Goal: Information Seeking & Learning: Learn about a topic

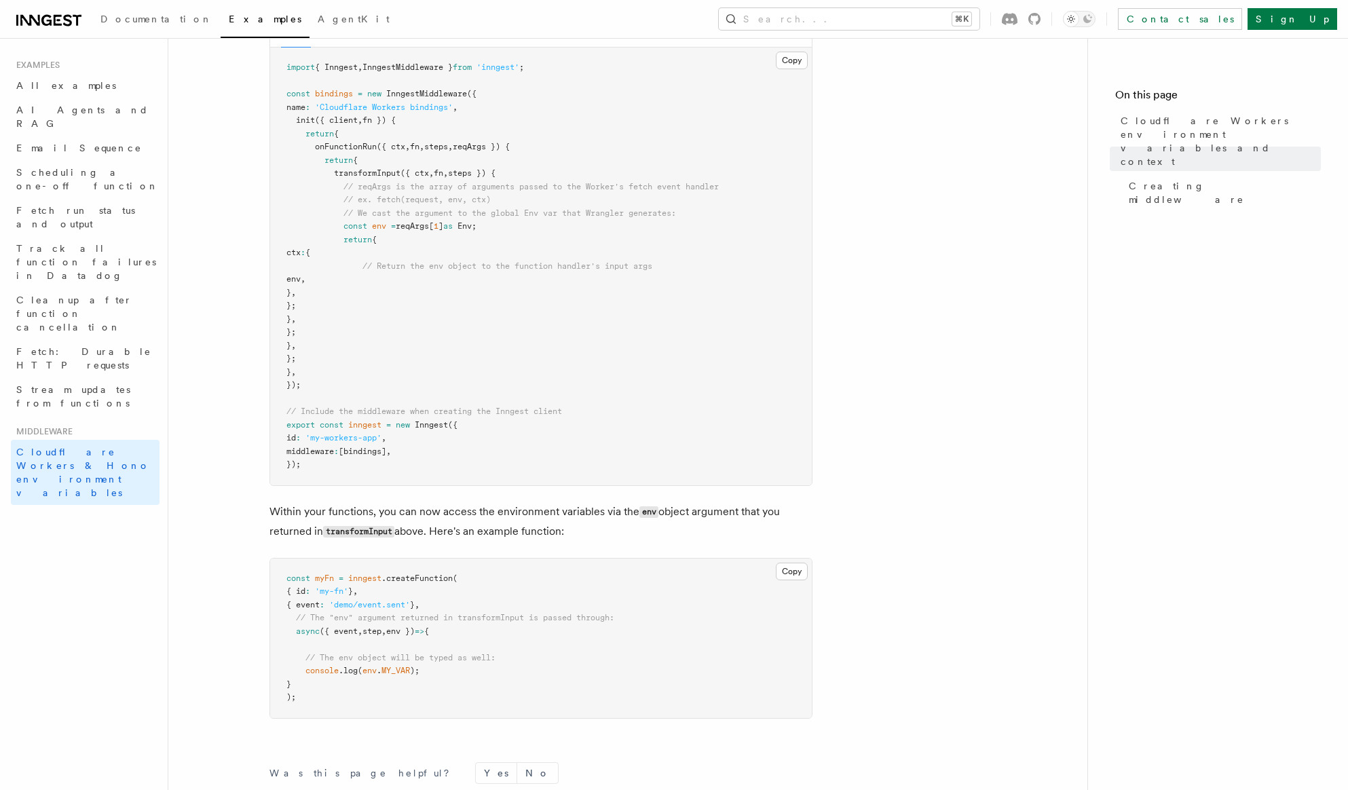
scroll to position [328, 0]
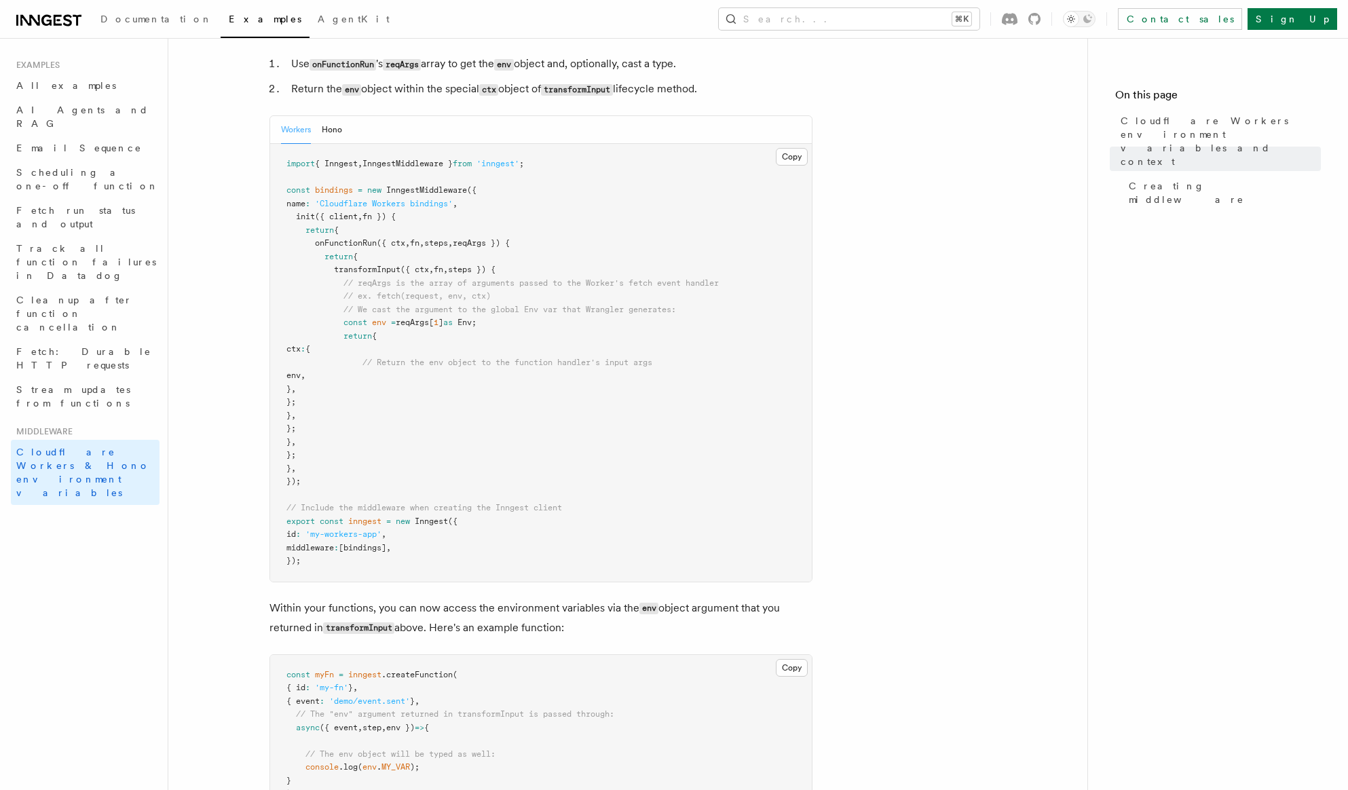
click at [841, 350] on article "Middleware Cloudflare Workers environment variables and context Cloudflare Work…" at bounding box center [628, 408] width 876 height 1353
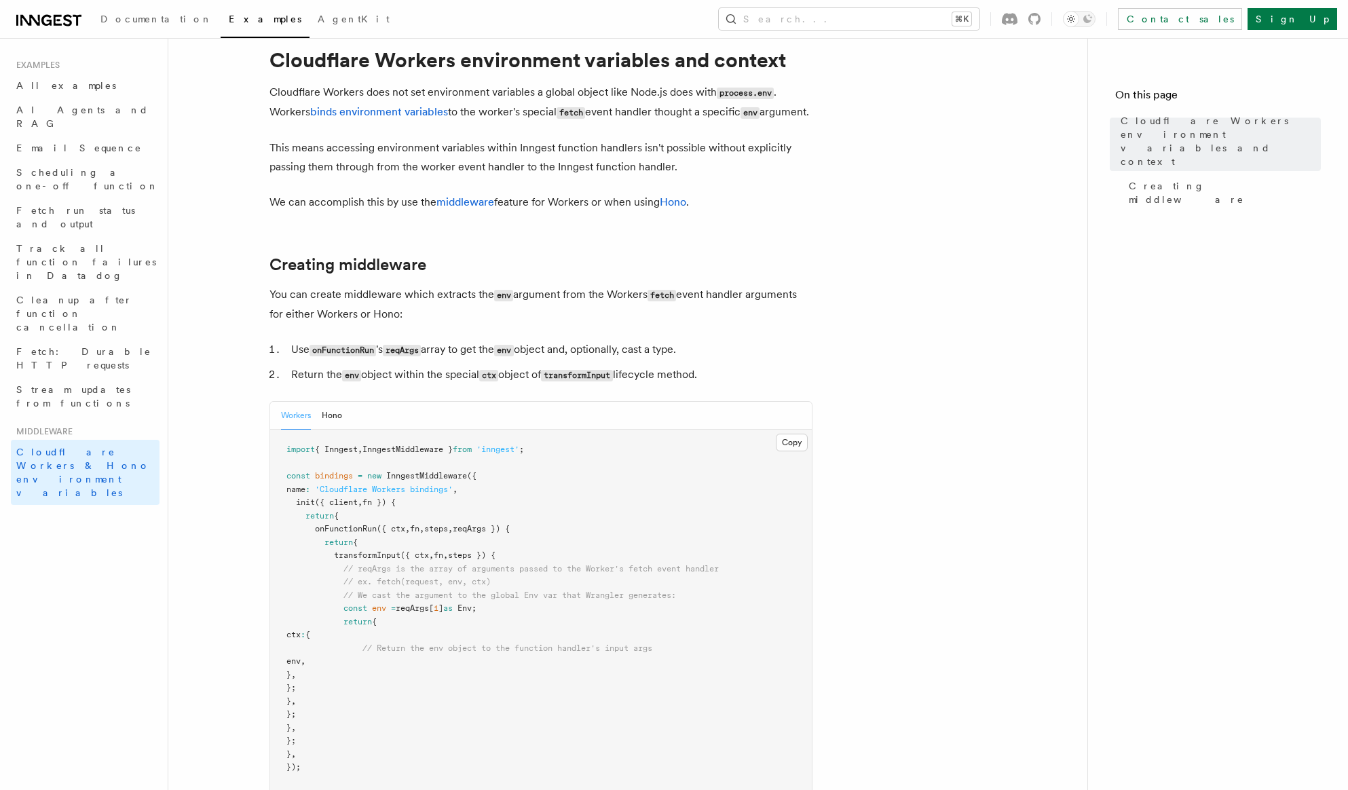
scroll to position [0, 0]
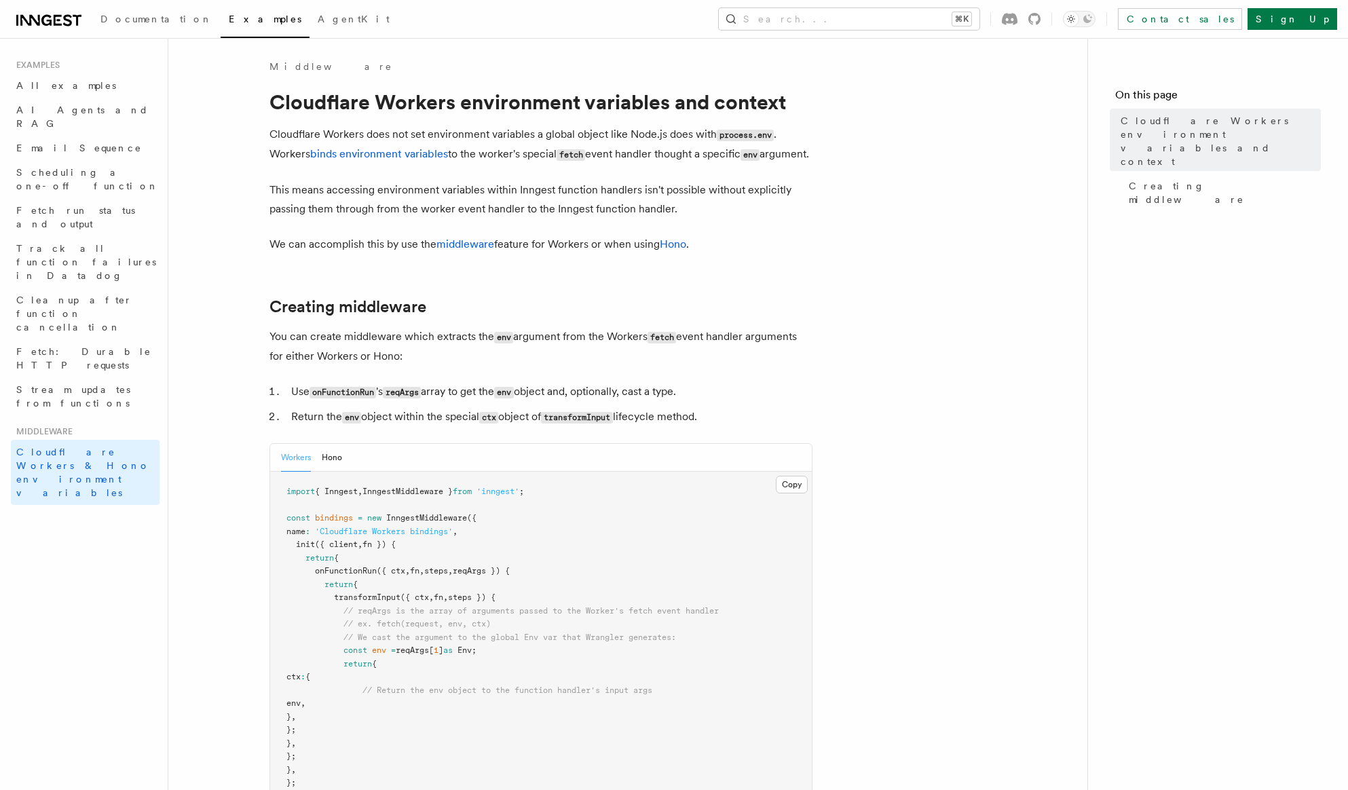
click at [219, 326] on article "Middleware Cloudflare Workers environment variables and context Cloudflare Work…" at bounding box center [628, 736] width 876 height 1353
click at [365, 277] on article "Middleware Cloudflare Workers environment variables and context Cloudflare Work…" at bounding box center [628, 736] width 876 height 1353
click at [358, 203] on p "This means accessing environment variables within Inngest function handlers isn…" at bounding box center [540, 200] width 543 height 38
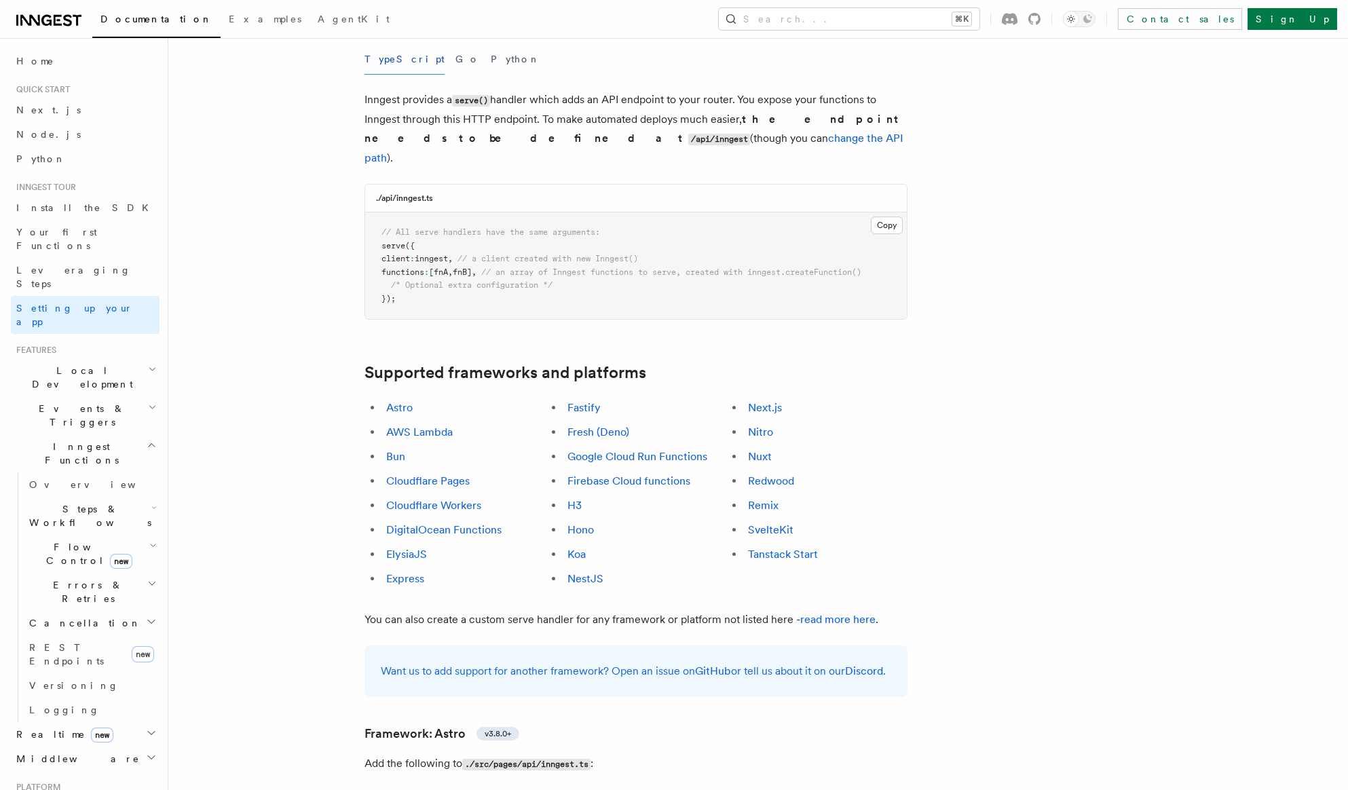
click at [453, 496] on li "Cloudflare Workers" at bounding box center [464, 505] width 164 height 19
click at [453, 499] on link "Cloudflare Workers" at bounding box center [433, 505] width 95 height 13
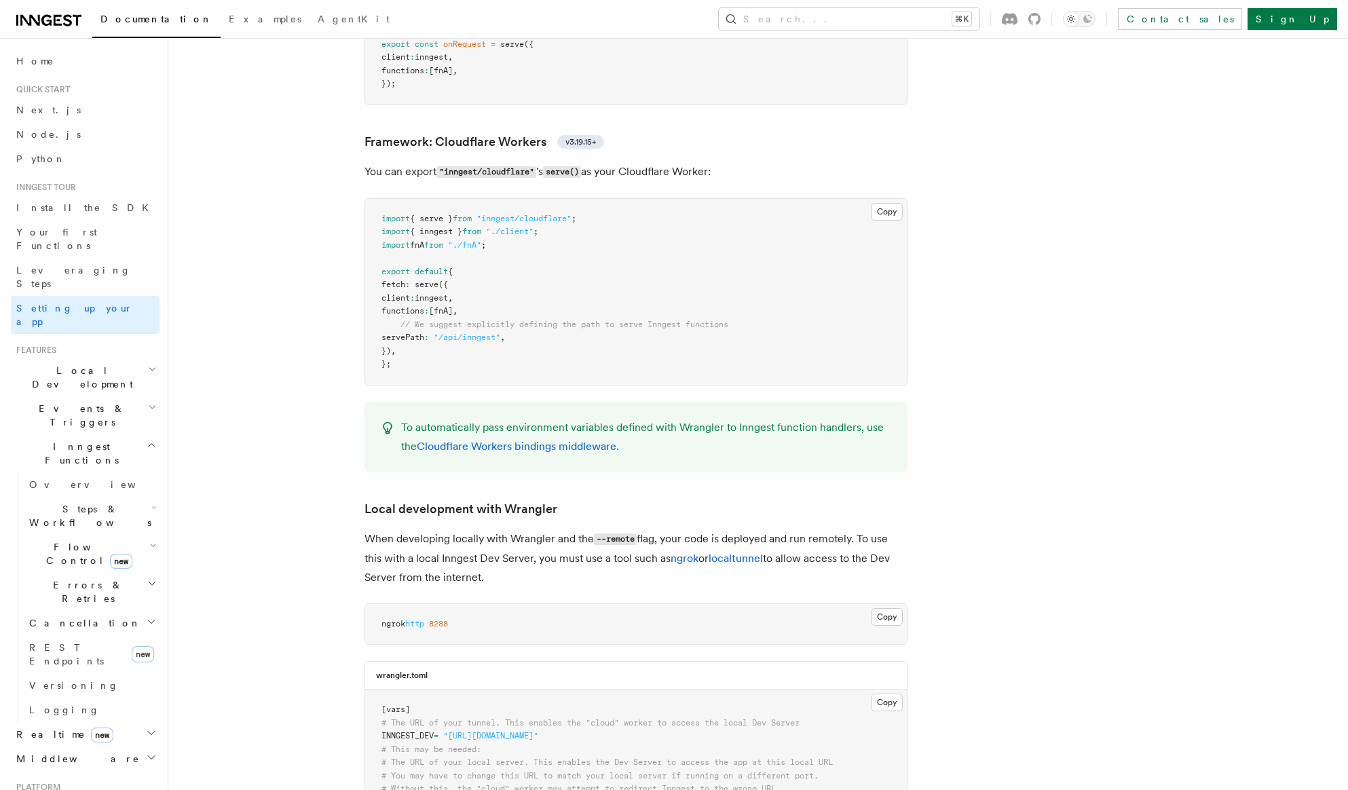
scroll to position [2342, 0]
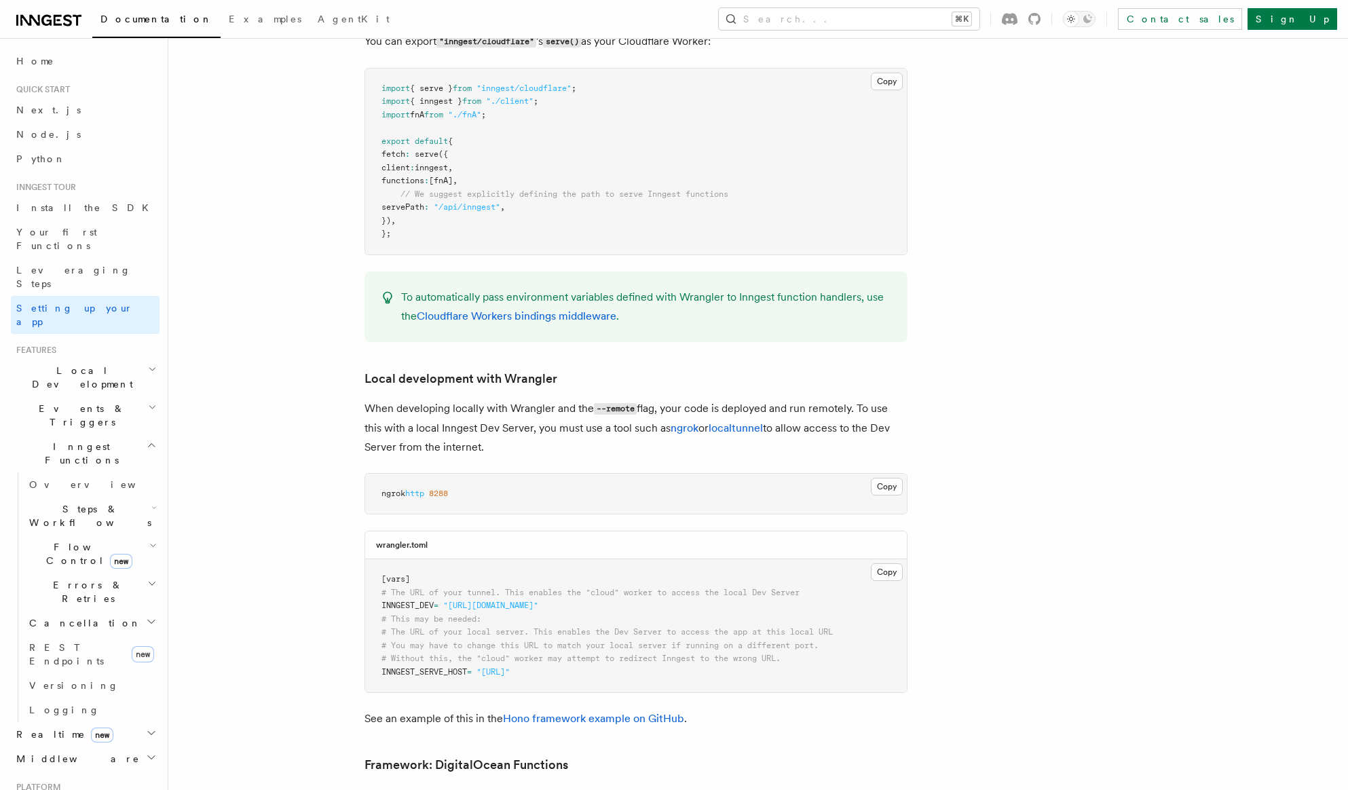
scroll to position [2537, 0]
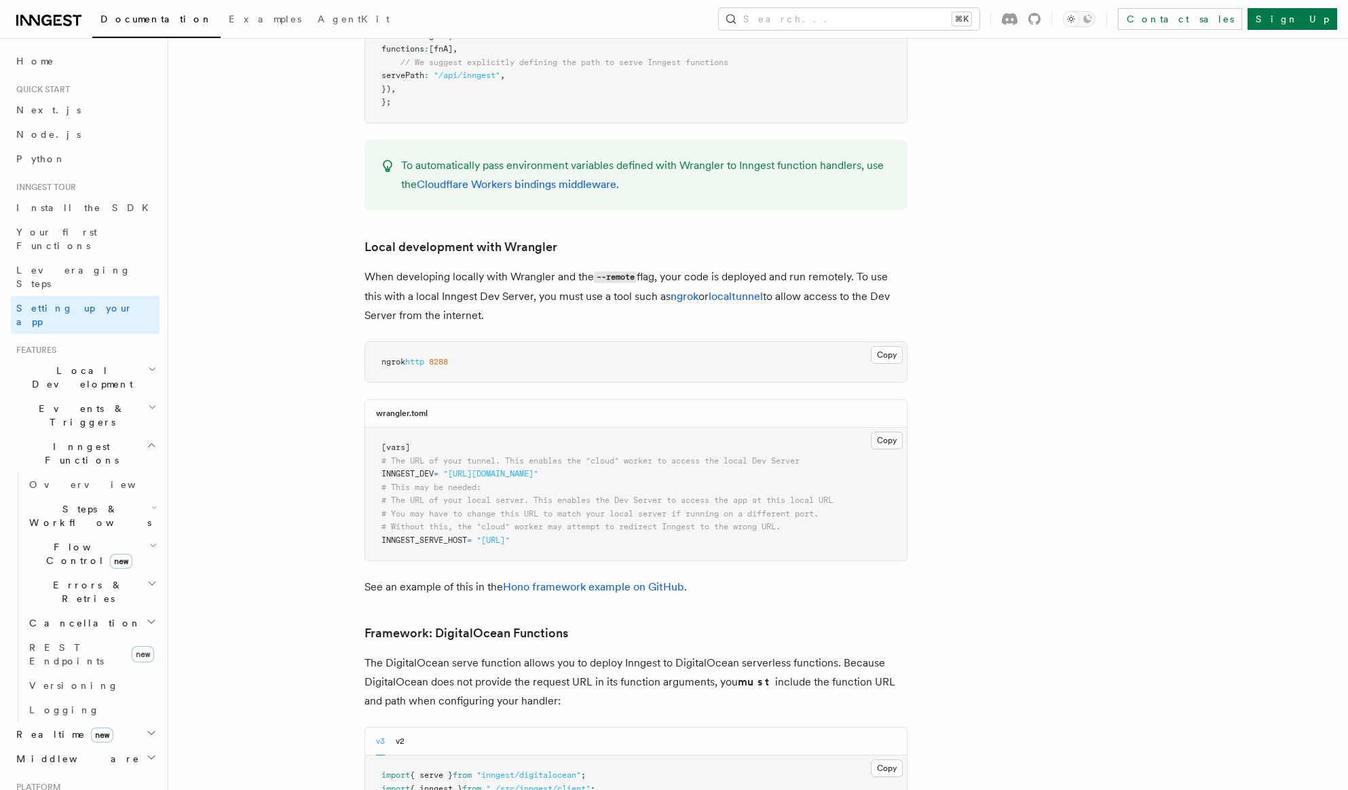
scroll to position [2605, 0]
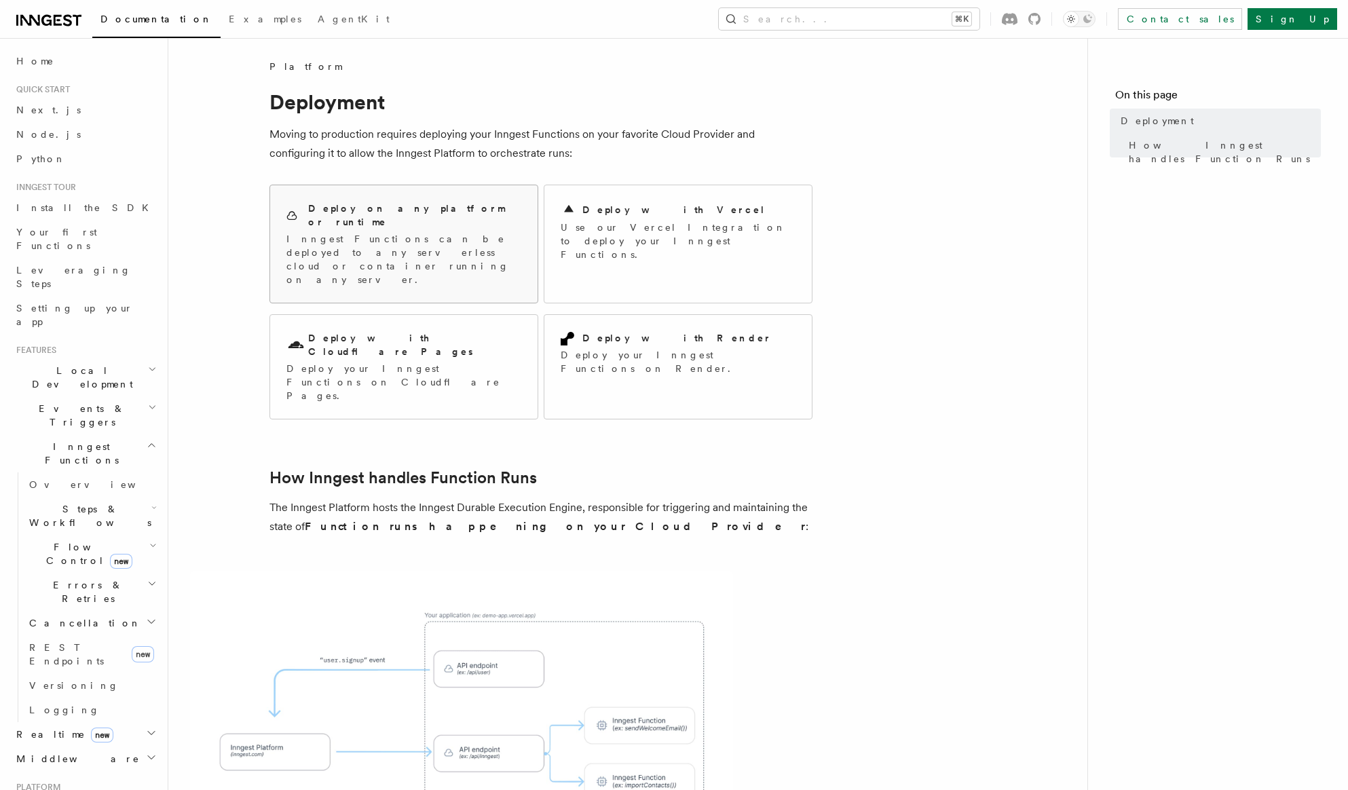
click at [414, 232] on p "Inngest Functions can be deployed to any serverless cloud or container running …" at bounding box center [403, 259] width 235 height 54
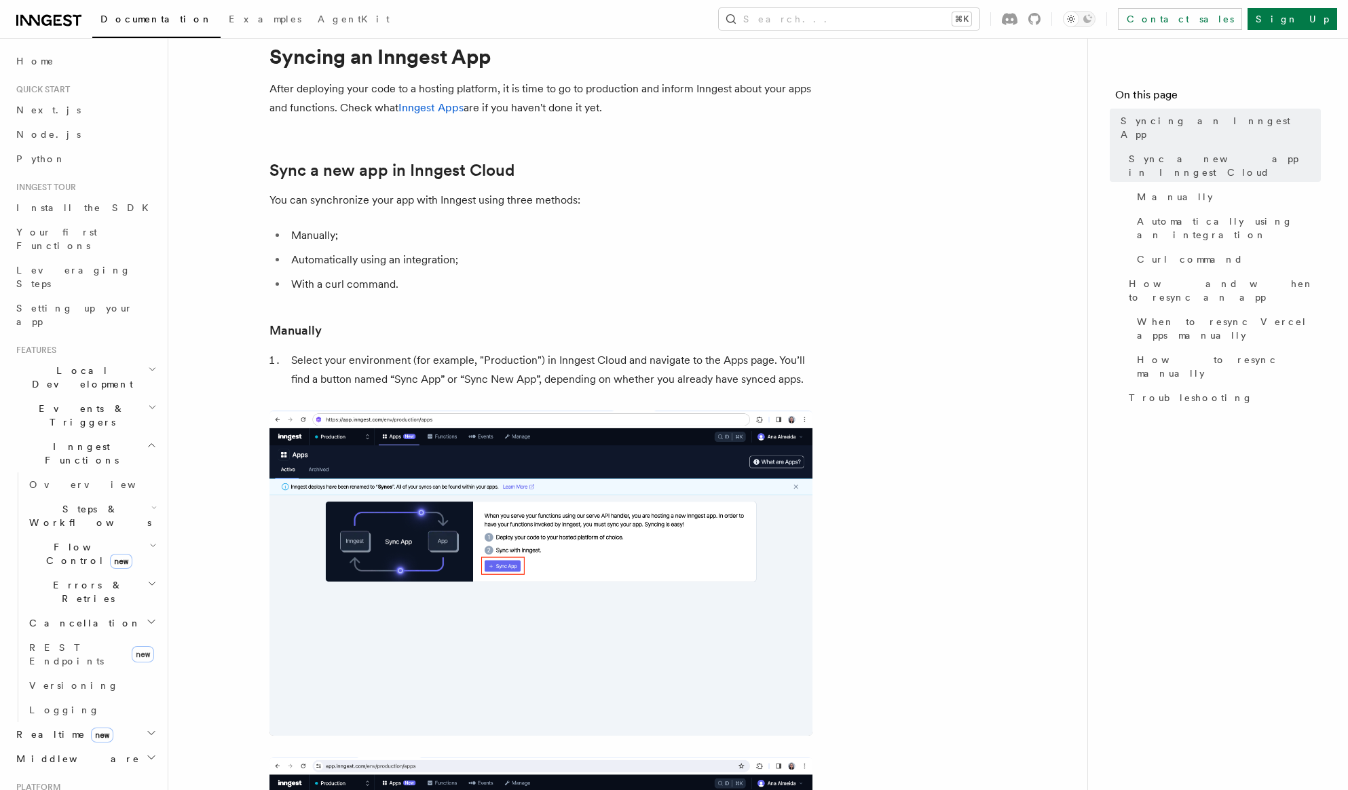
scroll to position [26, 0]
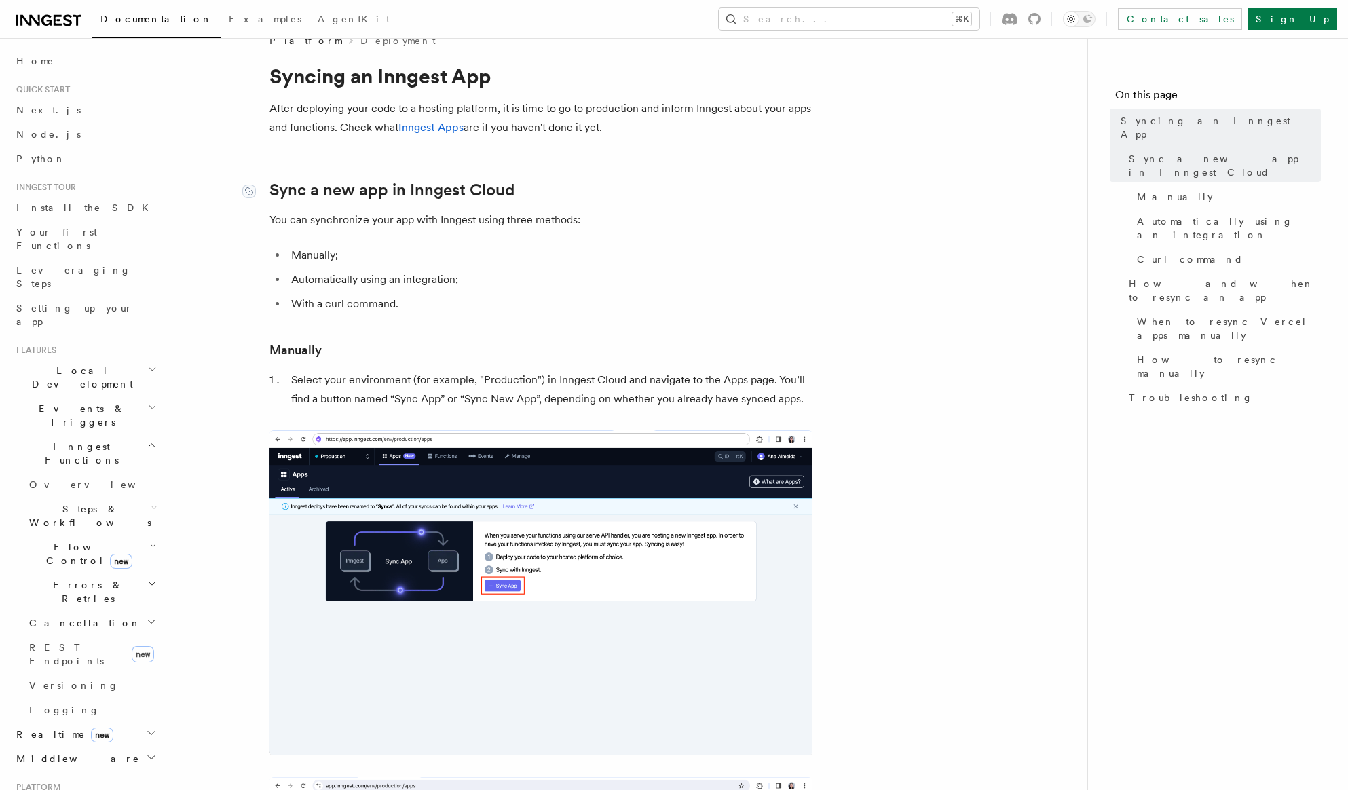
click at [392, 192] on link "Sync a new app in Inngest Cloud" at bounding box center [391, 190] width 245 height 19
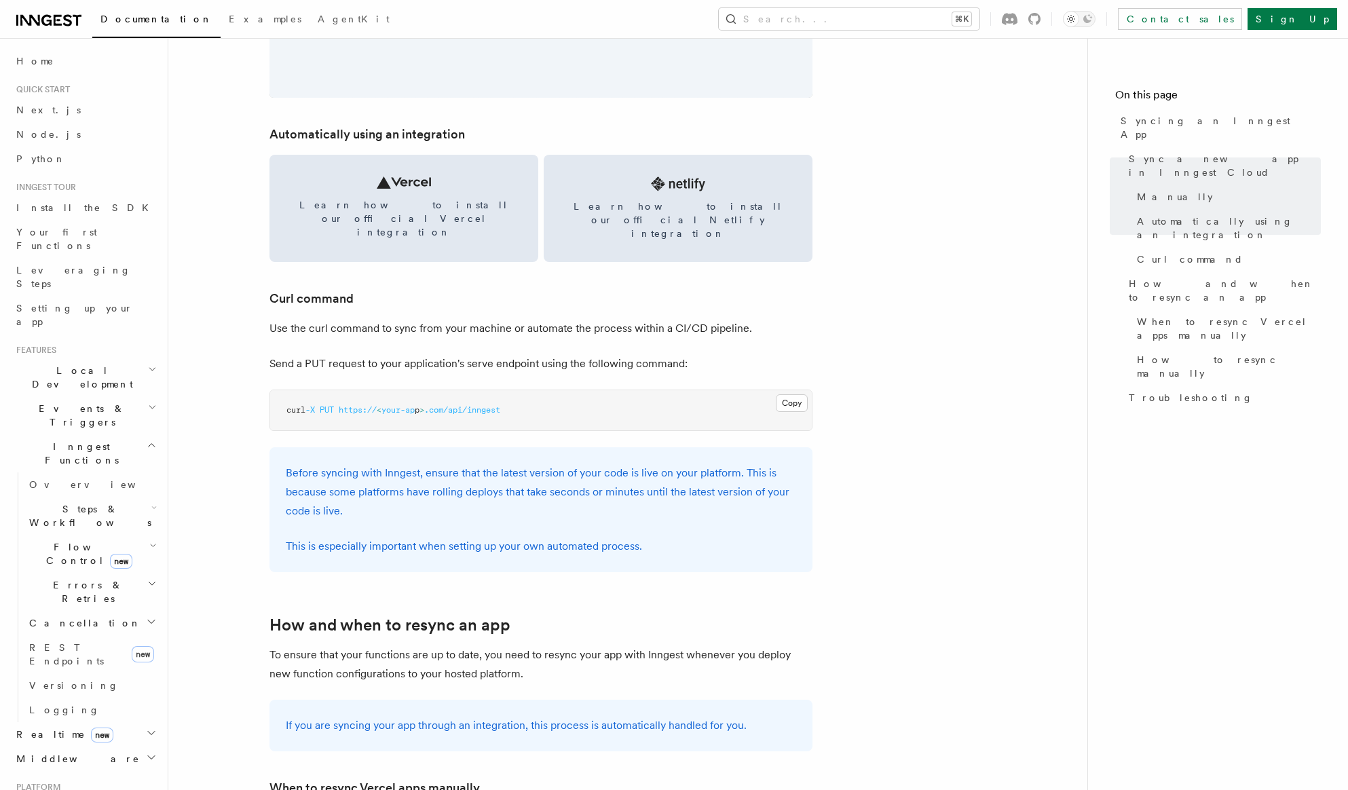
scroll to position [1850, 0]
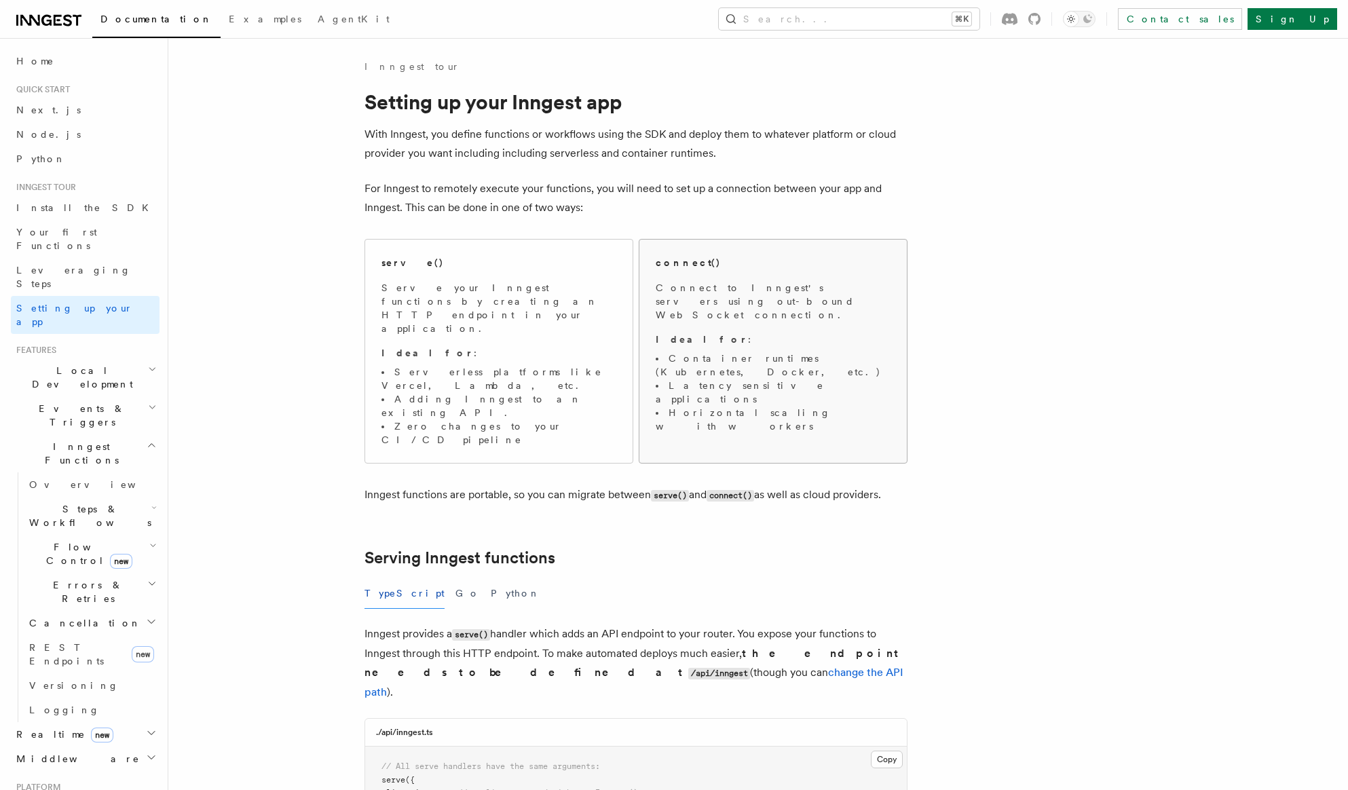
click at [736, 406] on li "Horizontal scaling with workers" at bounding box center [773, 419] width 235 height 27
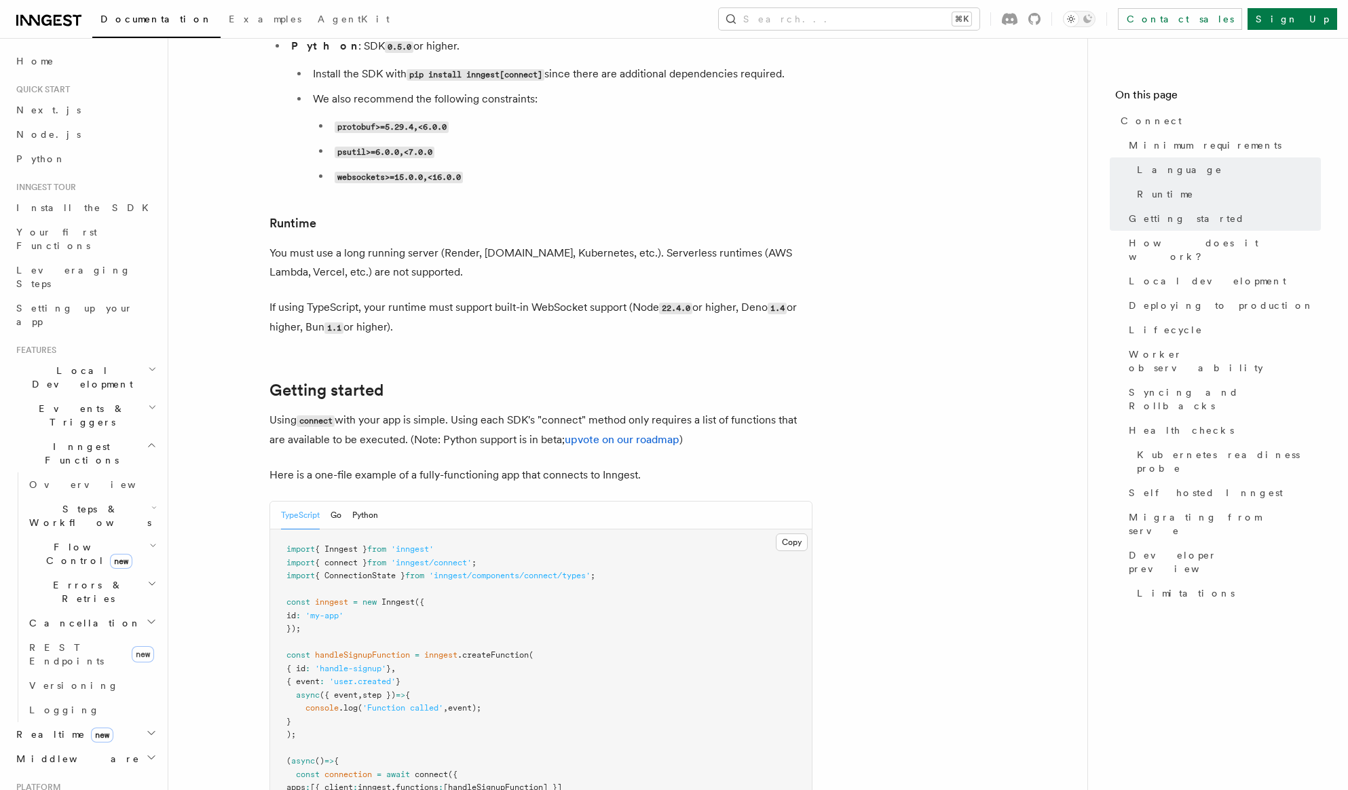
scroll to position [581, 0]
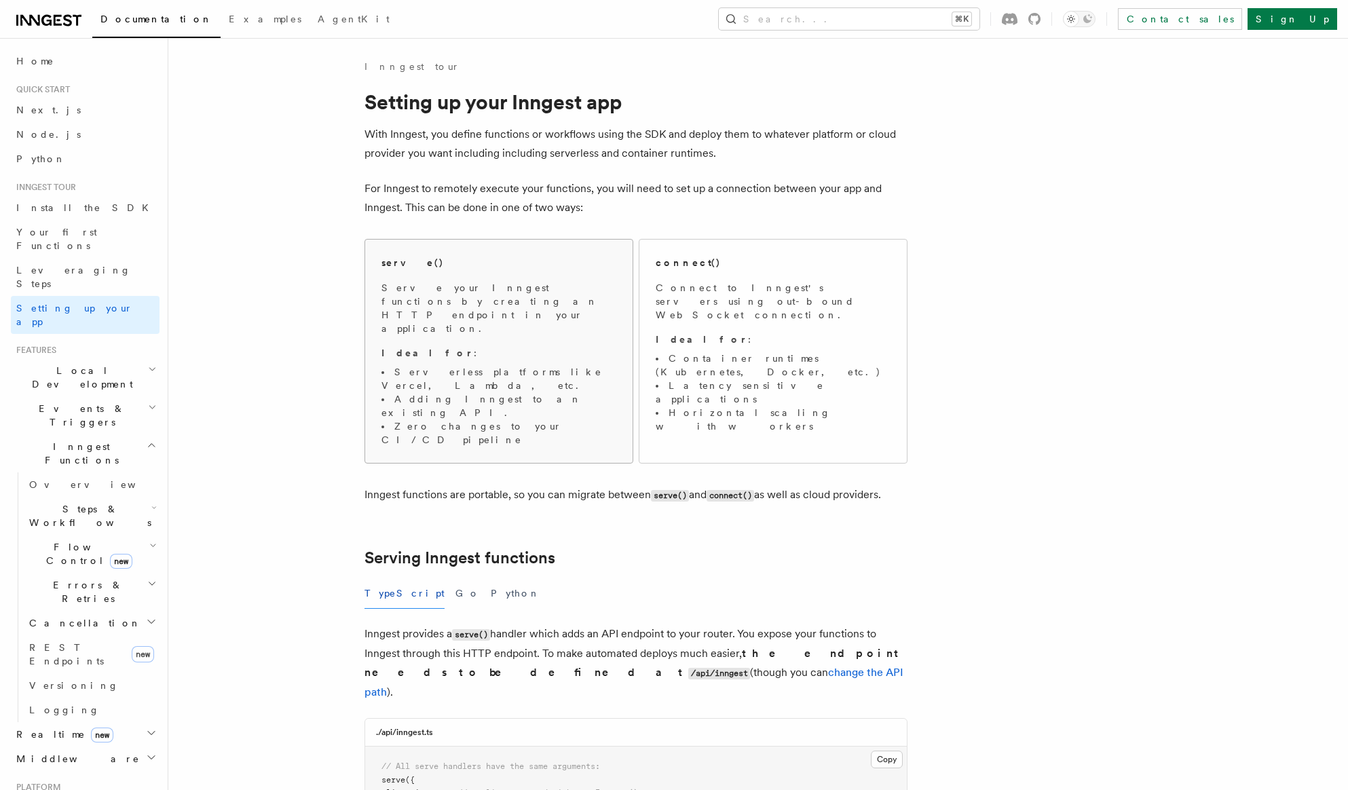
click at [508, 365] on li "Serverless platforms like Vercel, Lambda, etc." at bounding box center [498, 378] width 235 height 27
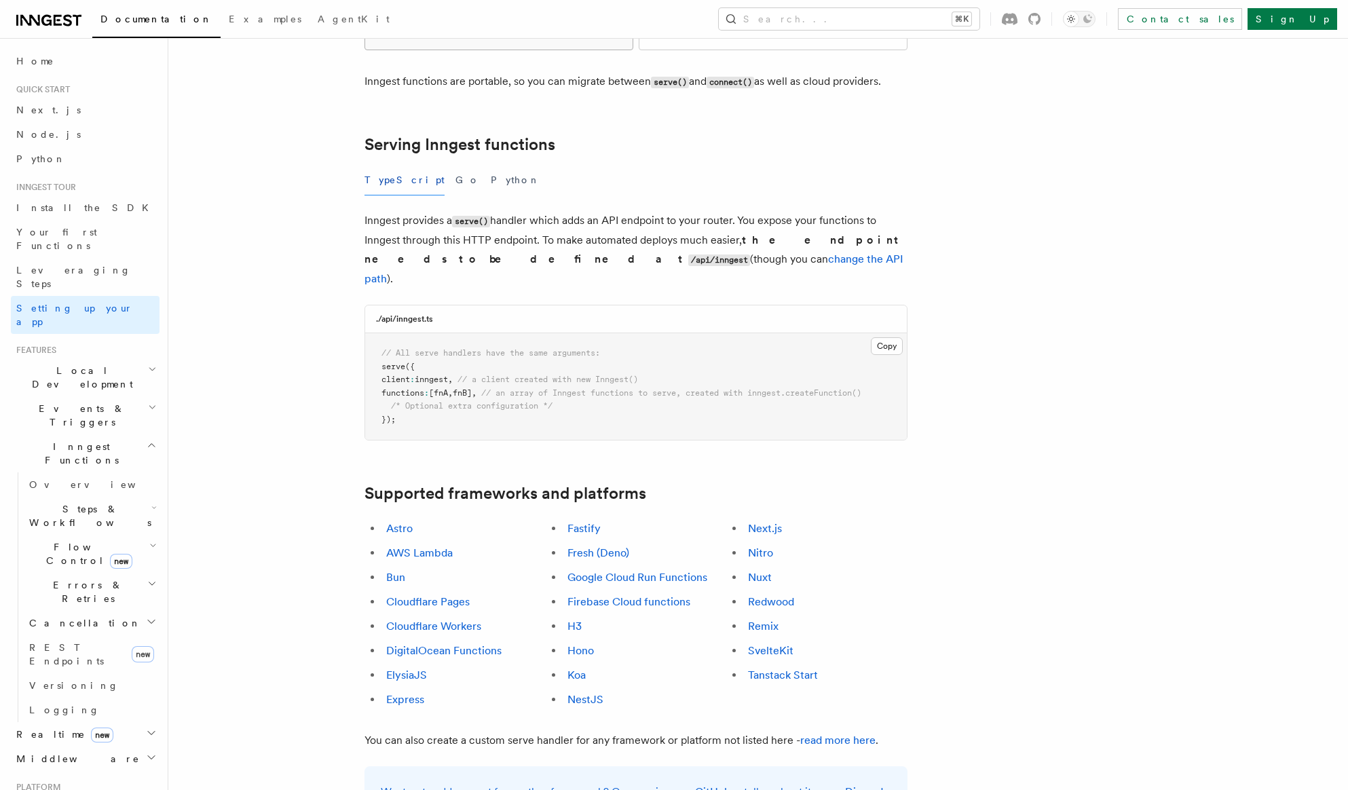
scroll to position [415, 0]
click at [882, 335] on button "Copy Copied" at bounding box center [887, 344] width 32 height 18
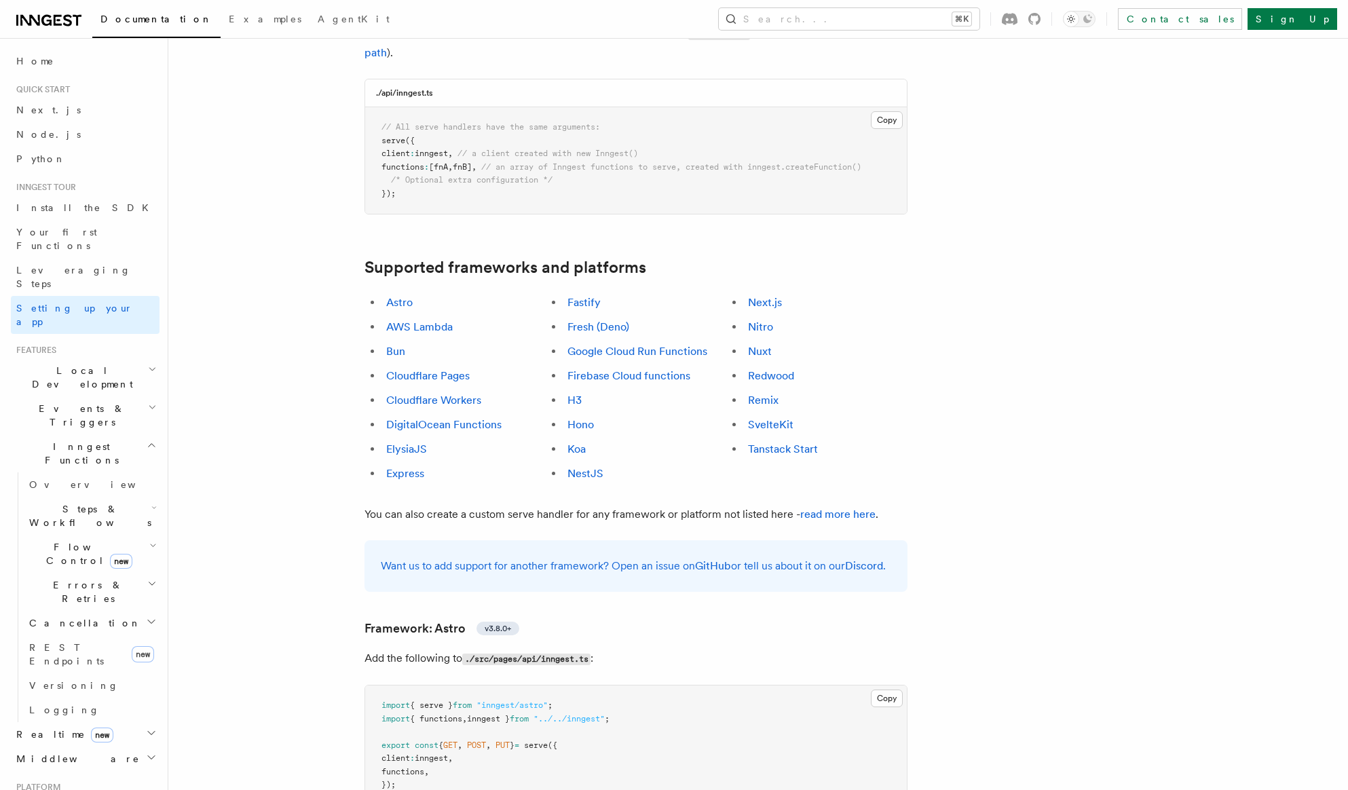
scroll to position [650, 0]
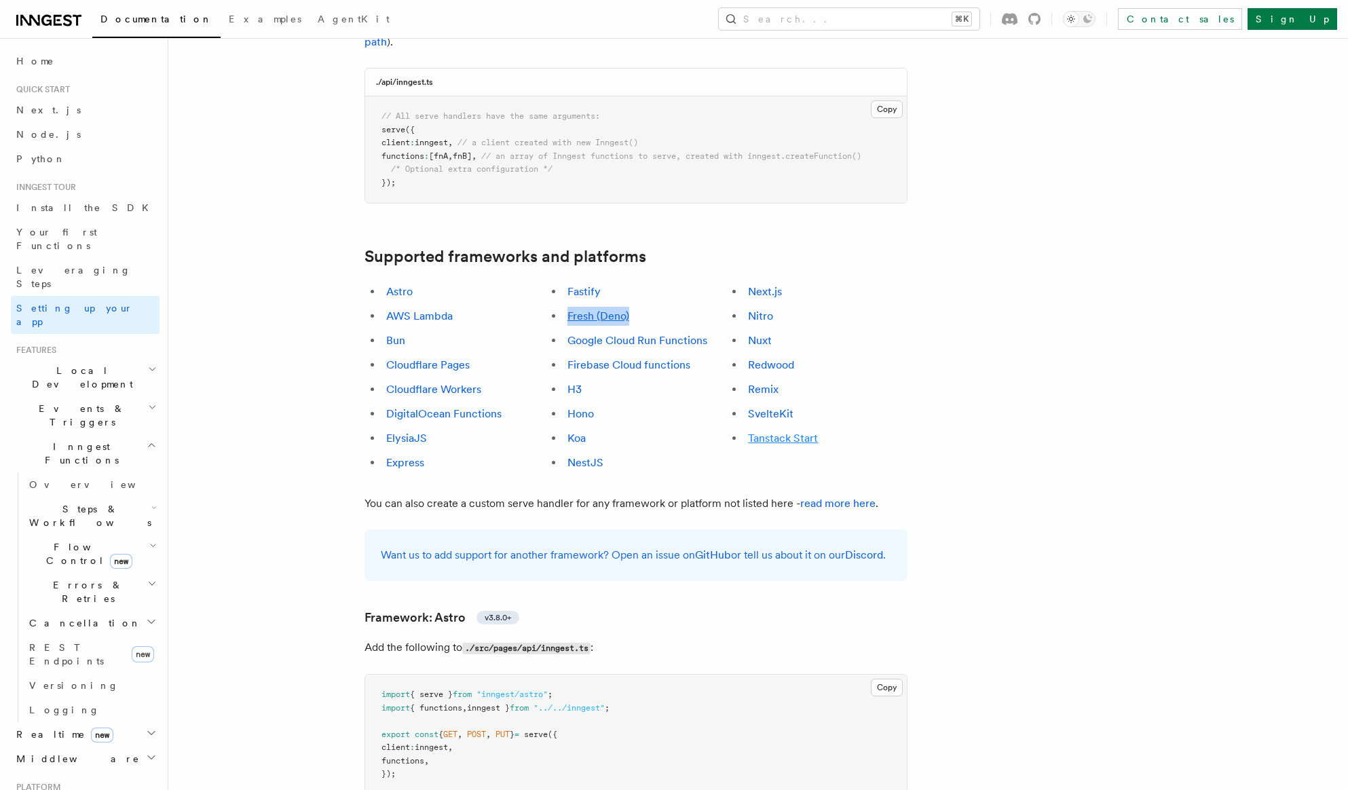
click at [794, 432] on link "Tanstack Start" at bounding box center [783, 438] width 70 height 13
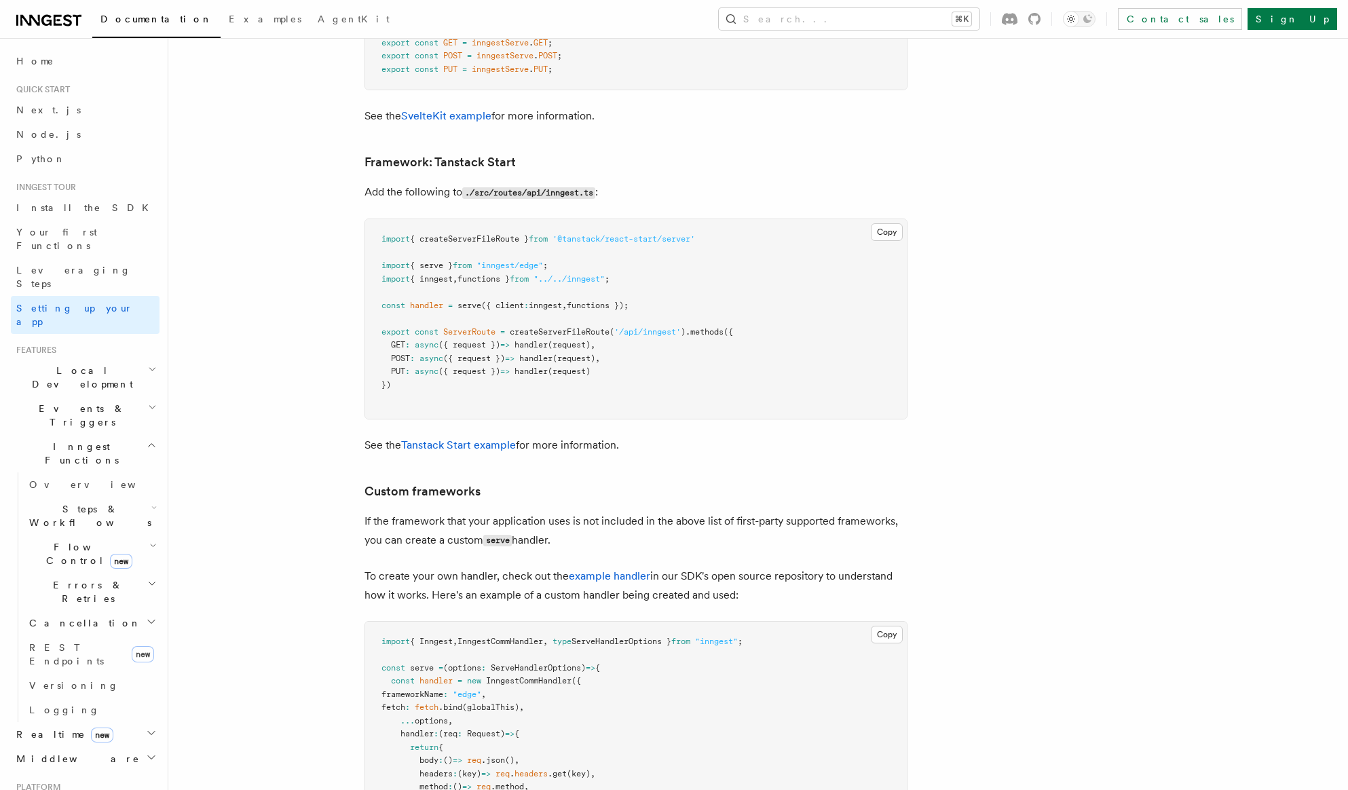
scroll to position [11361, 0]
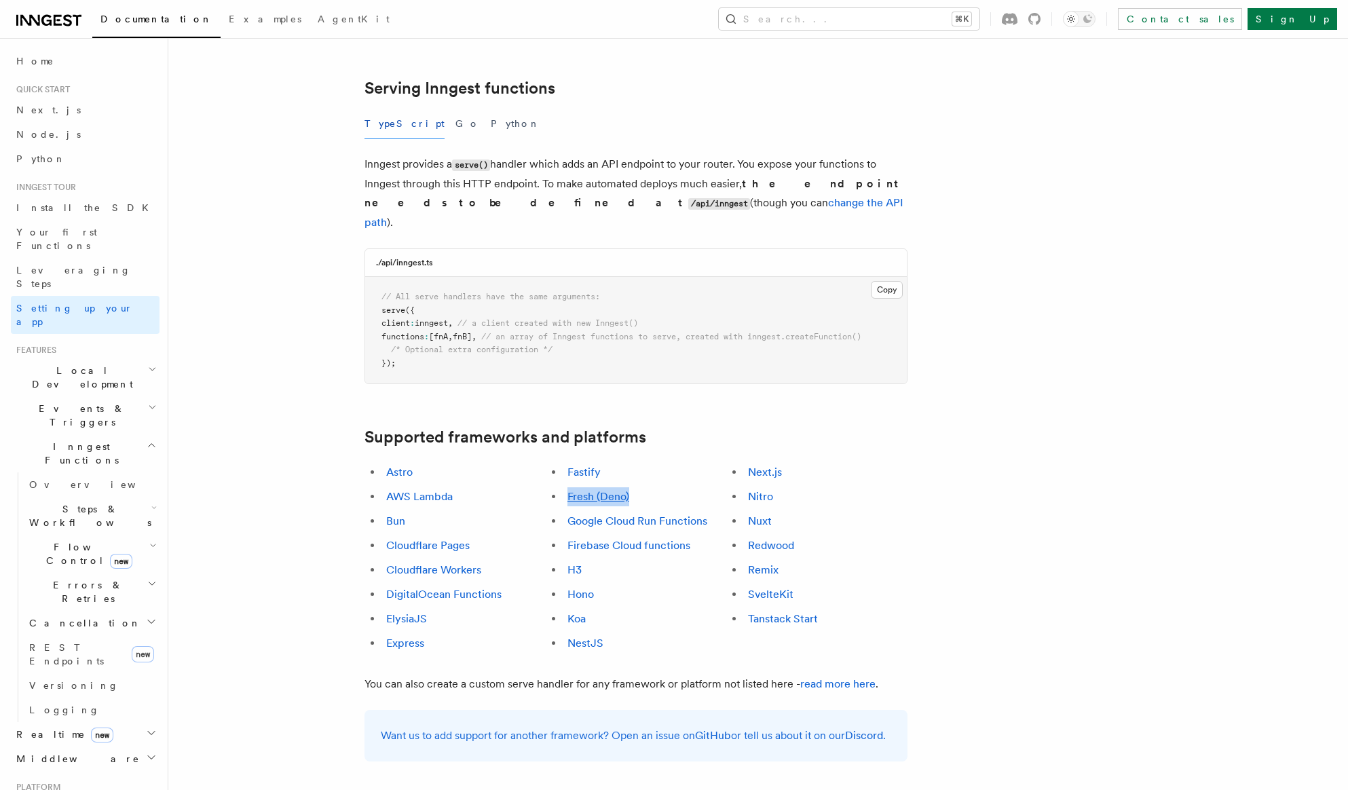
scroll to position [415, 0]
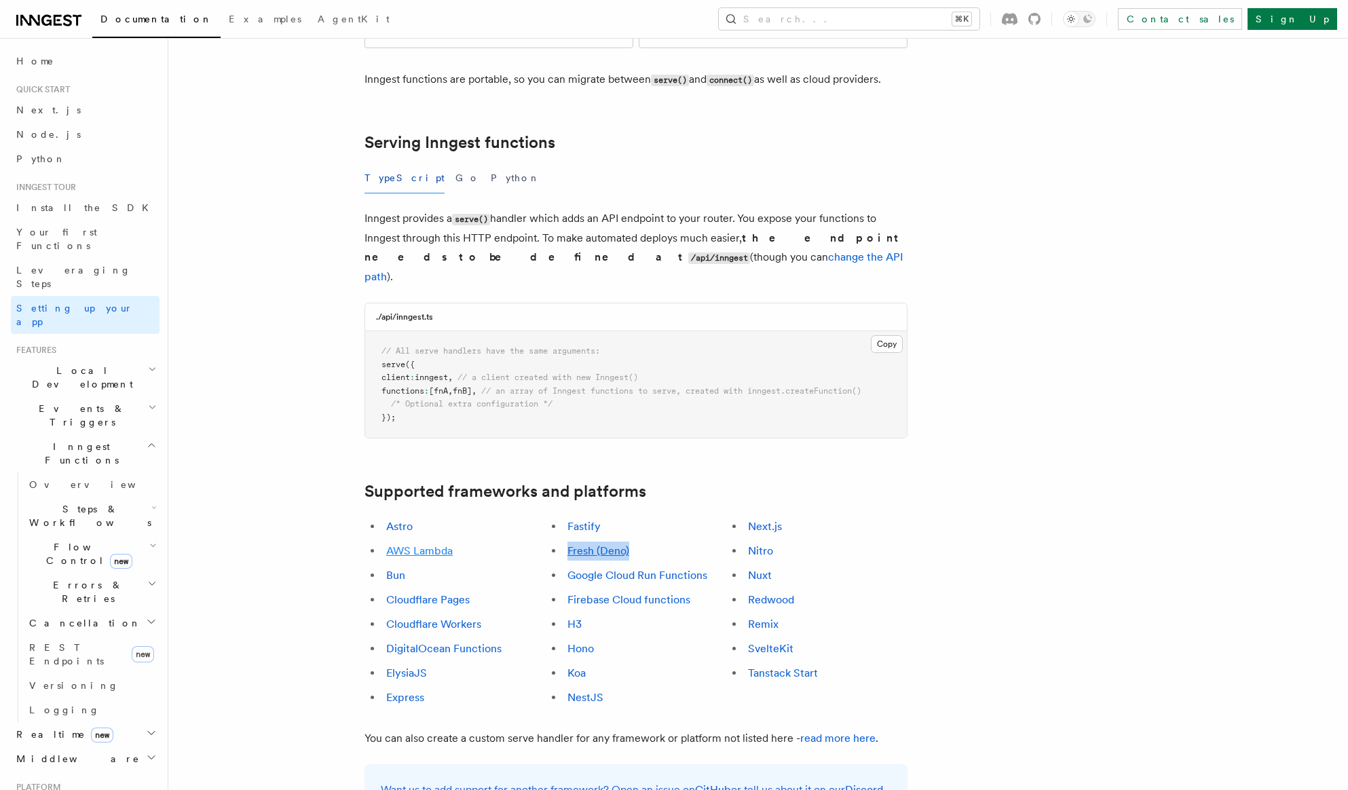
click at [429, 544] on link "AWS Lambda" at bounding box center [419, 550] width 67 height 13
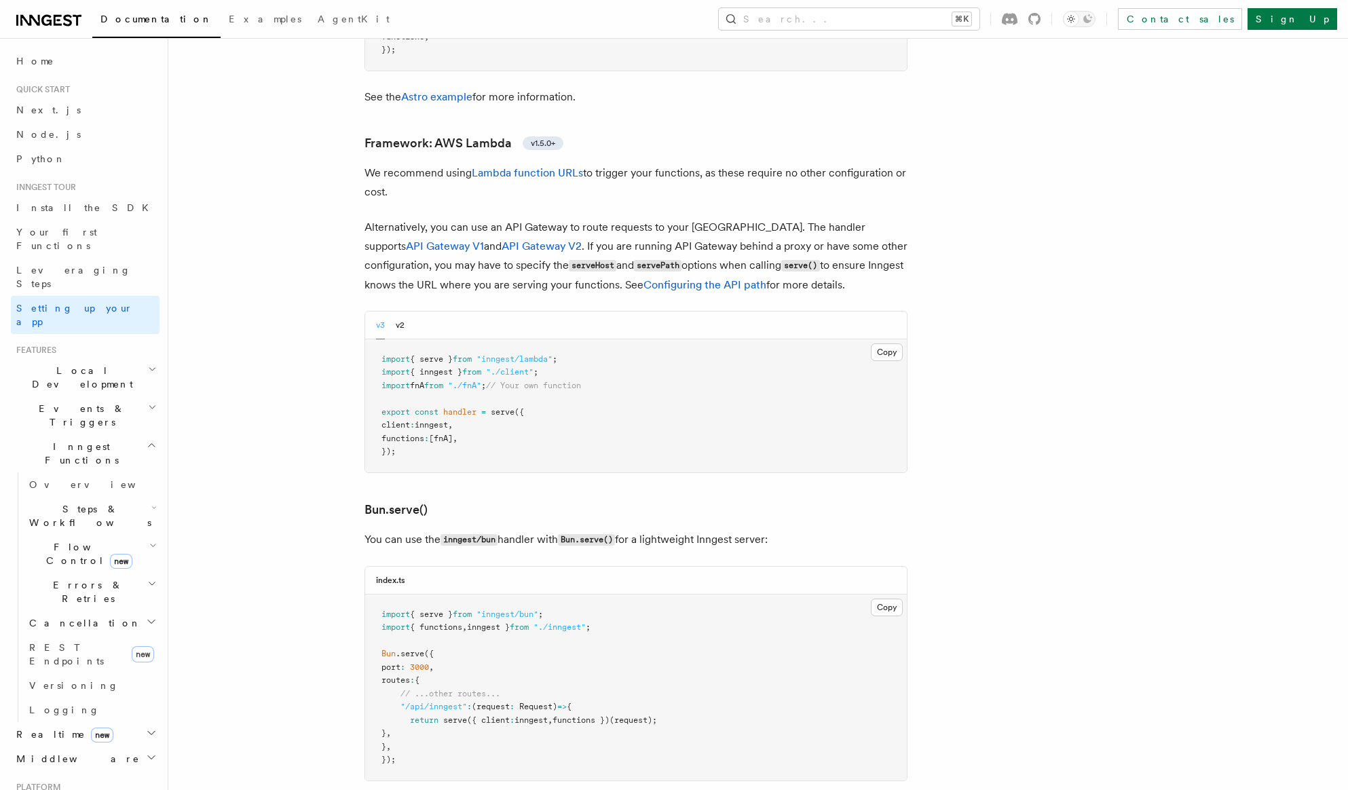
scroll to position [1376, 0]
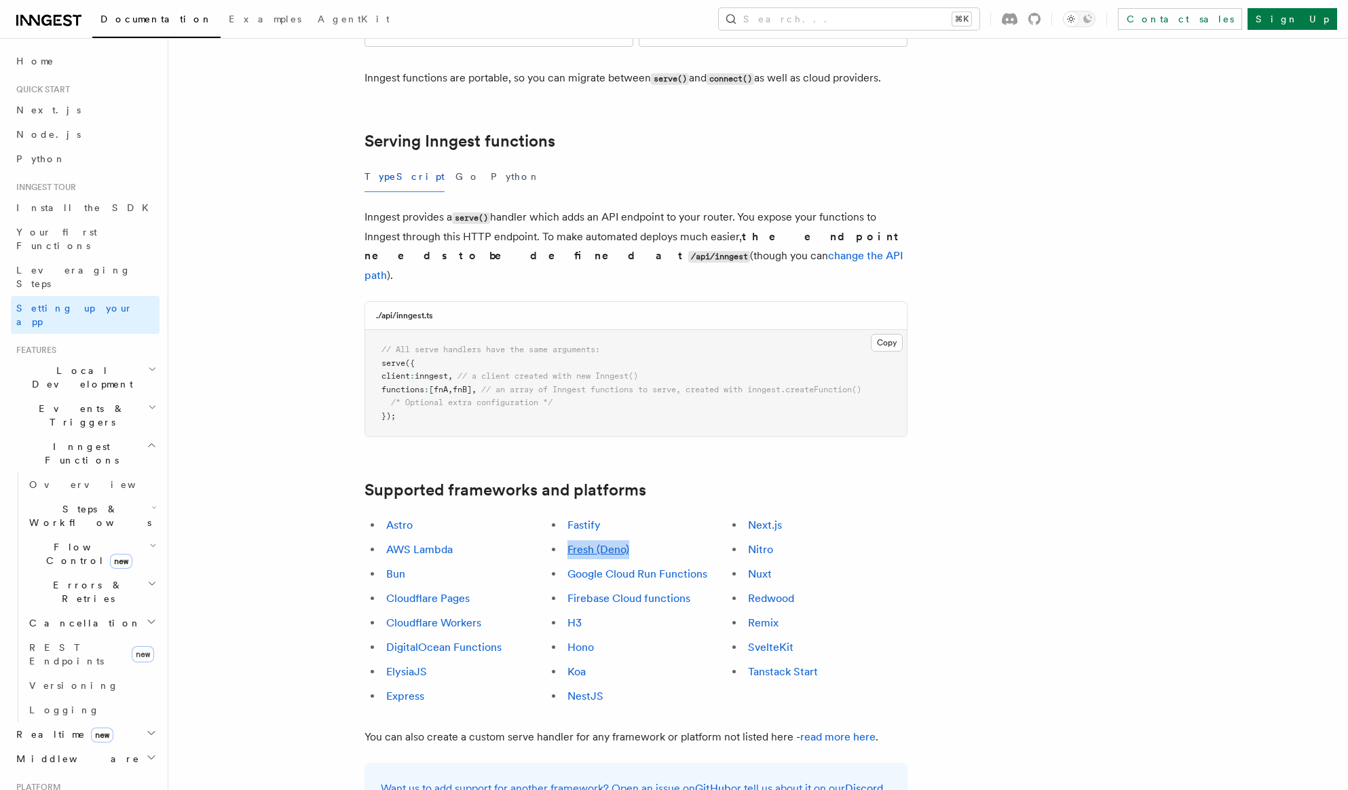
scroll to position [415, 0]
click at [400, 569] on link "Bun" at bounding box center [395, 575] width 19 height 13
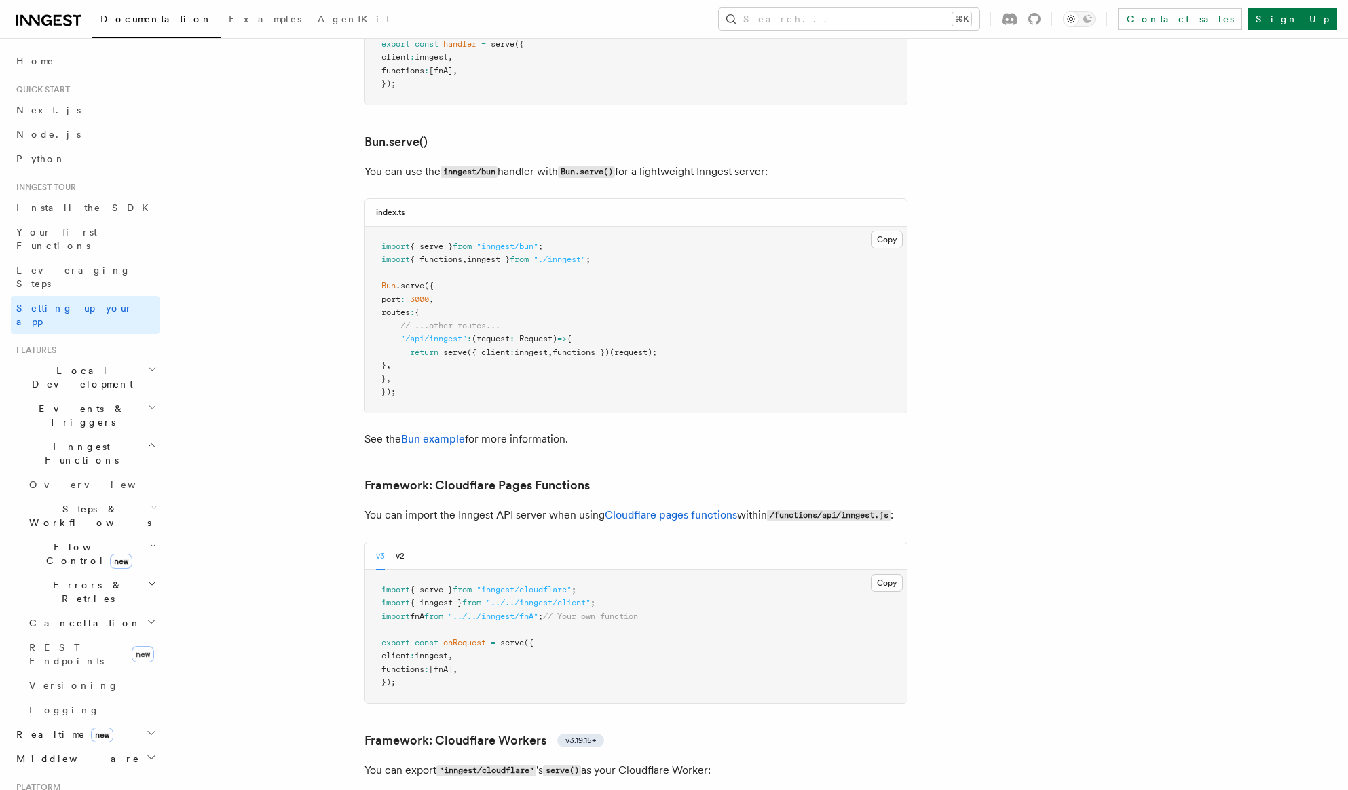
scroll to position [1743, 0]
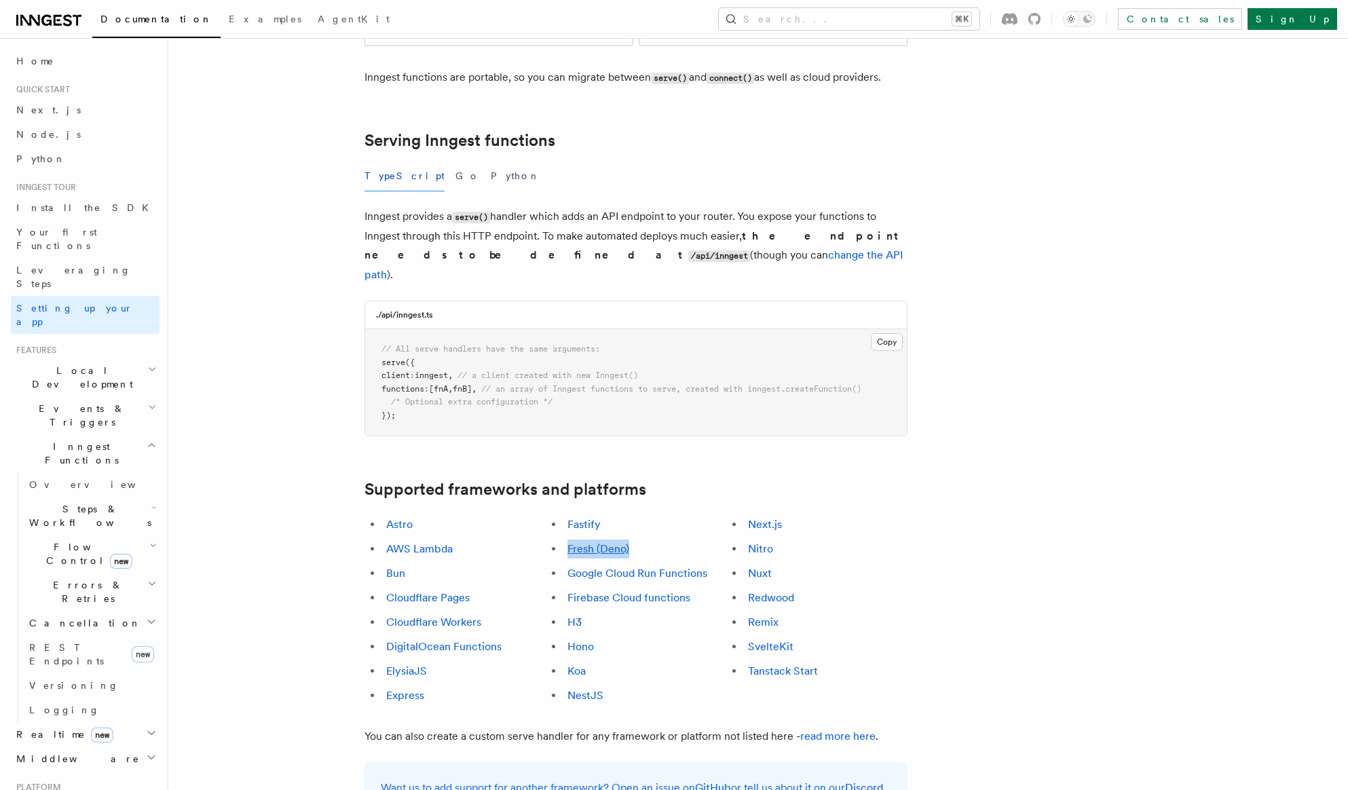
scroll to position [415, 0]
click at [460, 618] on link "Cloudflare Workers" at bounding box center [433, 624] width 95 height 13
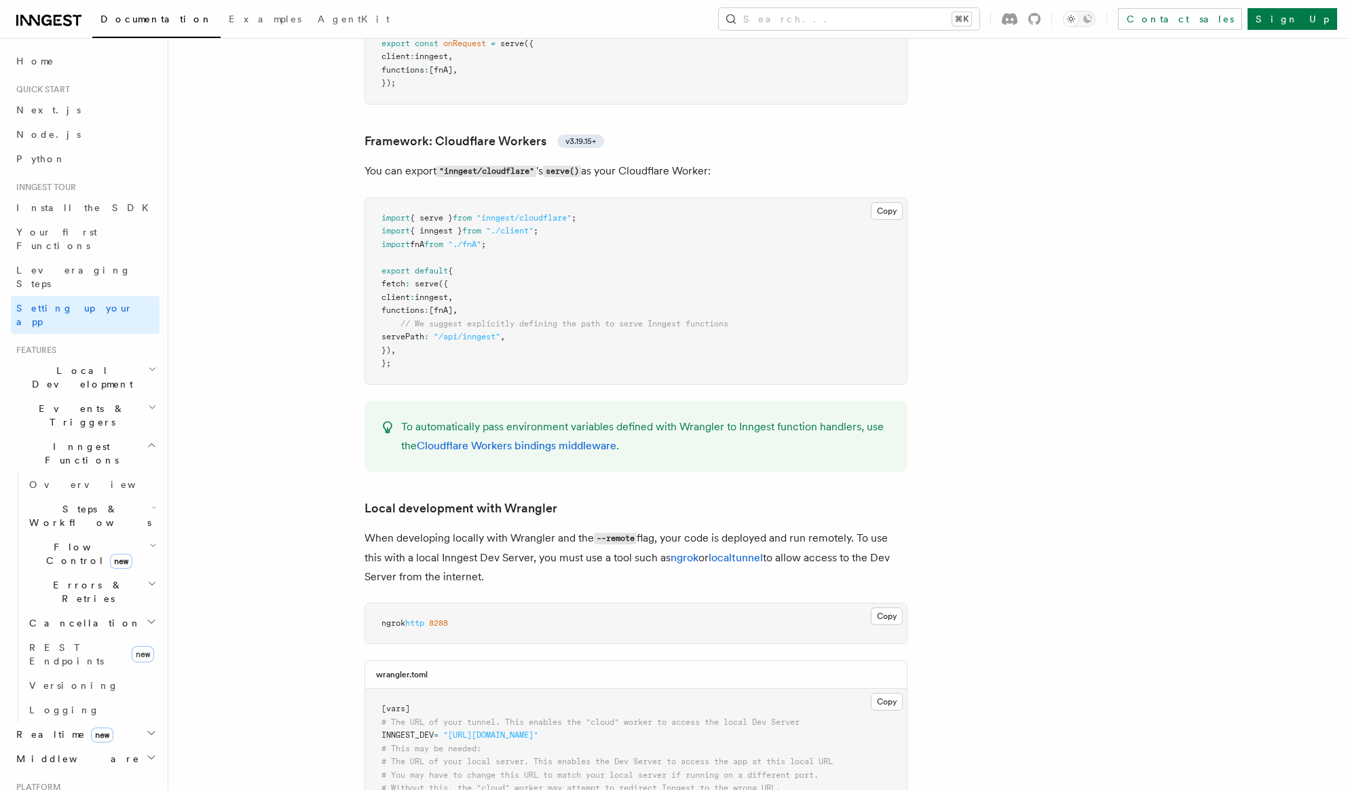
scroll to position [2342, 0]
click at [881, 202] on button "Copy Copied" at bounding box center [887, 211] width 32 height 18
click at [125, 358] on h2 "Local Development" at bounding box center [85, 377] width 149 height 38
click at [74, 449] on span "Inngest Dev Server" at bounding box center [87, 461] width 116 height 24
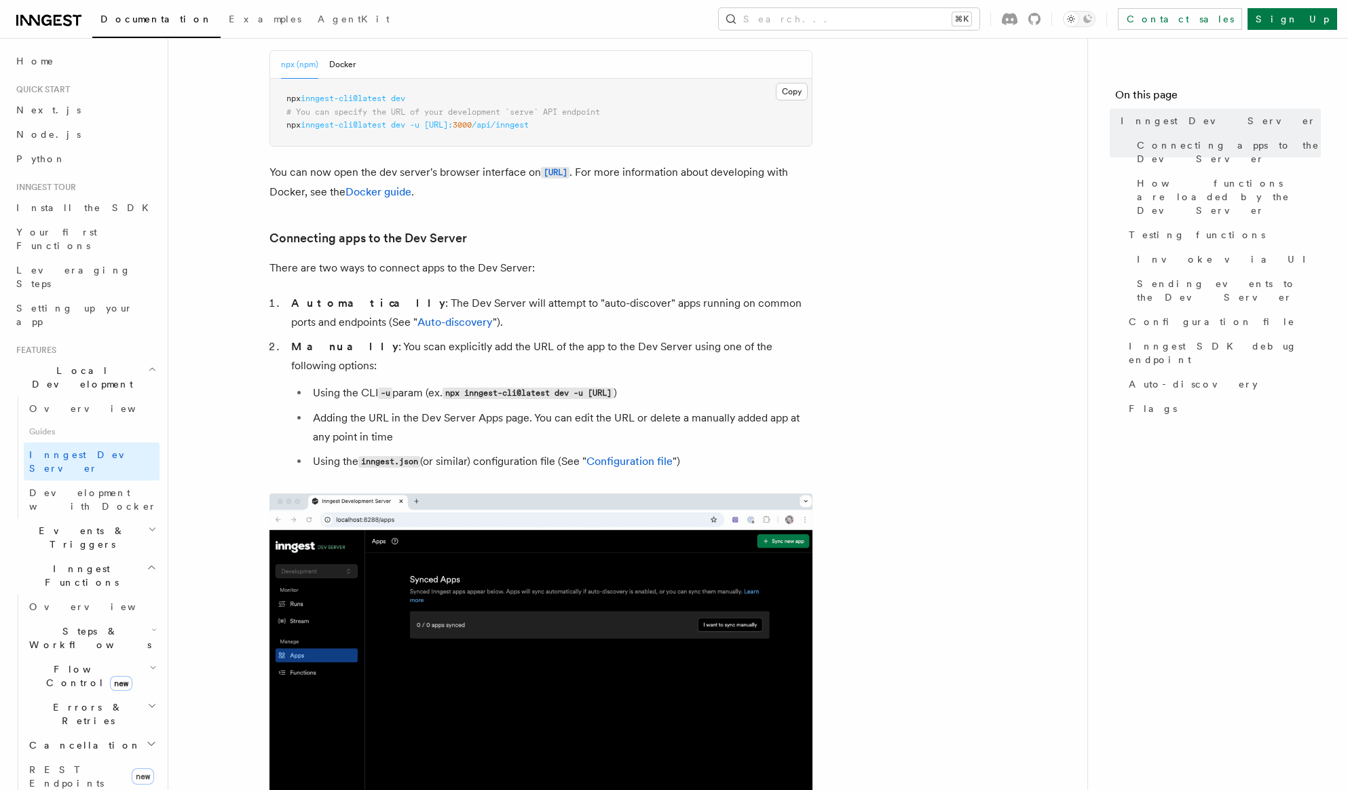
scroll to position [274, 0]
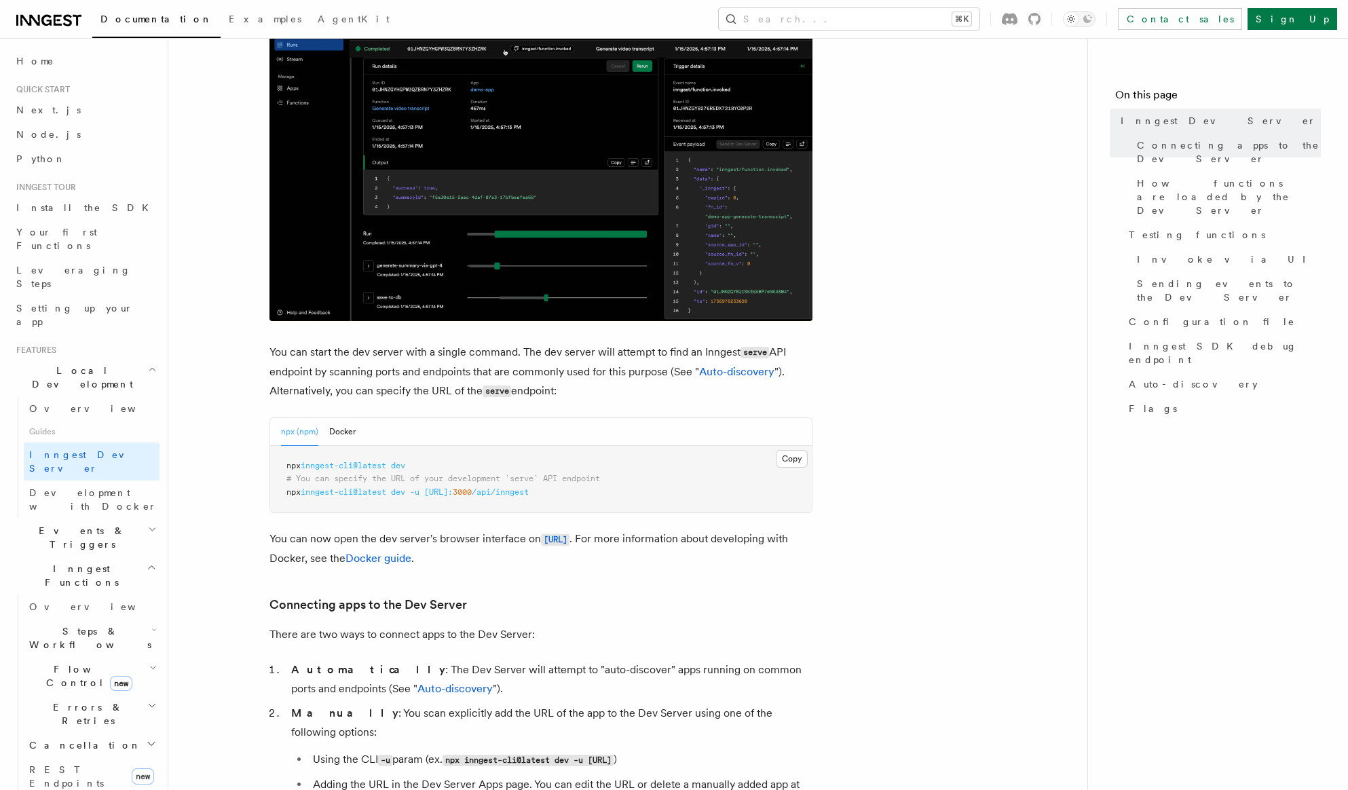
click at [616, 497] on pre "npx inngest-cli@latest dev # You can specify the URL of your development `serve…" at bounding box center [541, 479] width 542 height 67
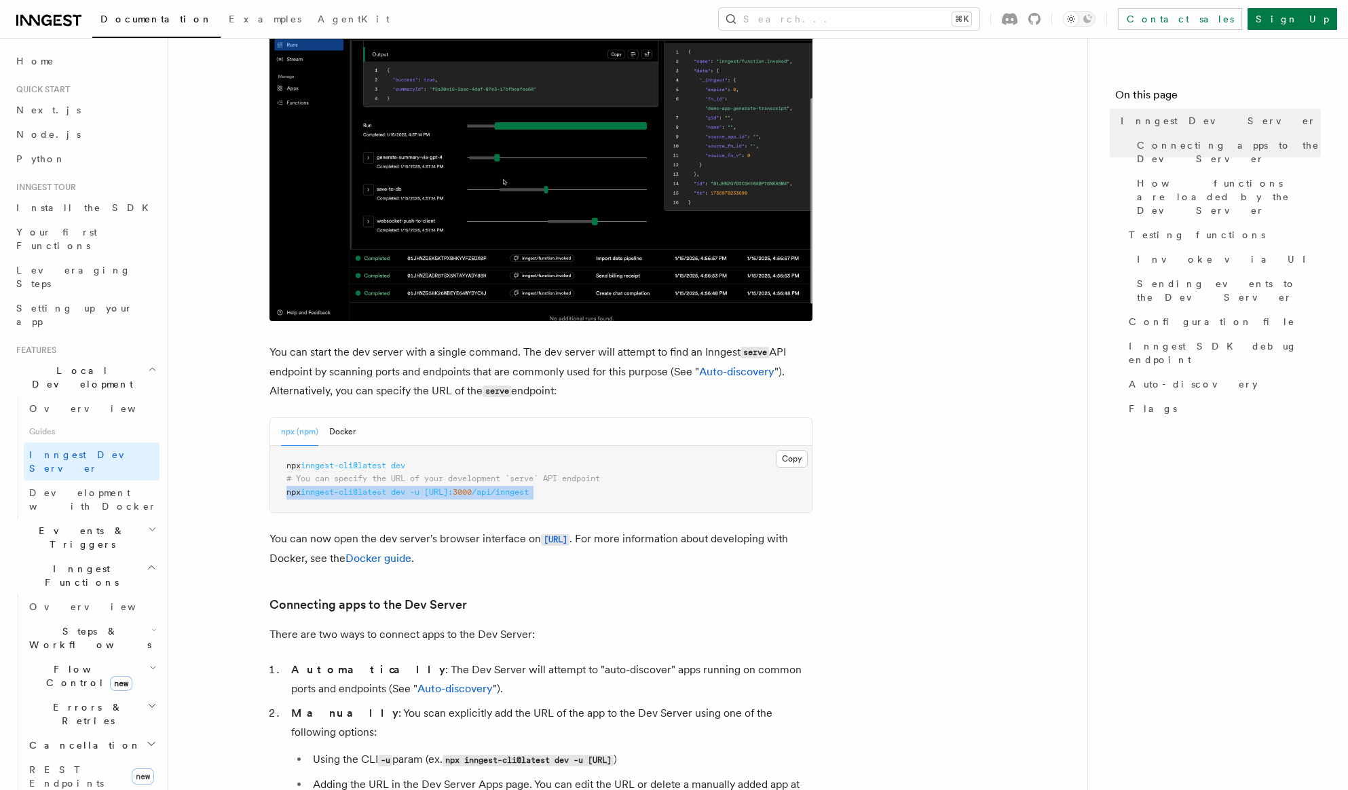
drag, startPoint x: 616, startPoint y: 497, endPoint x: 276, endPoint y: 493, distance: 340.8
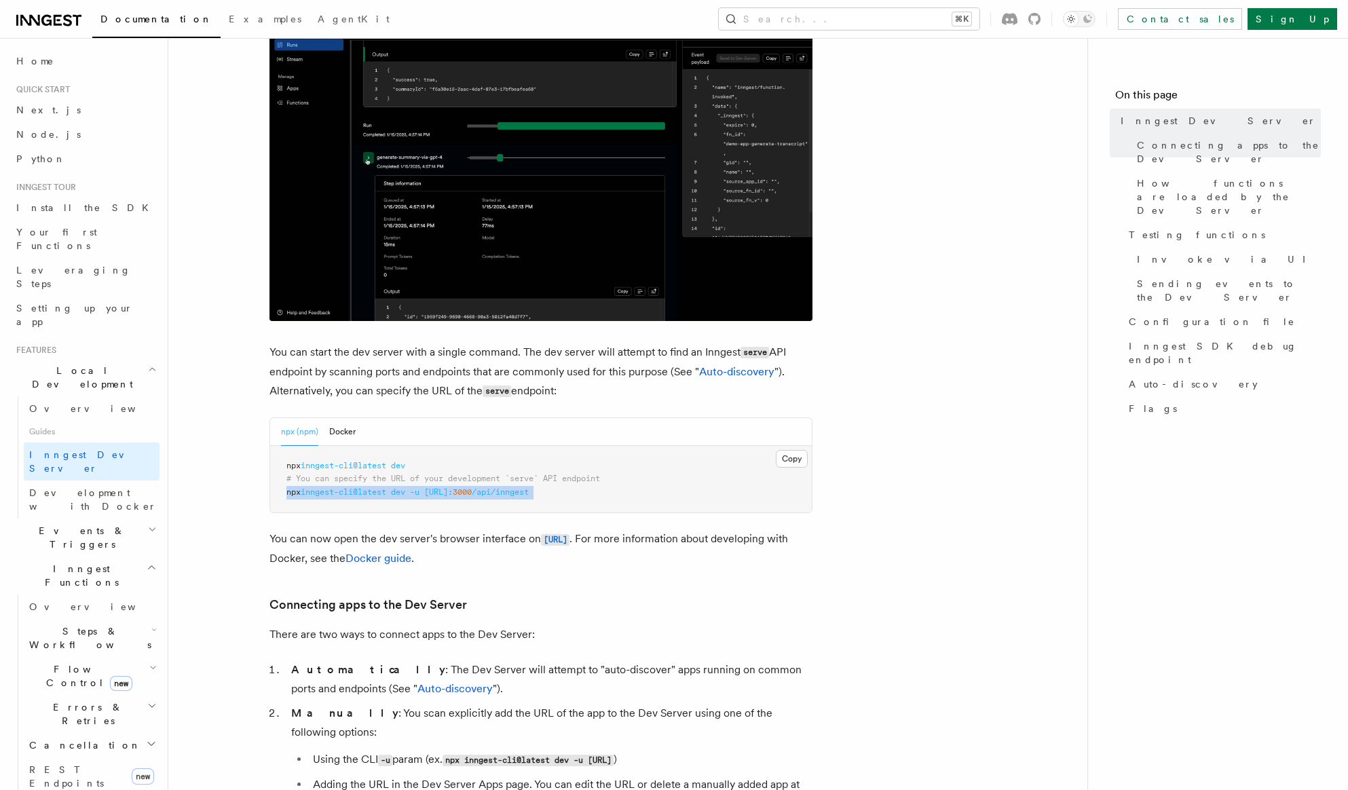
click at [275, 493] on pre "npx inngest-cli@latest dev # You can specify the URL of your development `serve…" at bounding box center [541, 479] width 542 height 67
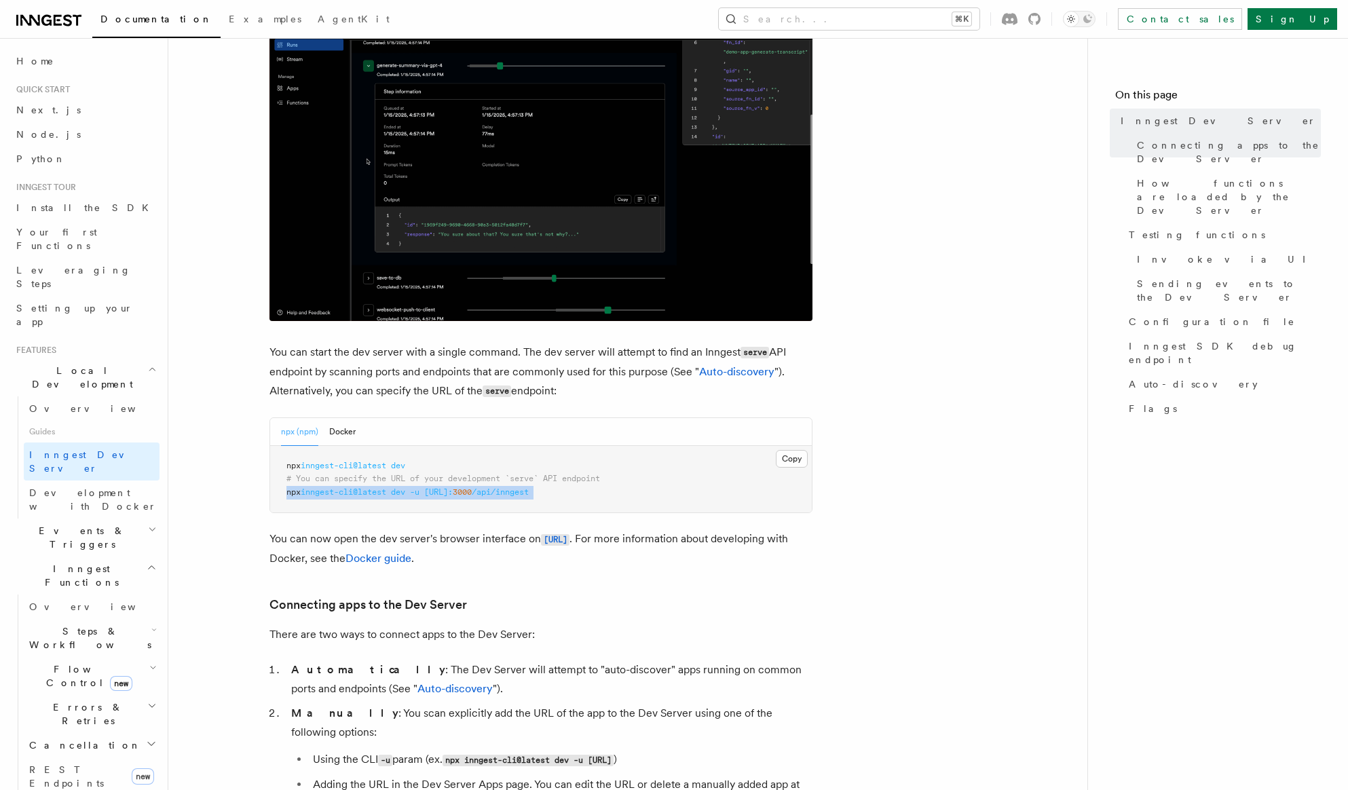
copy article "npx inngest-cli@latest dev -u http://localhost: 3000 /api/inngest"
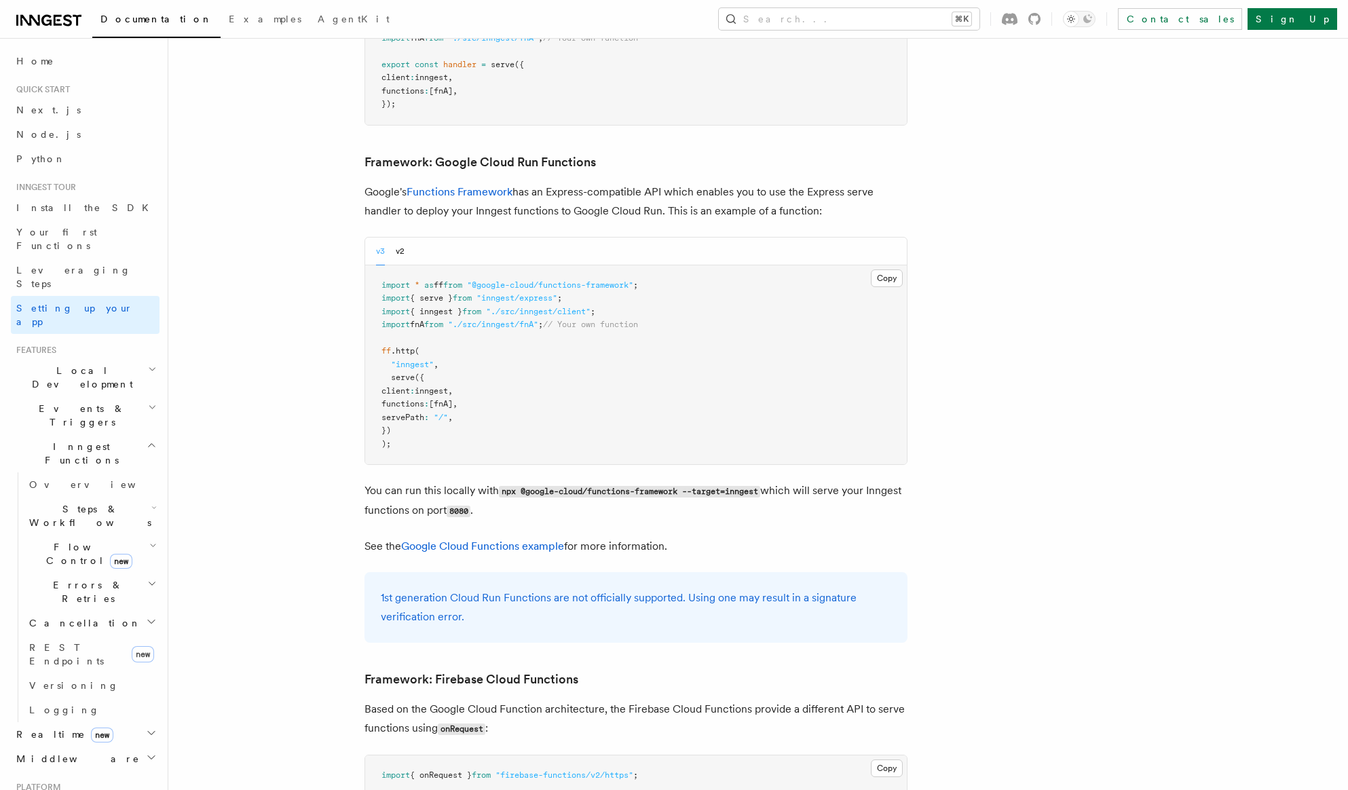
scroll to position [5413, 0]
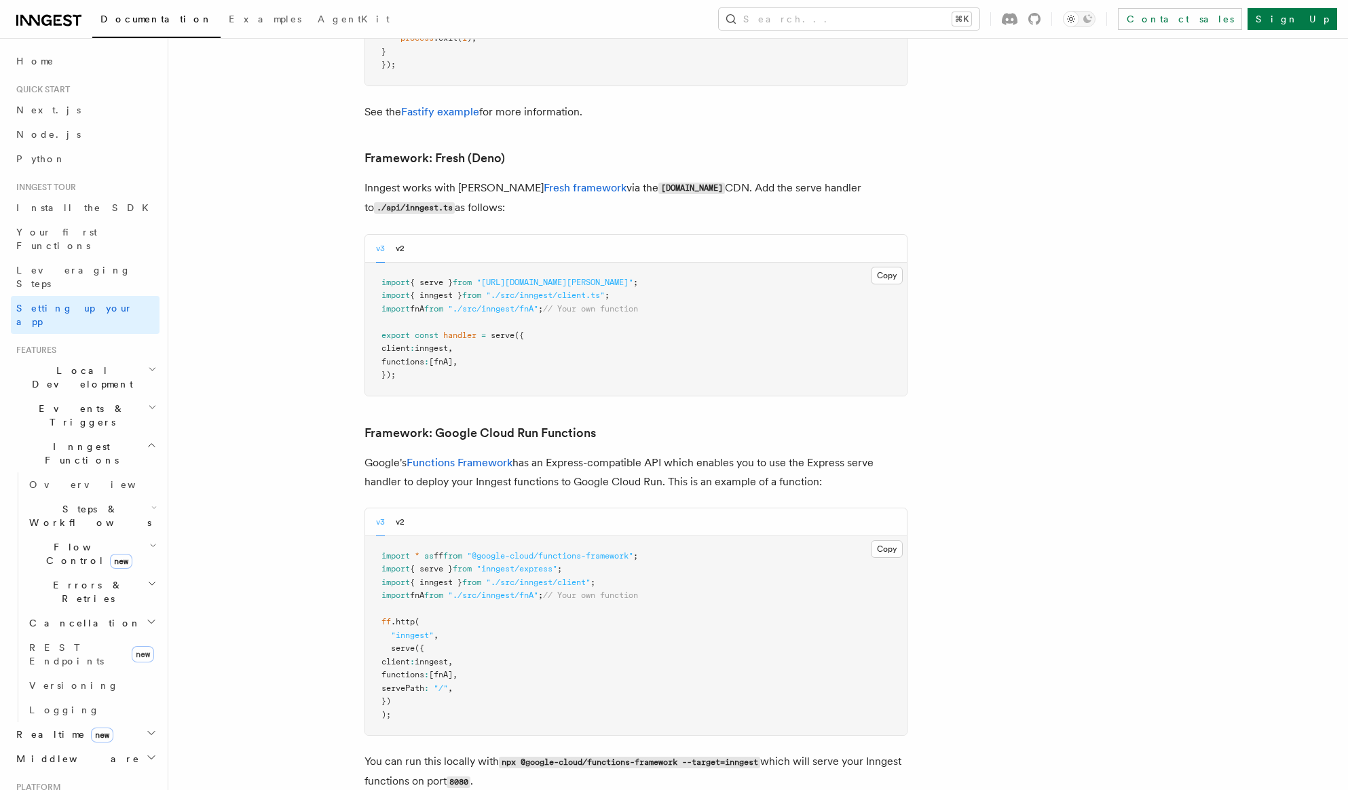
scroll to position [5138, 0]
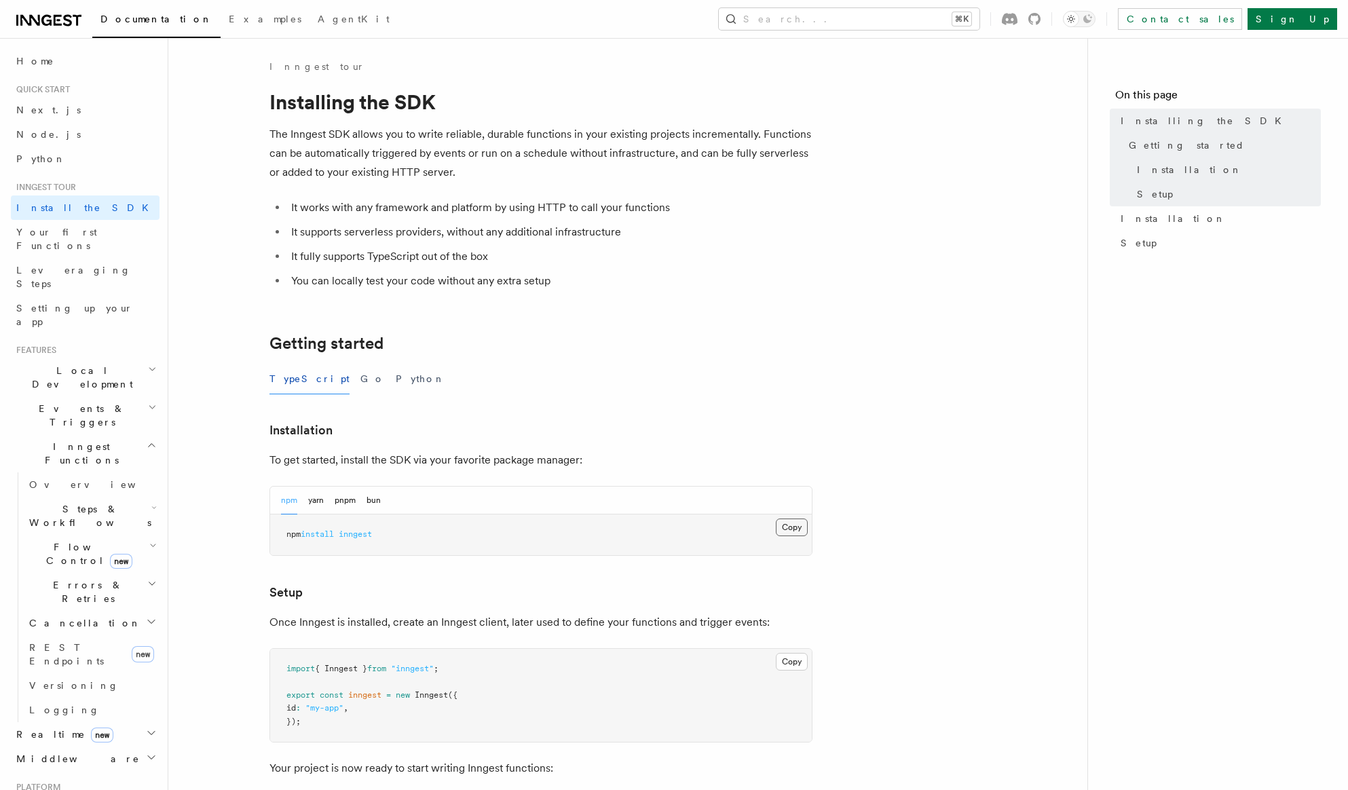
click at [789, 534] on button "Copy Copied" at bounding box center [792, 528] width 32 height 18
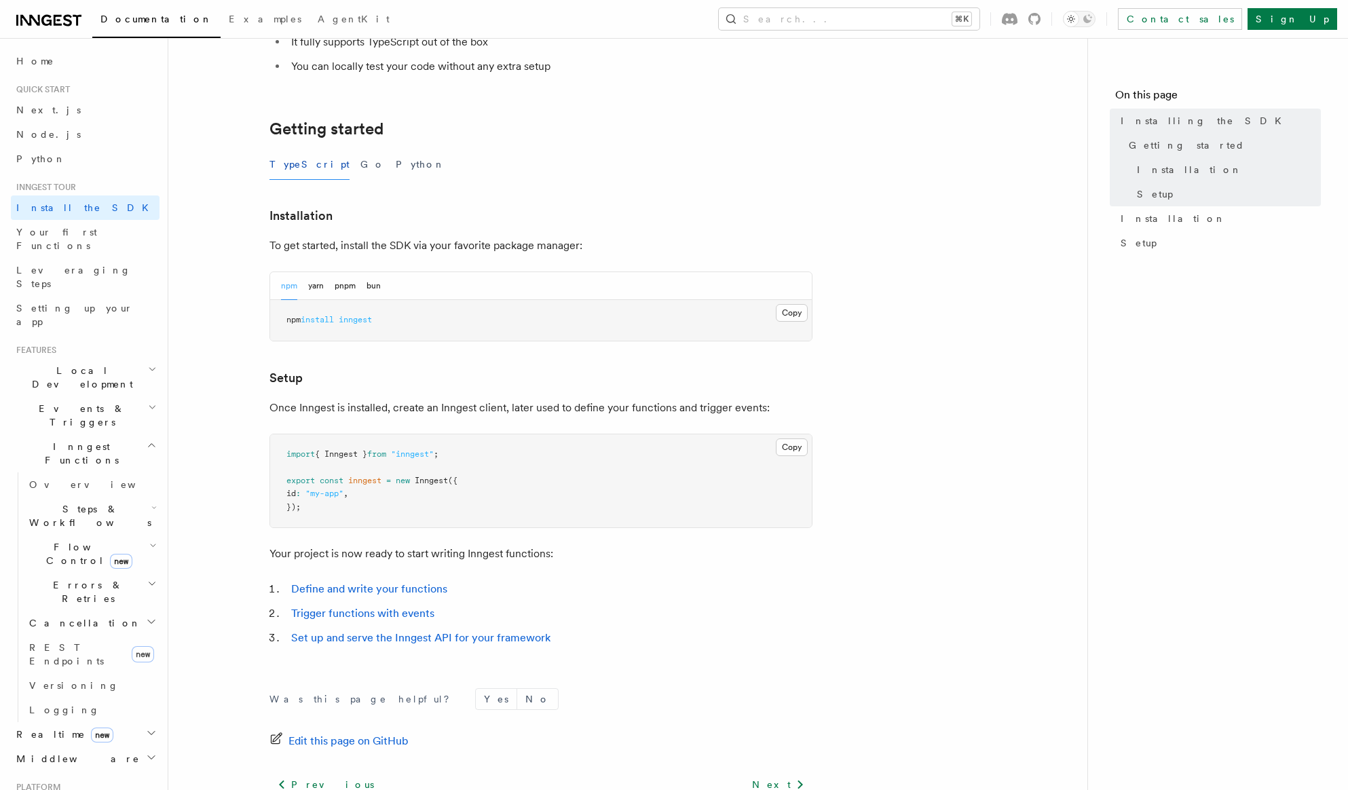
scroll to position [216, 0]
click at [786, 443] on button "Copy Copied" at bounding box center [792, 446] width 32 height 18
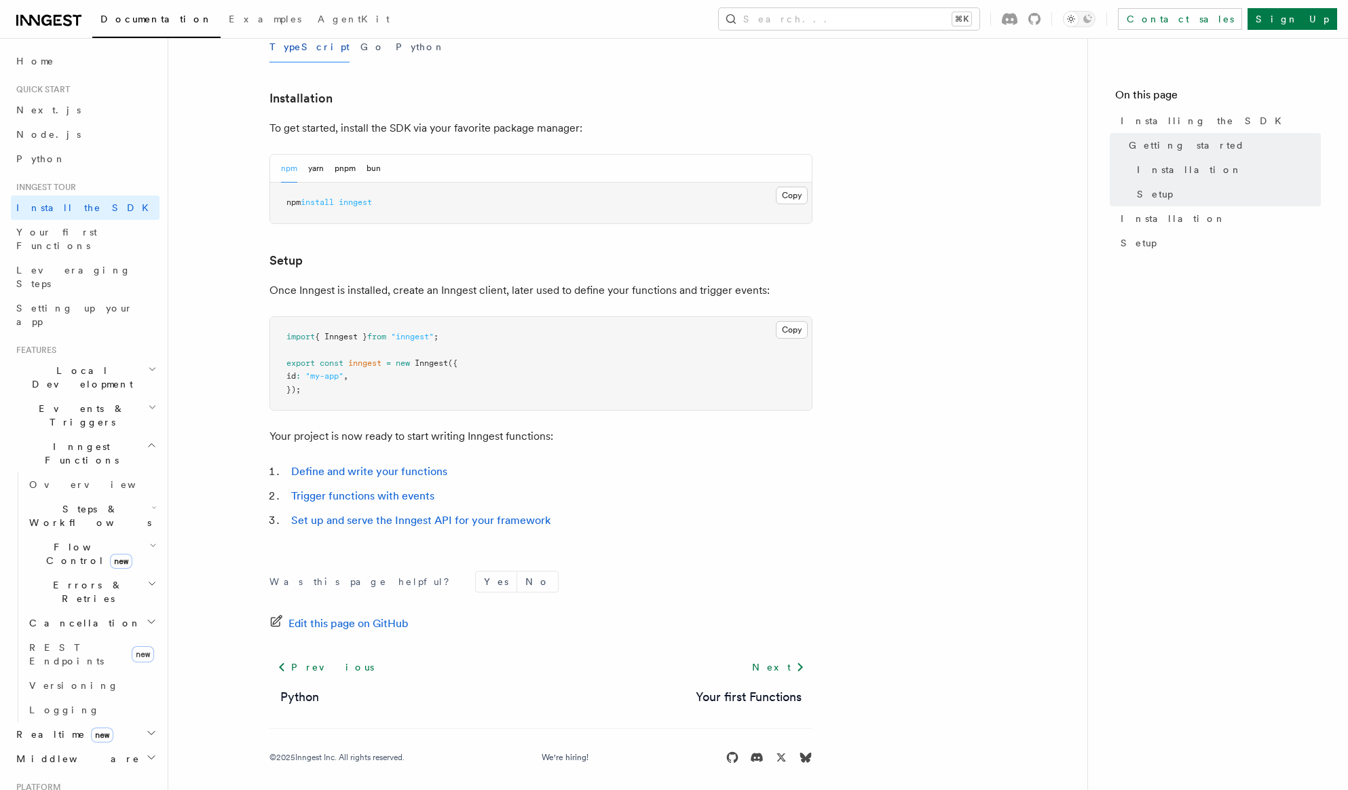
scroll to position [333, 0]
click at [390, 469] on link "Define and write your functions" at bounding box center [369, 470] width 156 height 13
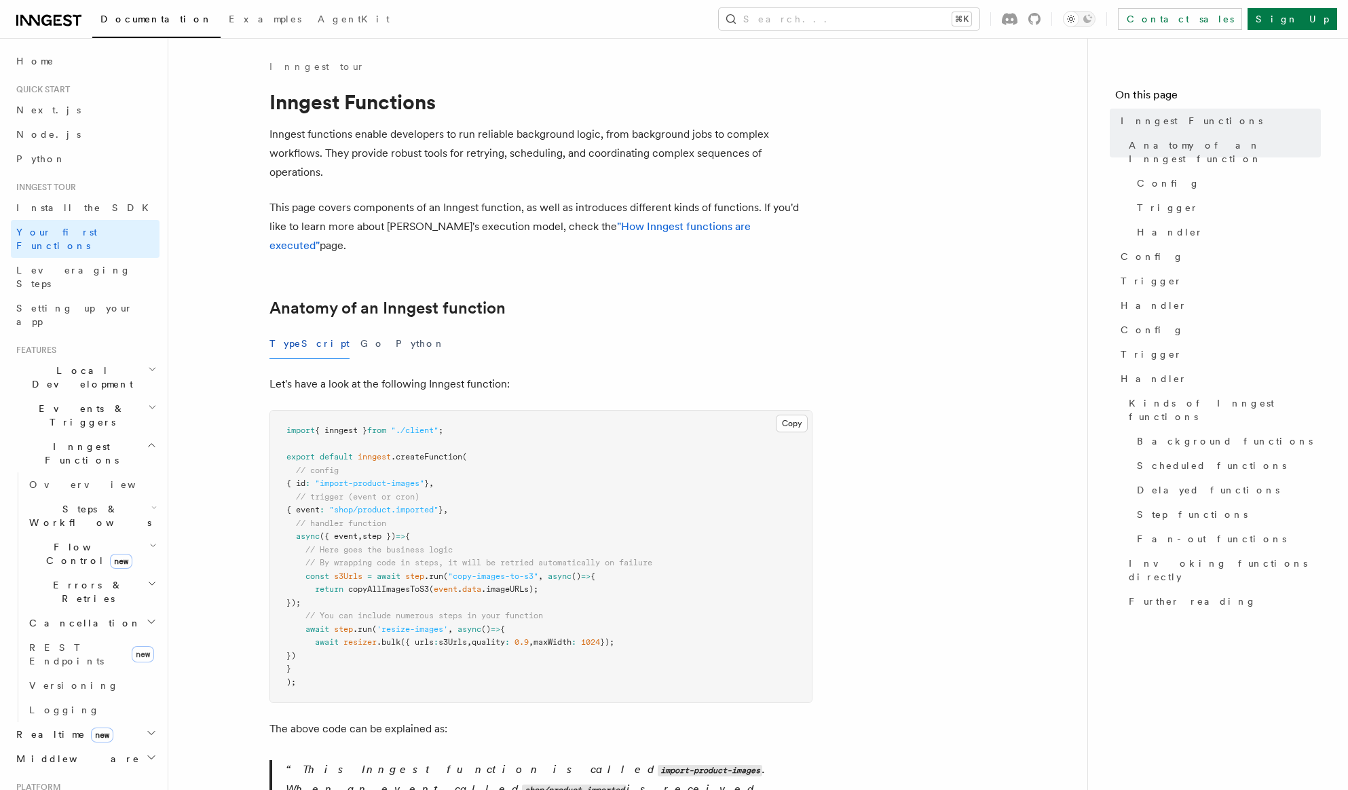
click at [487, 418] on pre "import { inngest } from "./client" ; export default inngest .createFunction ( /…" at bounding box center [541, 557] width 542 height 292
click at [791, 415] on button "Copy Copied" at bounding box center [792, 424] width 32 height 18
click at [517, 329] on div "TypeScript Go Python" at bounding box center [540, 344] width 543 height 31
click at [1203, 171] on link "Config" at bounding box center [1226, 183] width 189 height 24
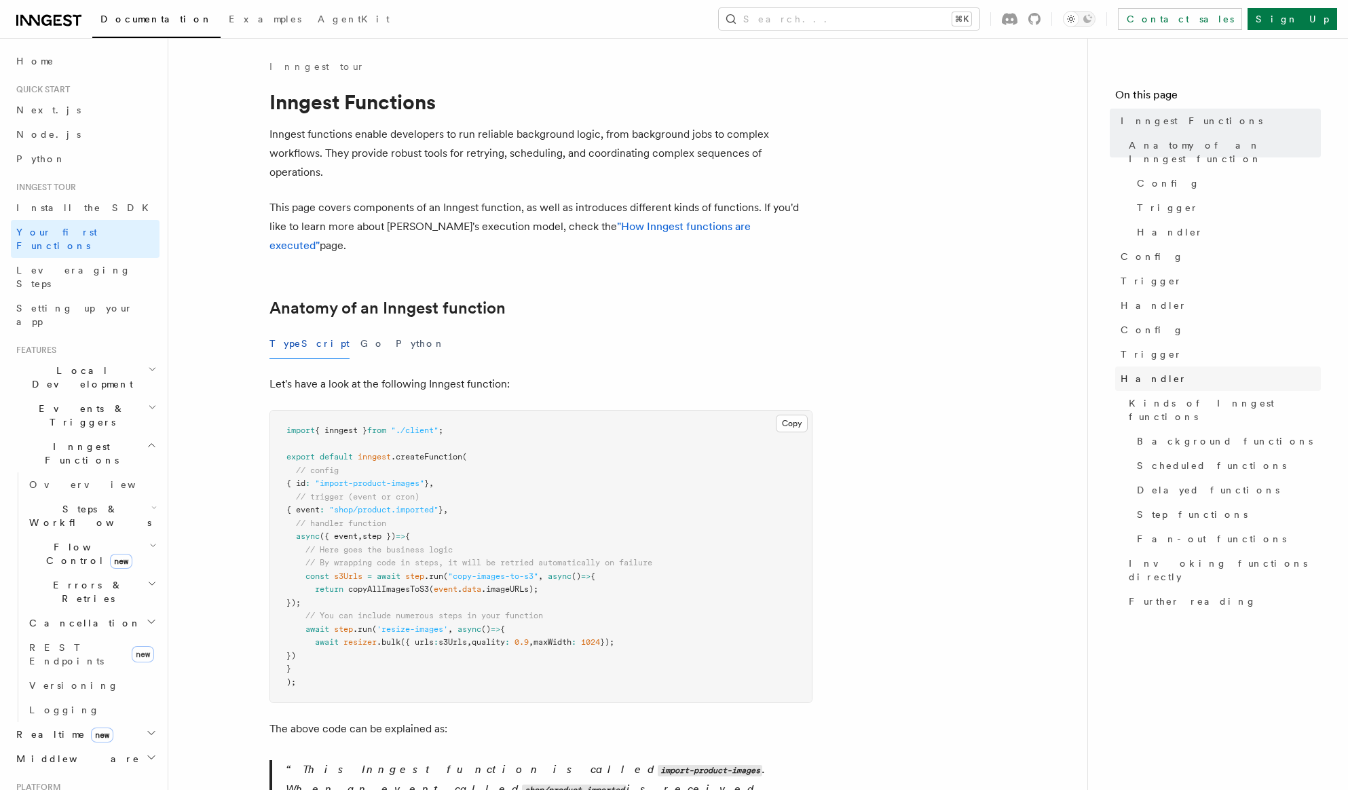
click at [1153, 372] on span "Handler" at bounding box center [1154, 379] width 67 height 14
click at [507, 330] on div "TypeScript Go Python" at bounding box center [540, 344] width 543 height 31
click at [789, 415] on button "Copy Copied" at bounding box center [792, 424] width 32 height 18
click at [90, 258] on link "Leveraging Steps" at bounding box center [85, 277] width 149 height 38
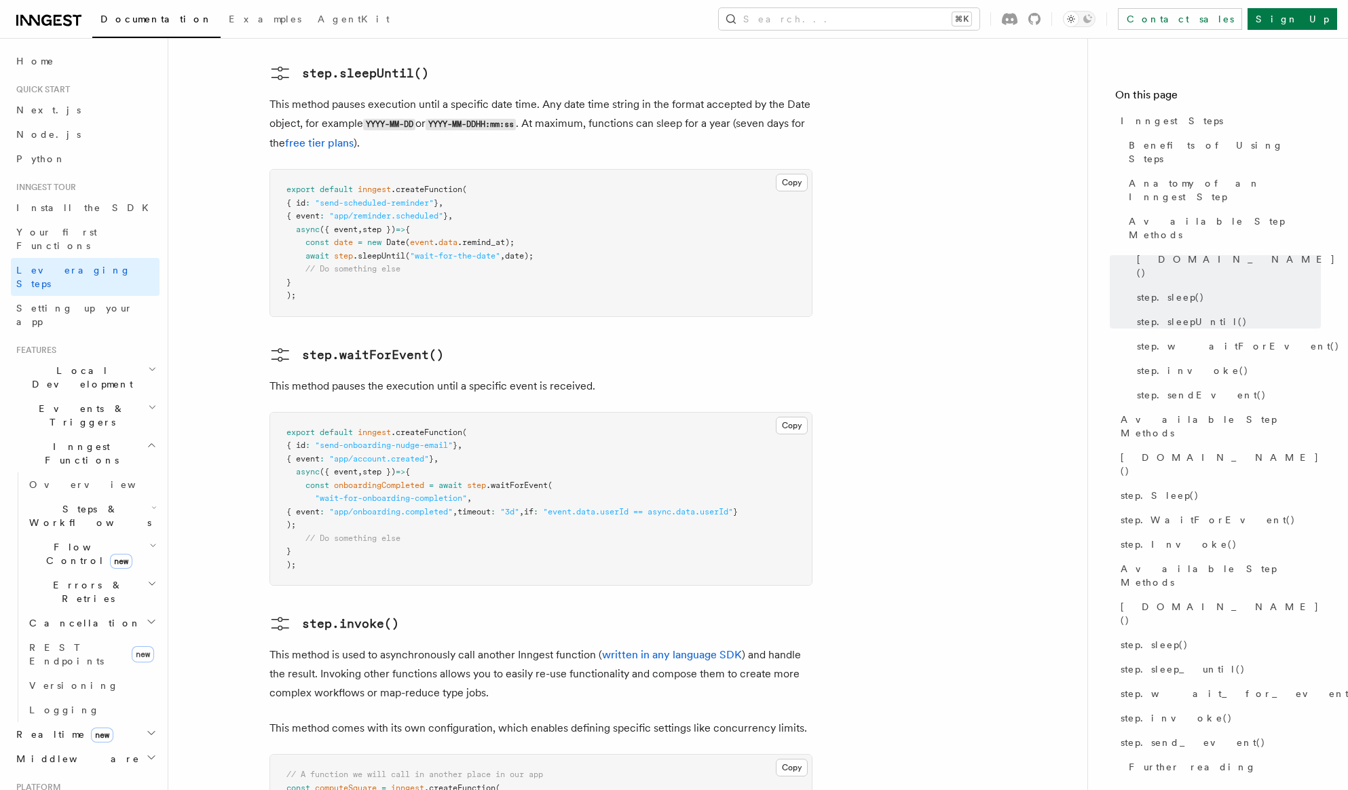
scroll to position [1874, 0]
click at [62, 303] on span "Setting up your app" at bounding box center [74, 315] width 117 height 24
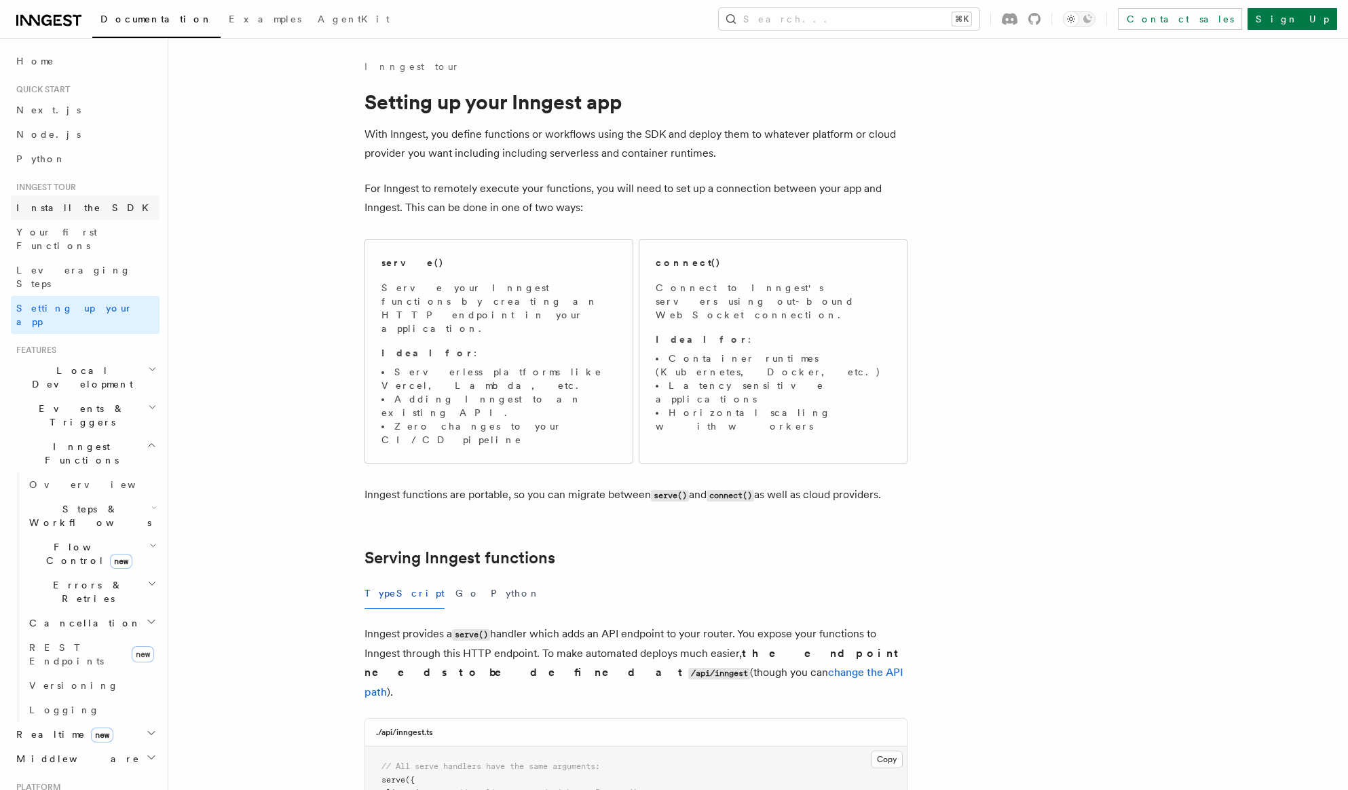
click at [44, 205] on span "Install the SDK" at bounding box center [86, 207] width 141 height 11
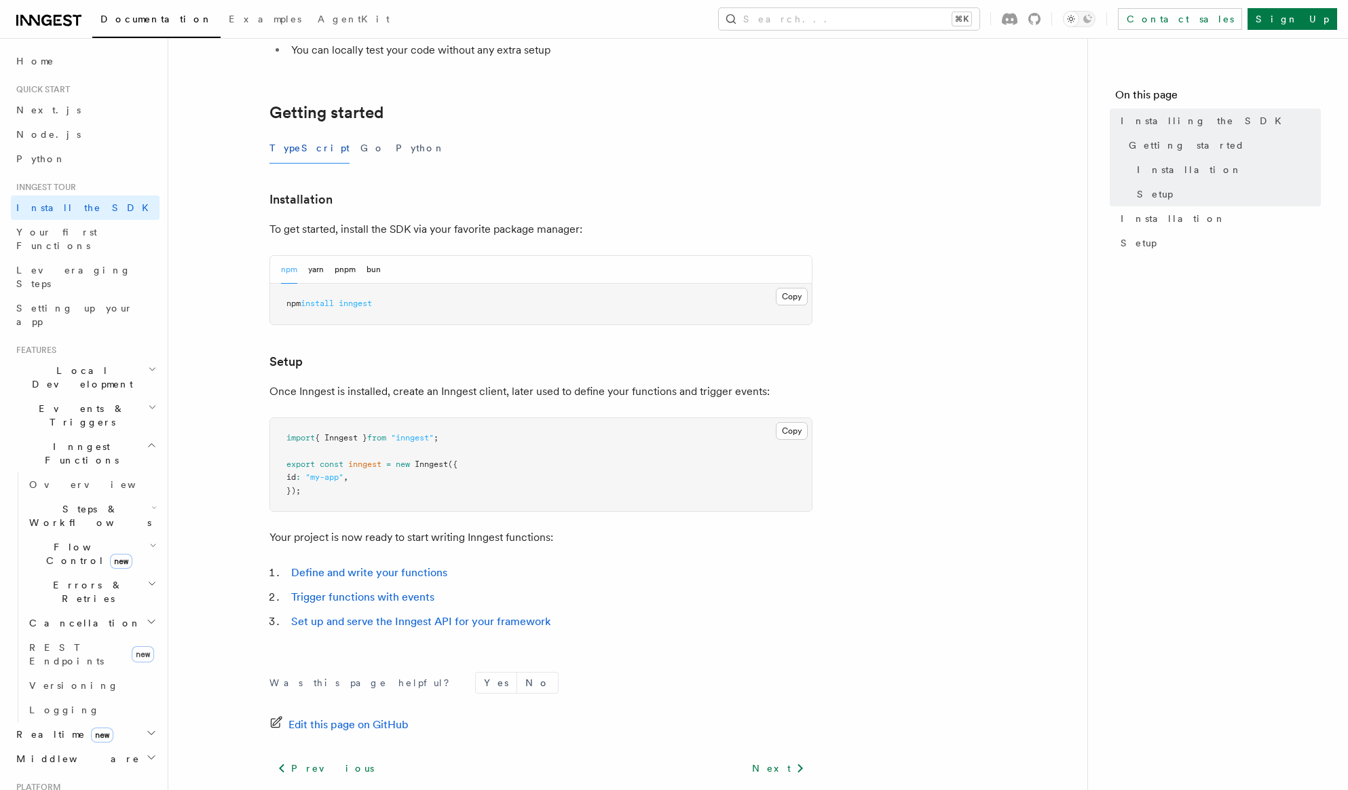
scroll to position [339, 0]
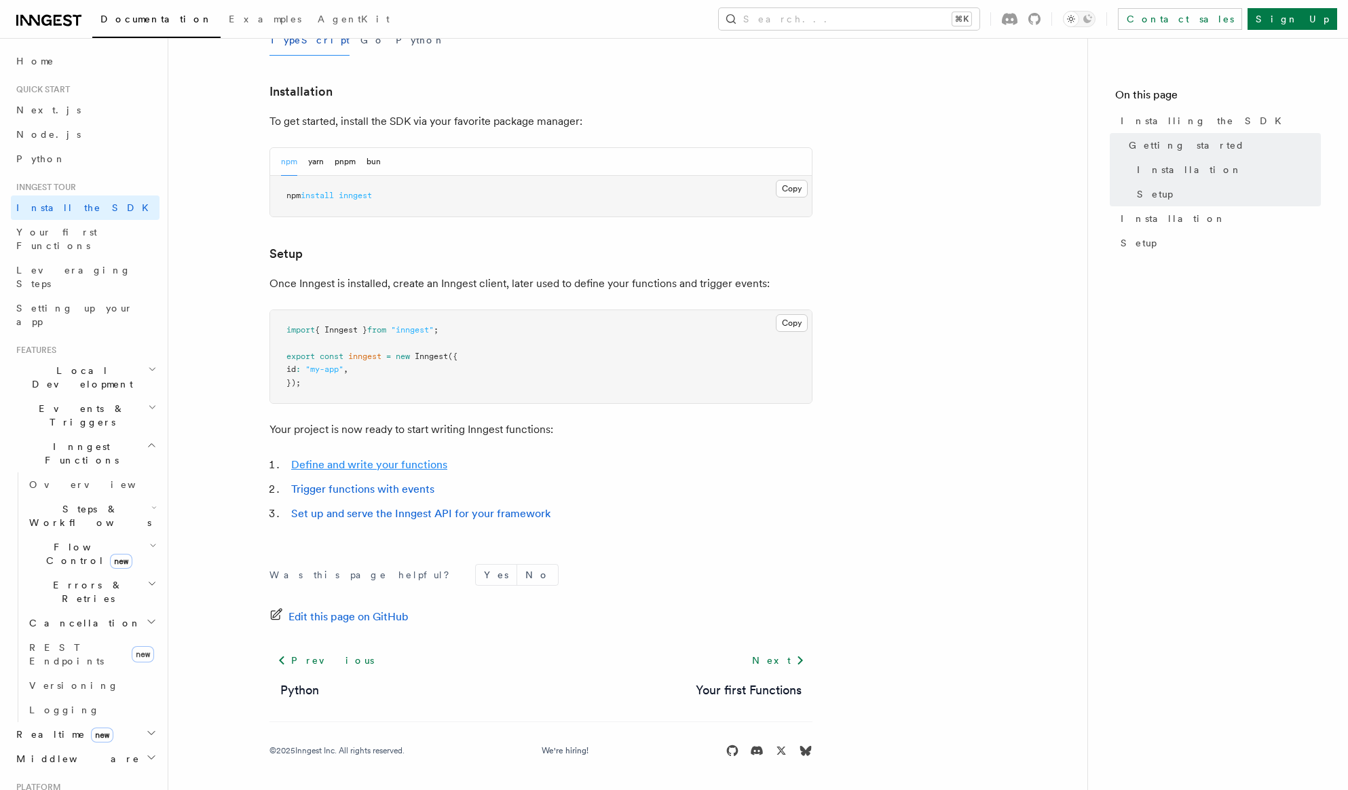
click at [332, 460] on link "Define and write your functions" at bounding box center [369, 464] width 156 height 13
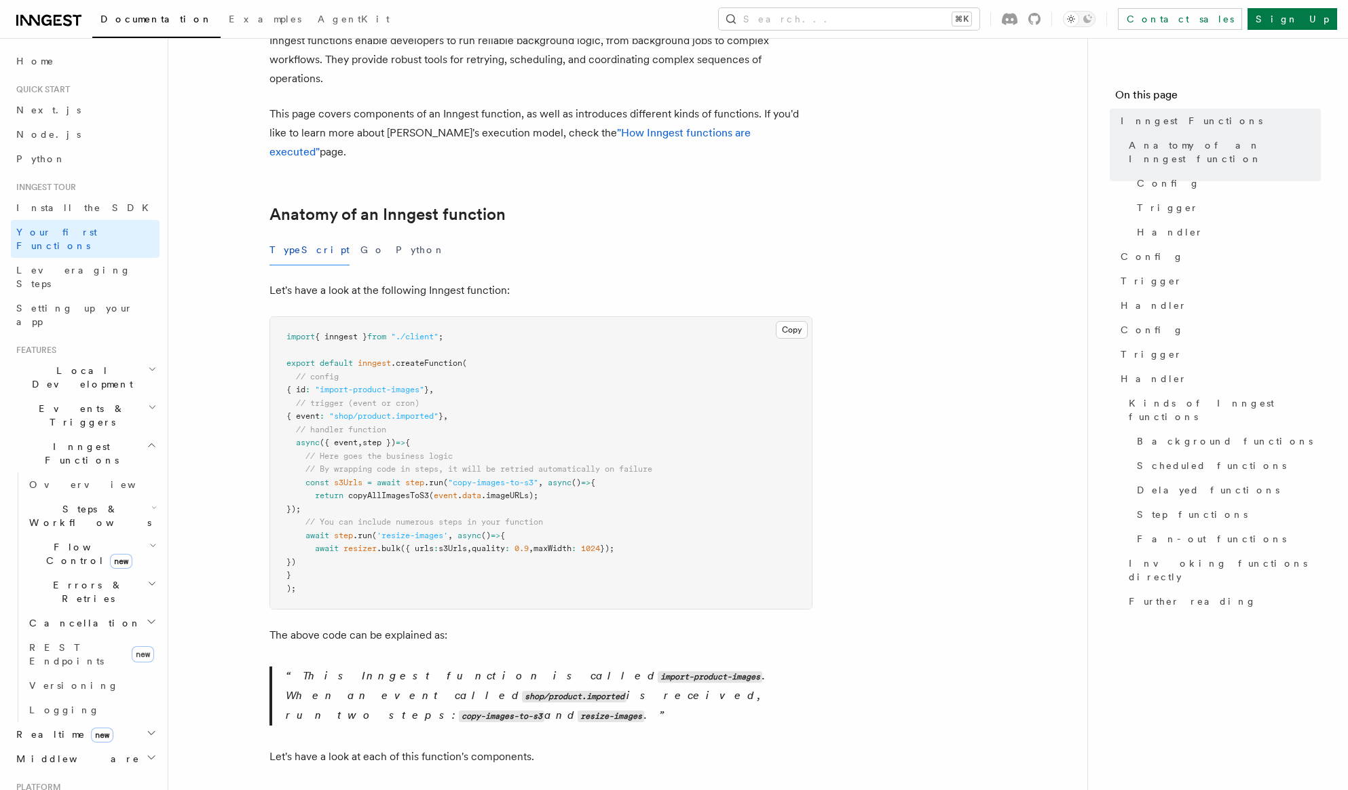
scroll to position [99, 0]
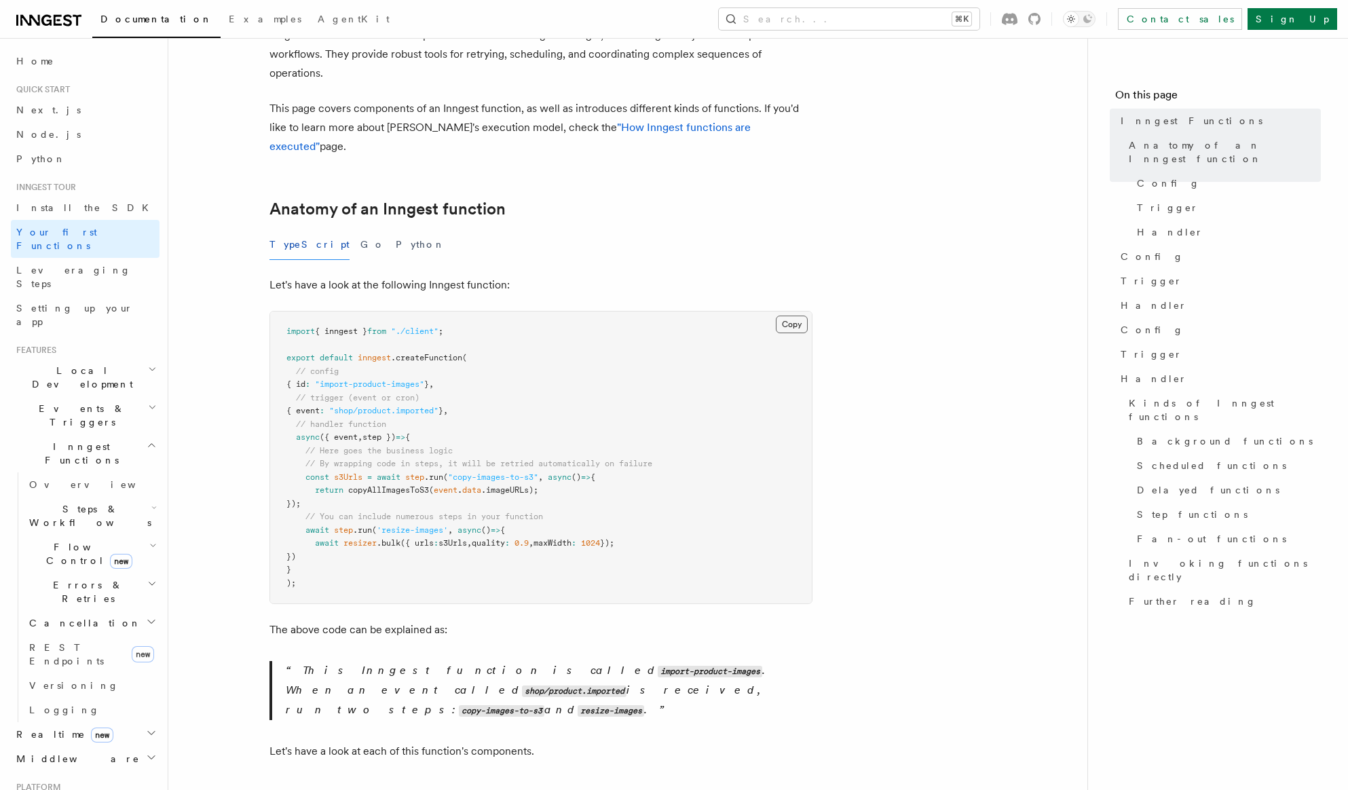
click at [796, 316] on button "Copy Copied" at bounding box center [792, 325] width 32 height 18
click at [64, 206] on span "Install the SDK" at bounding box center [86, 207] width 141 height 11
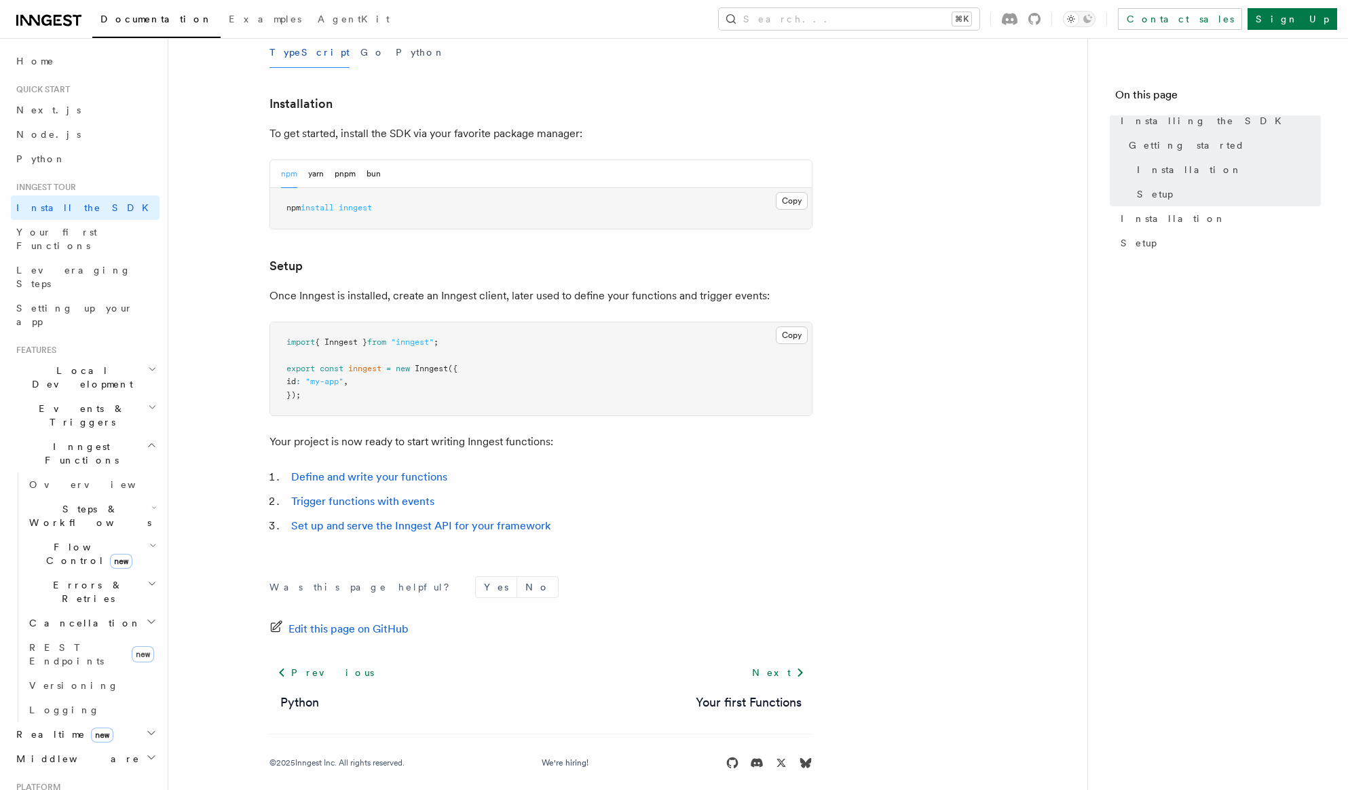
scroll to position [339, 0]
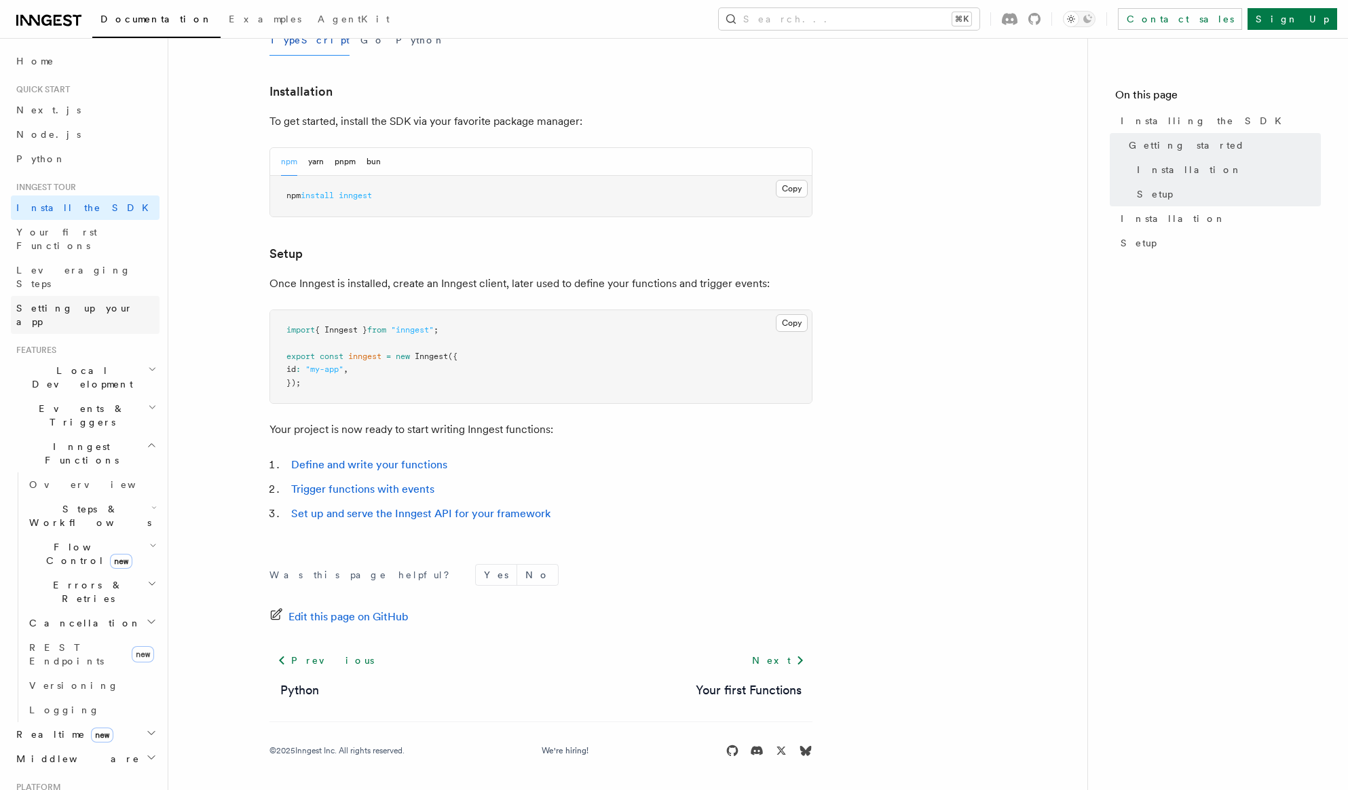
click at [82, 303] on span "Setting up your app" at bounding box center [74, 315] width 117 height 24
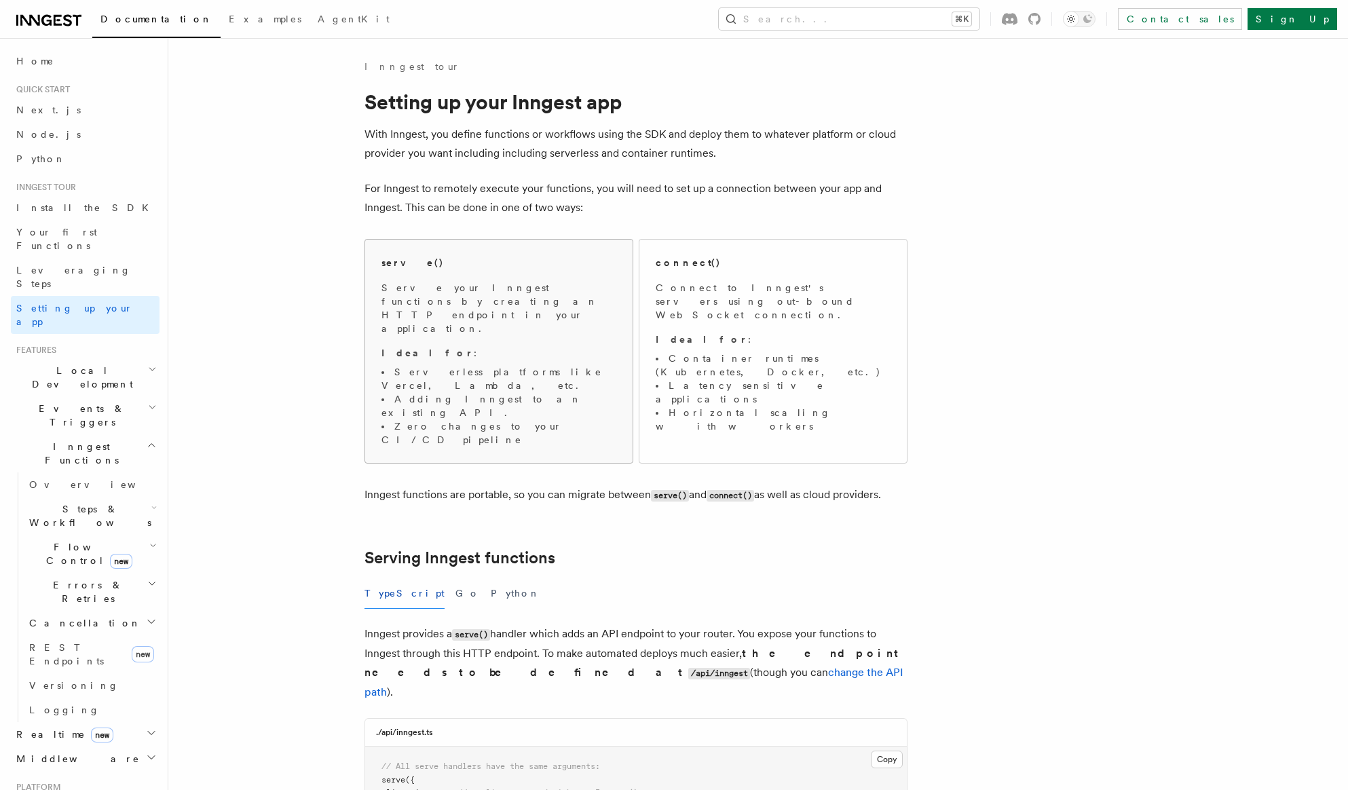
click at [417, 269] on div "serve()" at bounding box center [498, 263] width 235 height 14
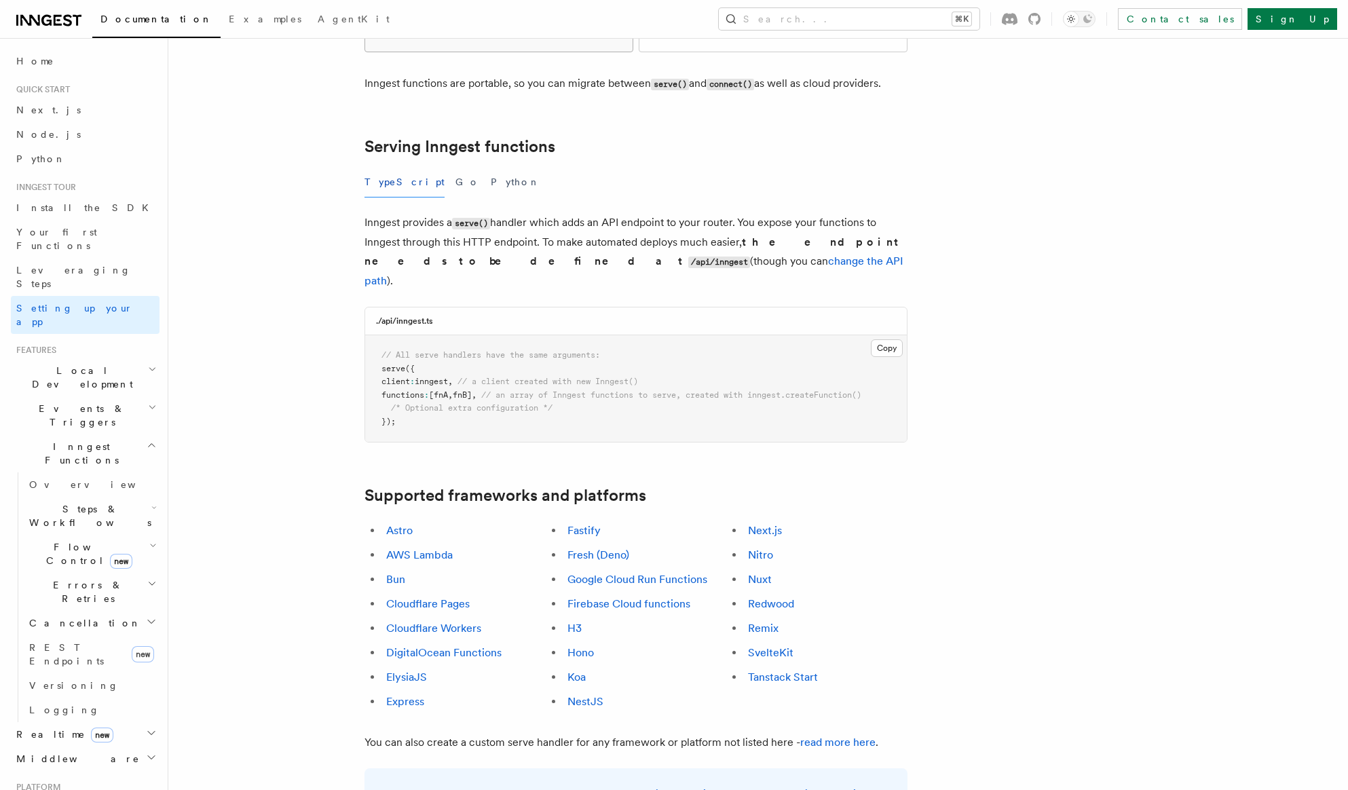
scroll to position [415, 0]
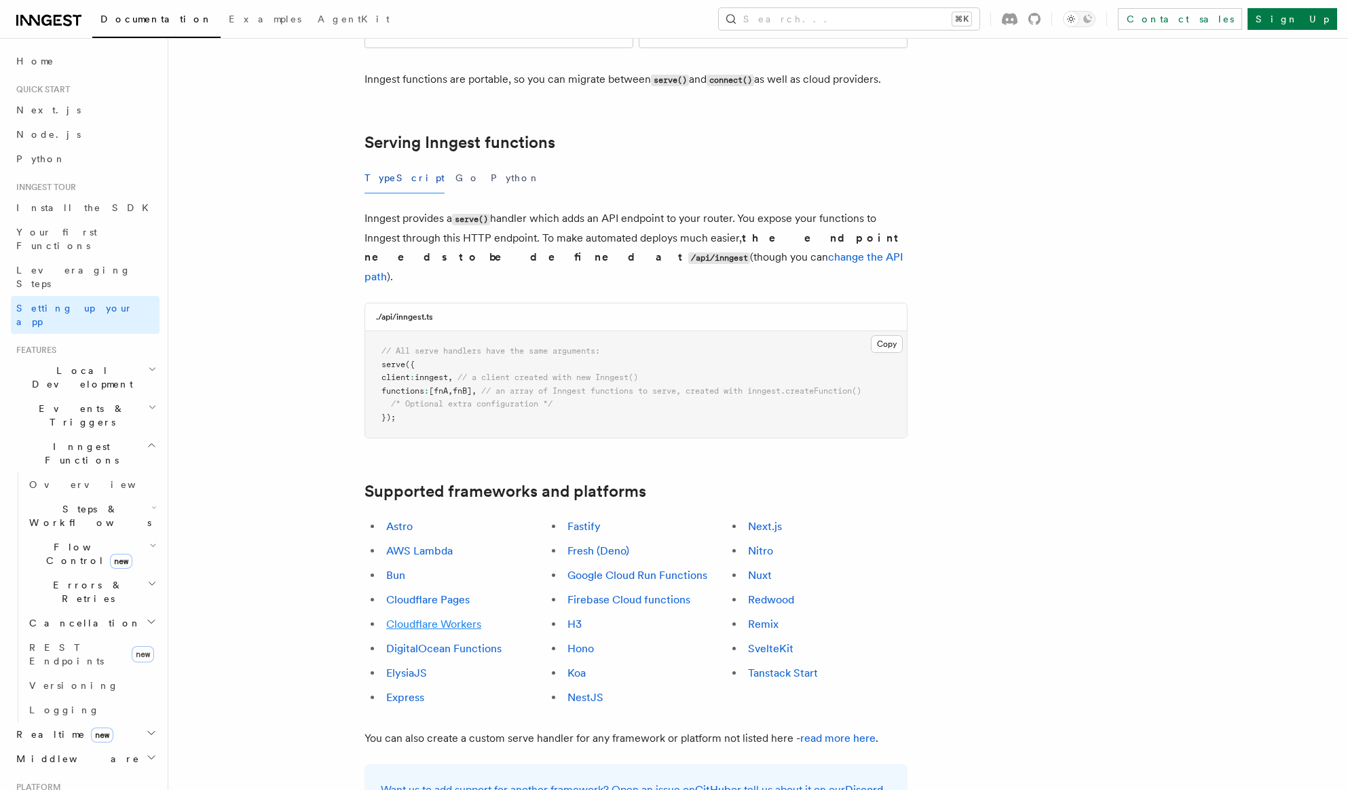
click at [456, 618] on link "Cloudflare Workers" at bounding box center [433, 624] width 95 height 13
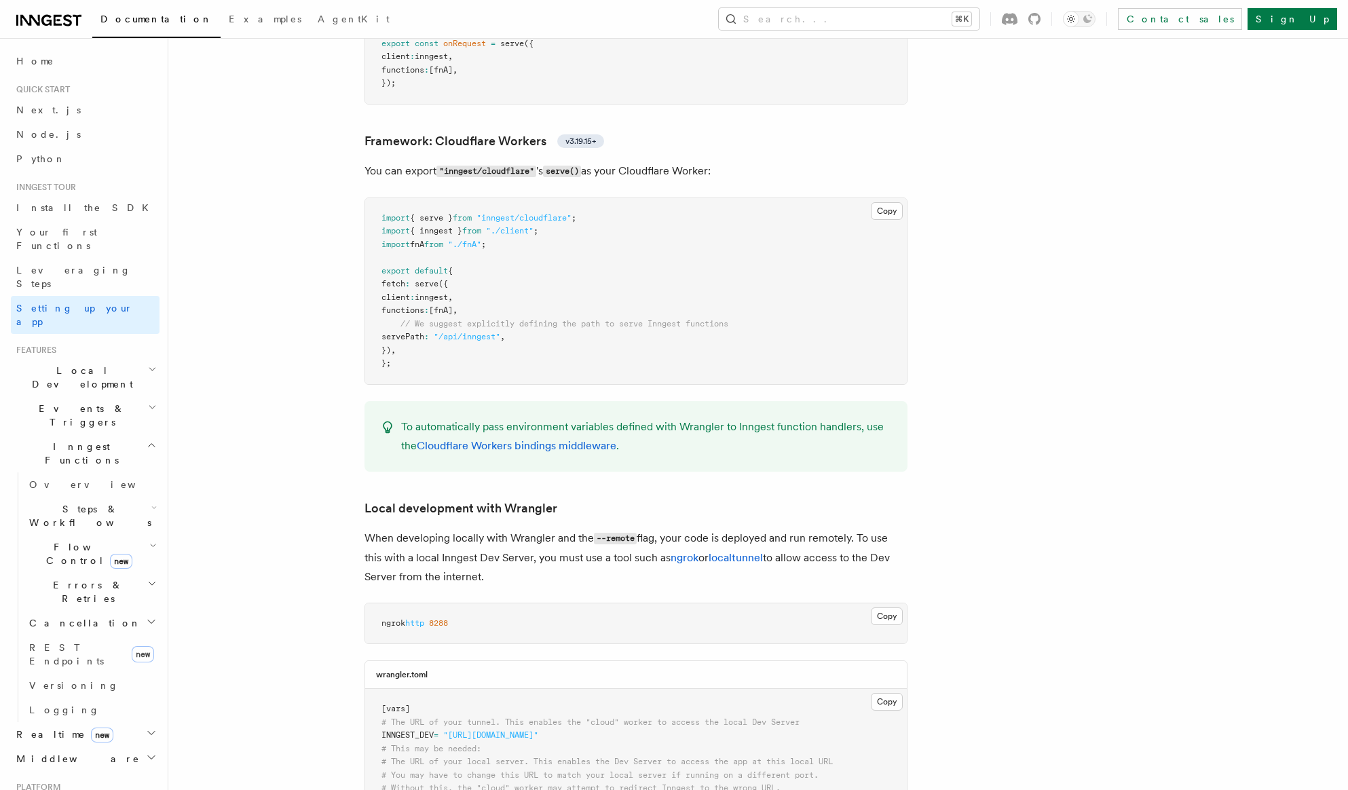
scroll to position [2342, 0]
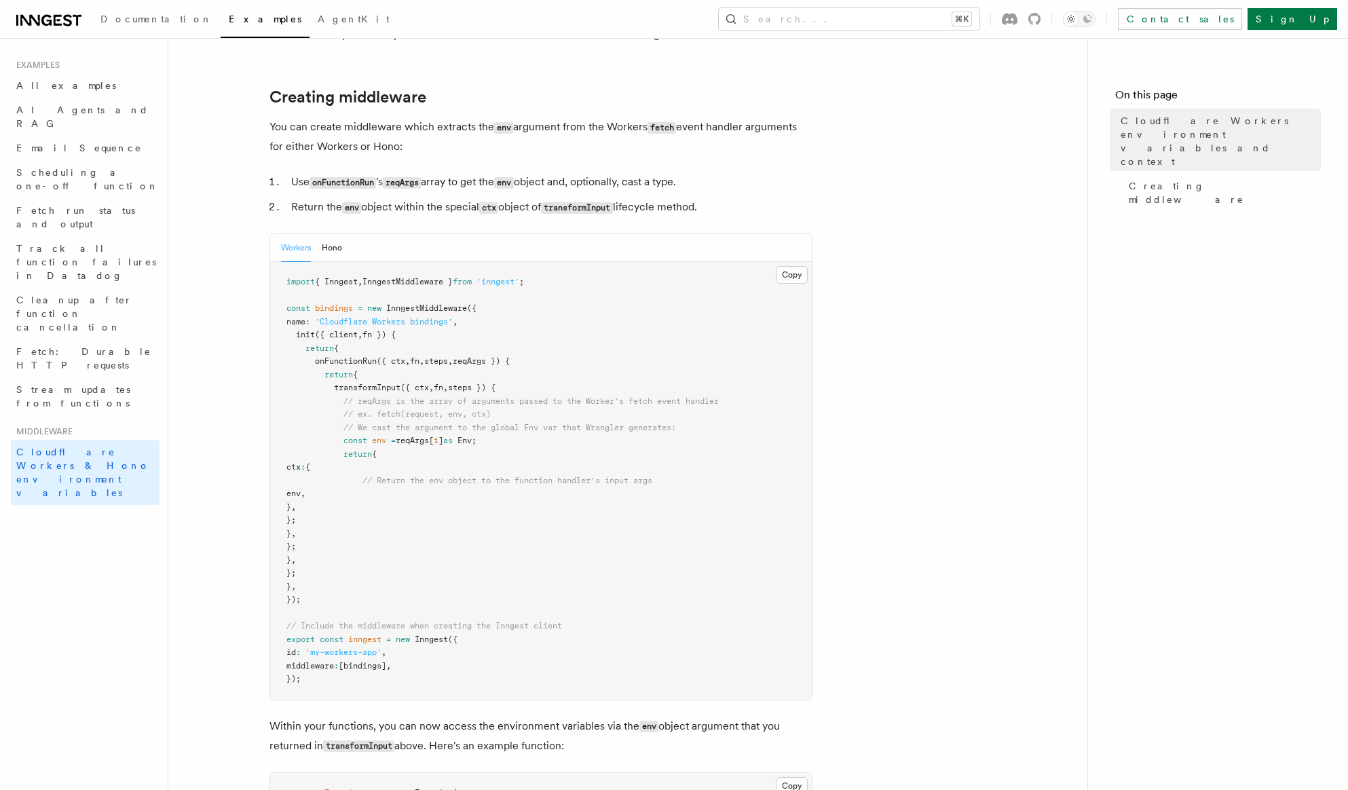
scroll to position [192, 0]
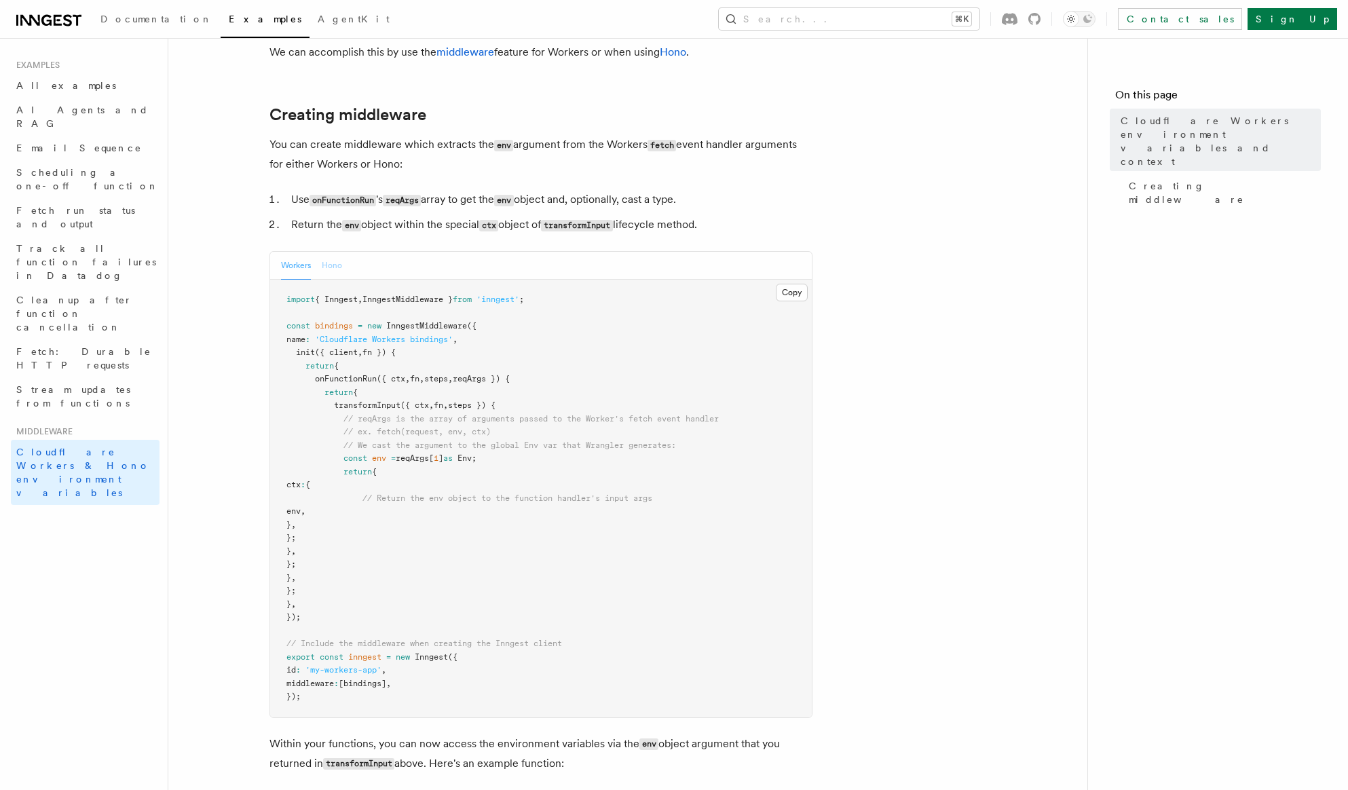
click at [337, 280] on button "Hono" at bounding box center [332, 266] width 20 height 28
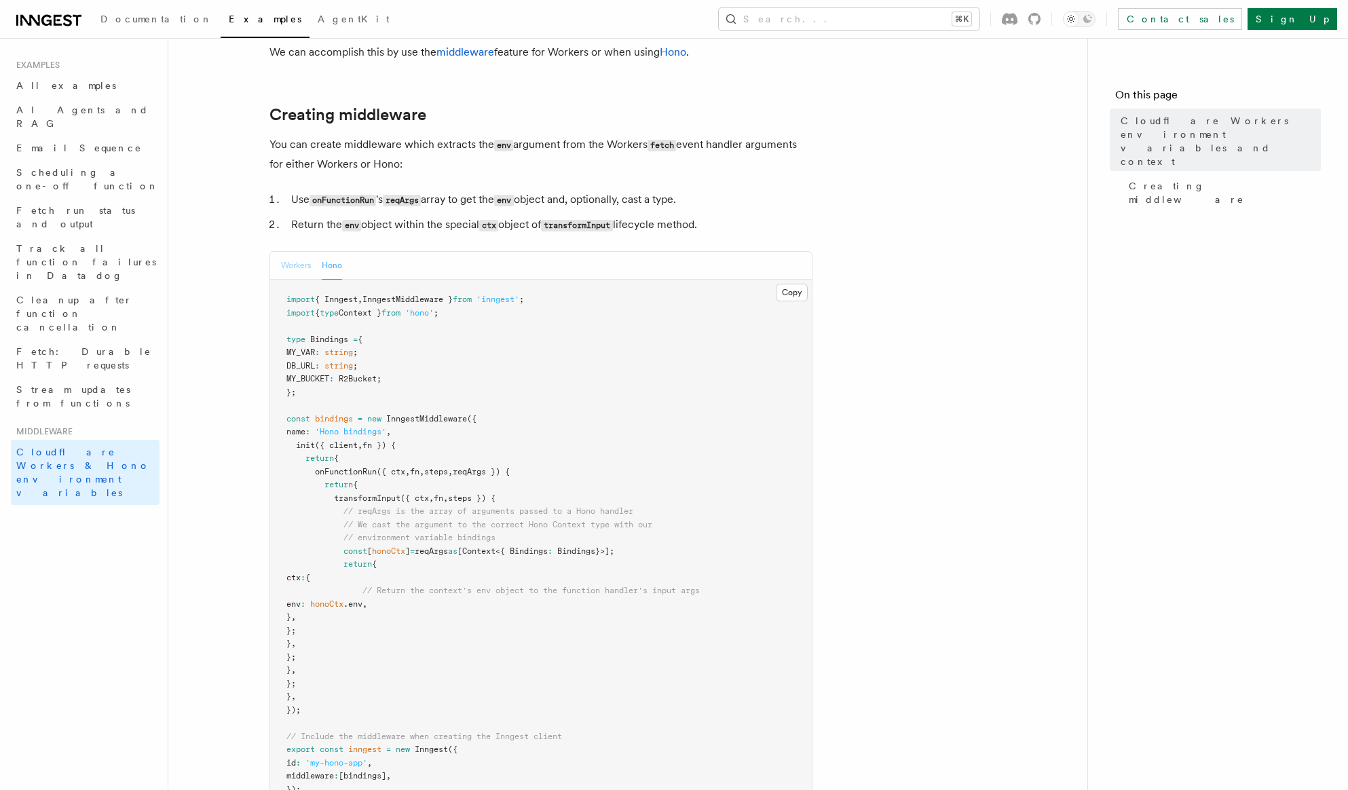
click at [306, 280] on button "Workers" at bounding box center [296, 266] width 30 height 28
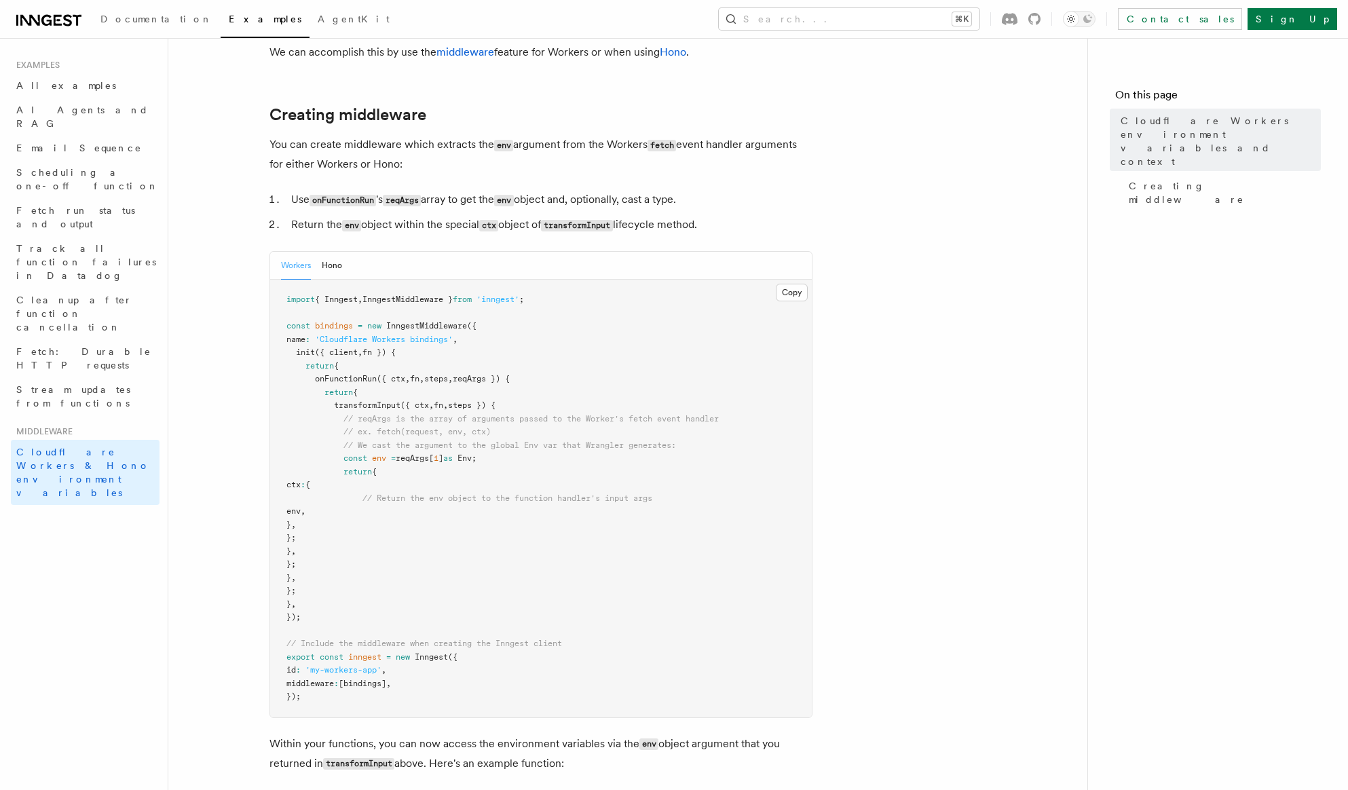
scroll to position [217, 0]
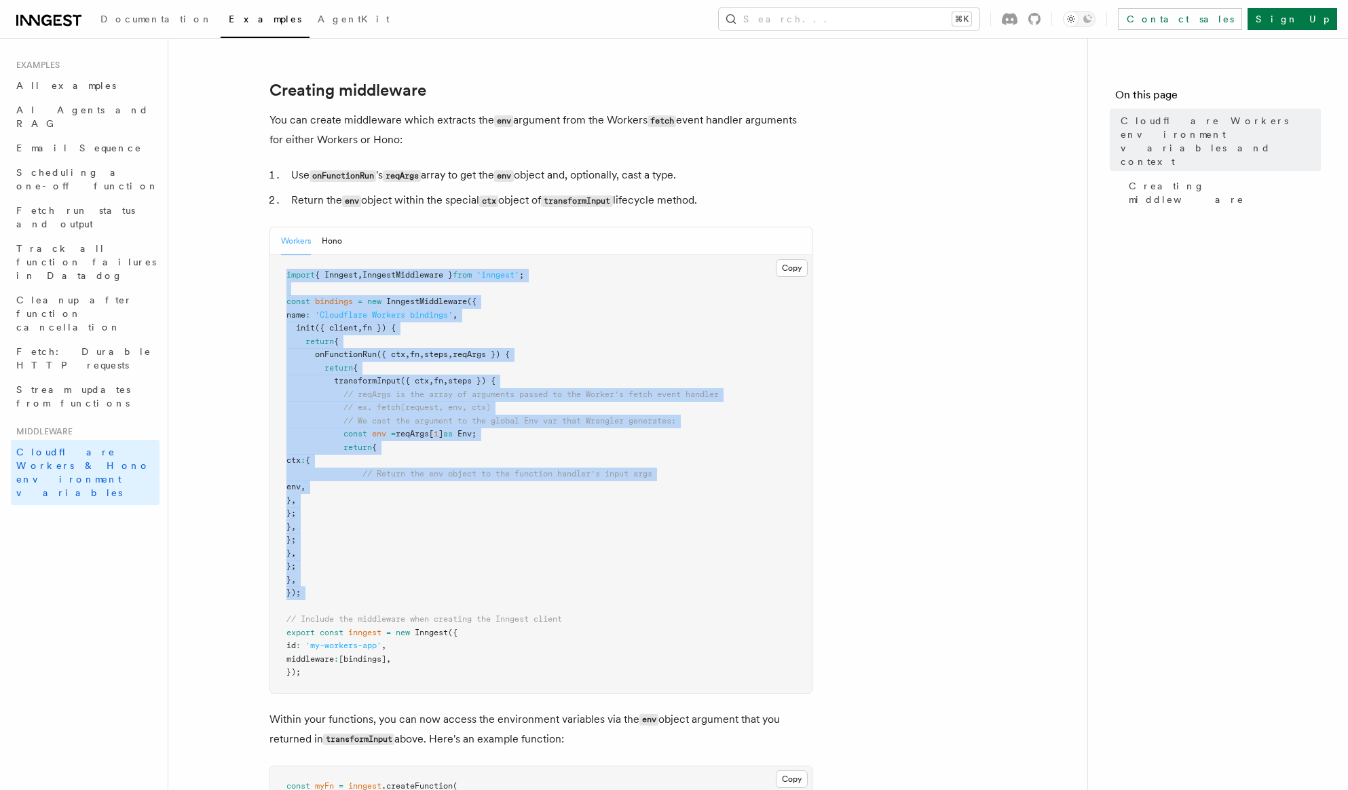
drag, startPoint x: 342, startPoint y: 624, endPoint x: 203, endPoint y: 281, distance: 370.0
click at [203, 281] on article "Middleware Cloudflare Workers environment variables and context Cloudflare Work…" at bounding box center [628, 519] width 876 height 1353
copy code "import { Inngest , InngestMiddleware } from 'inngest' ; const bindings = new In…"
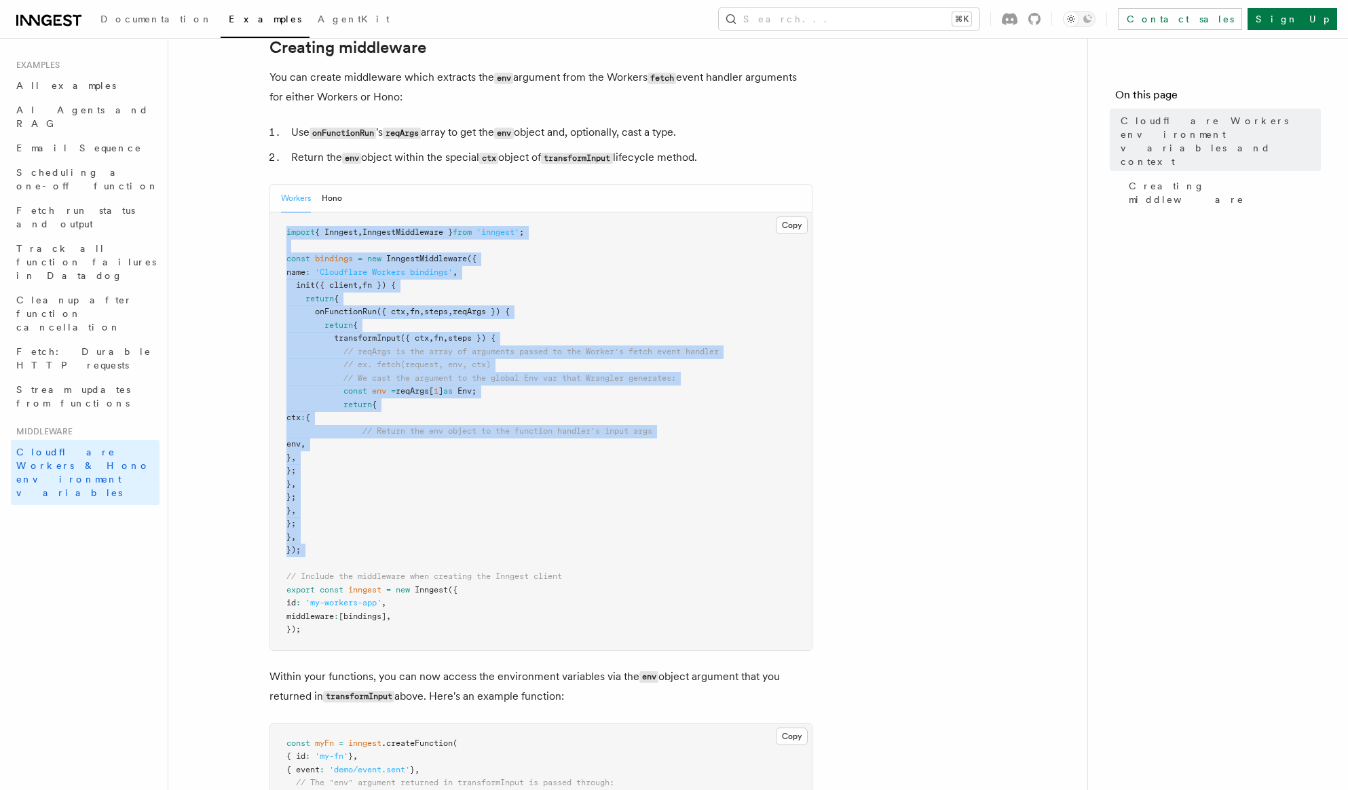
scroll to position [362, 0]
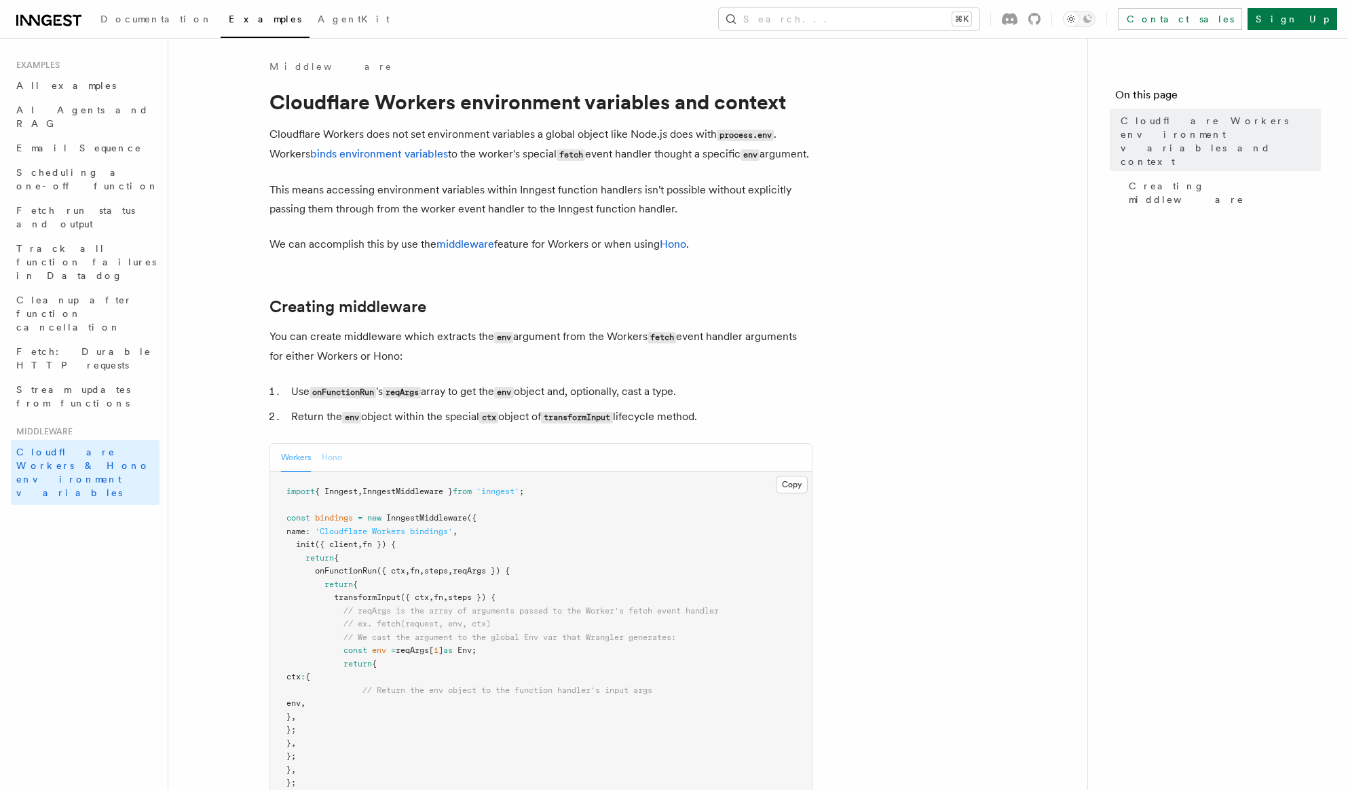
click at [325, 472] on button "Hono" at bounding box center [332, 458] width 20 height 28
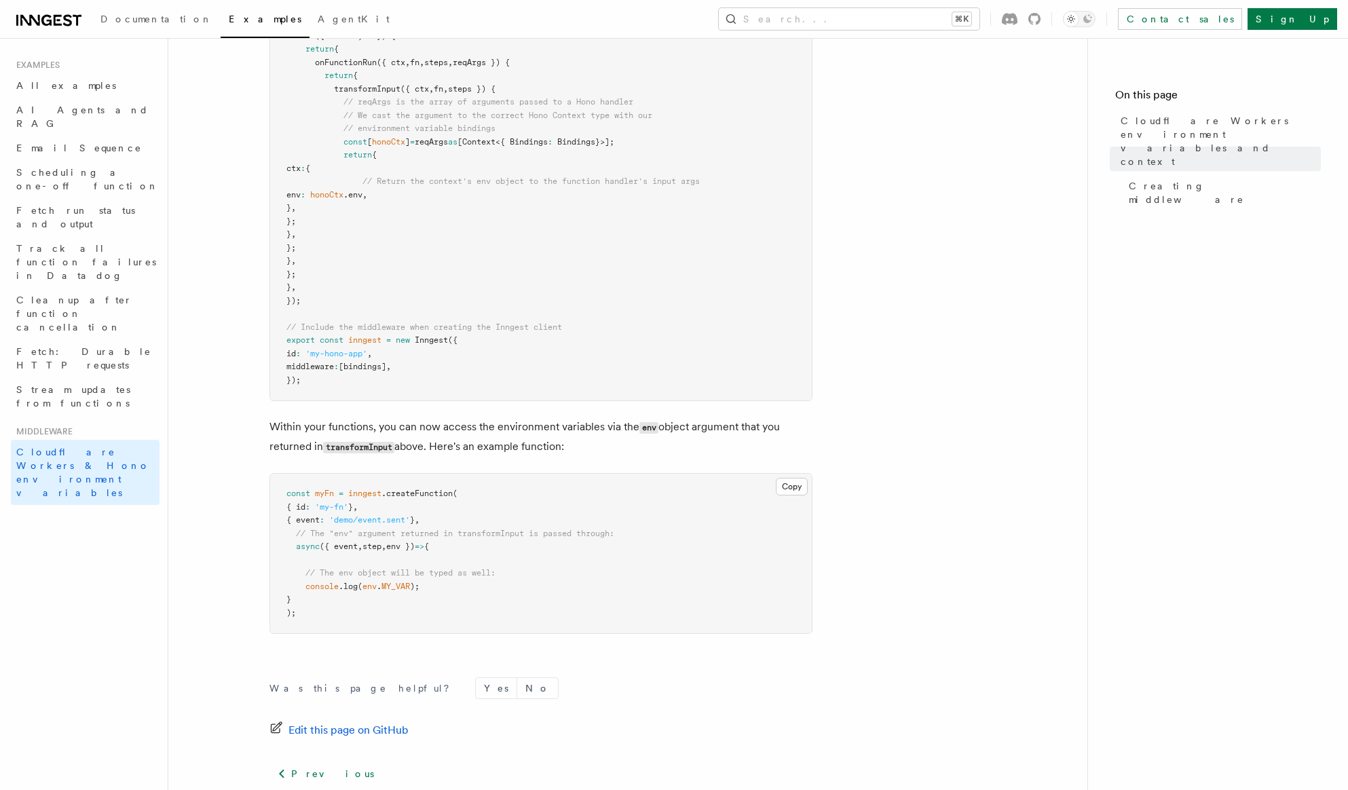
scroll to position [603, 0]
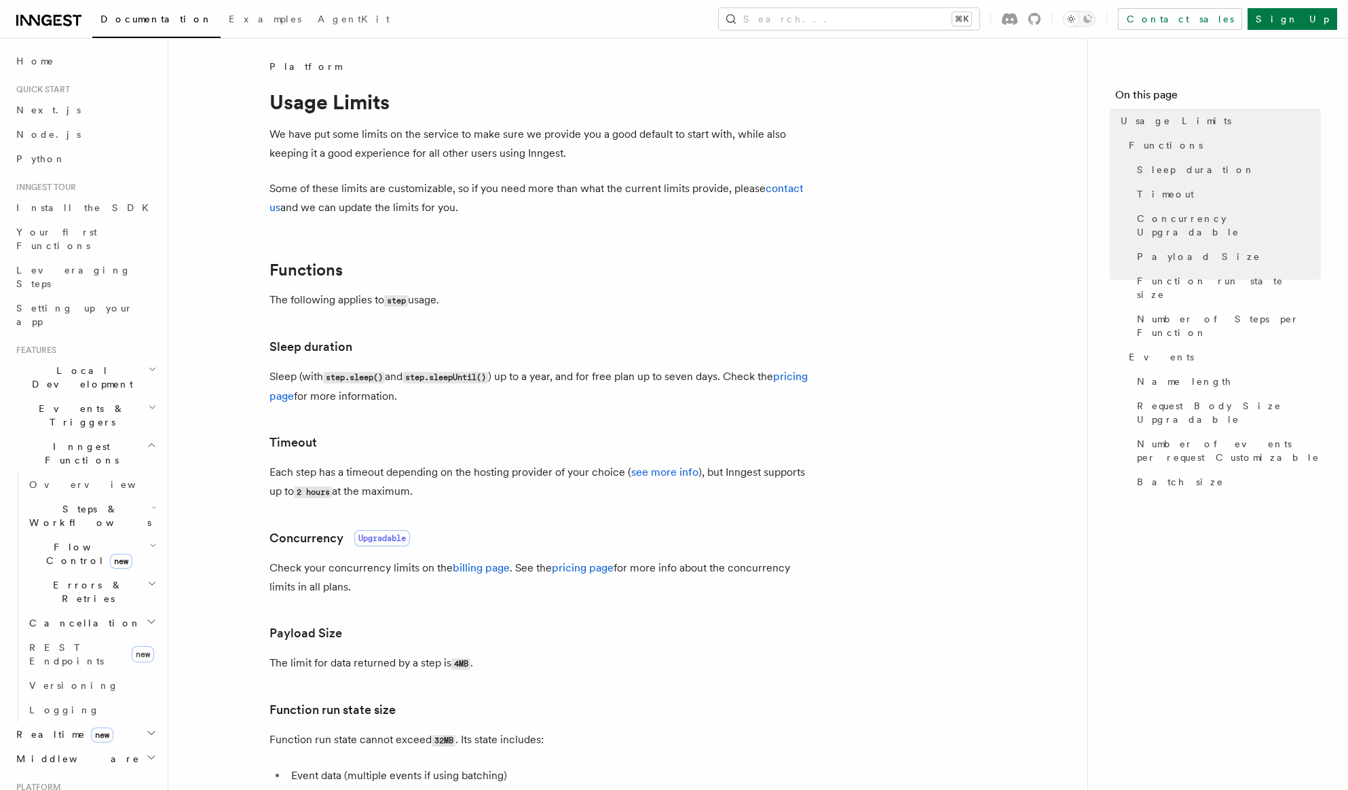
click at [734, 339] on h3 "Sleep duration" at bounding box center [540, 346] width 543 height 19
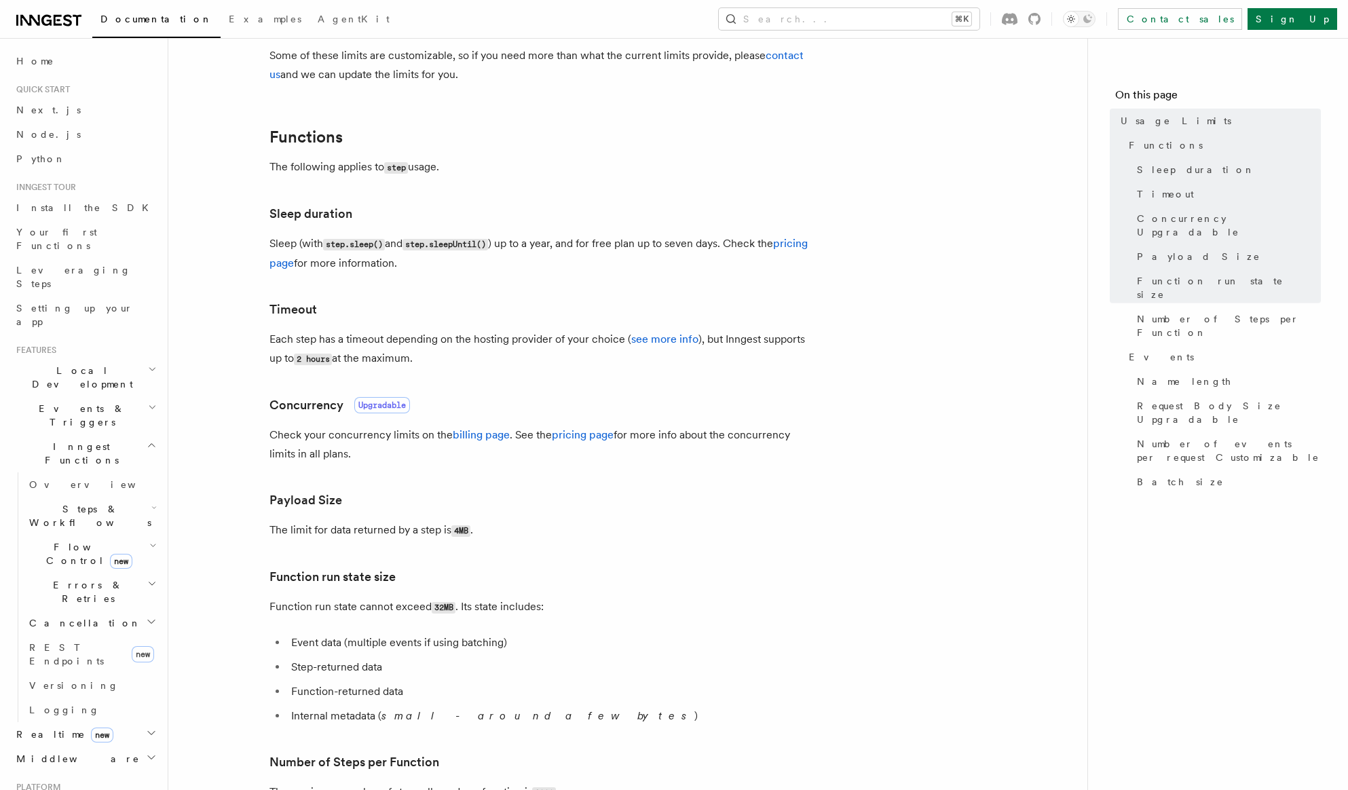
scroll to position [136, 0]
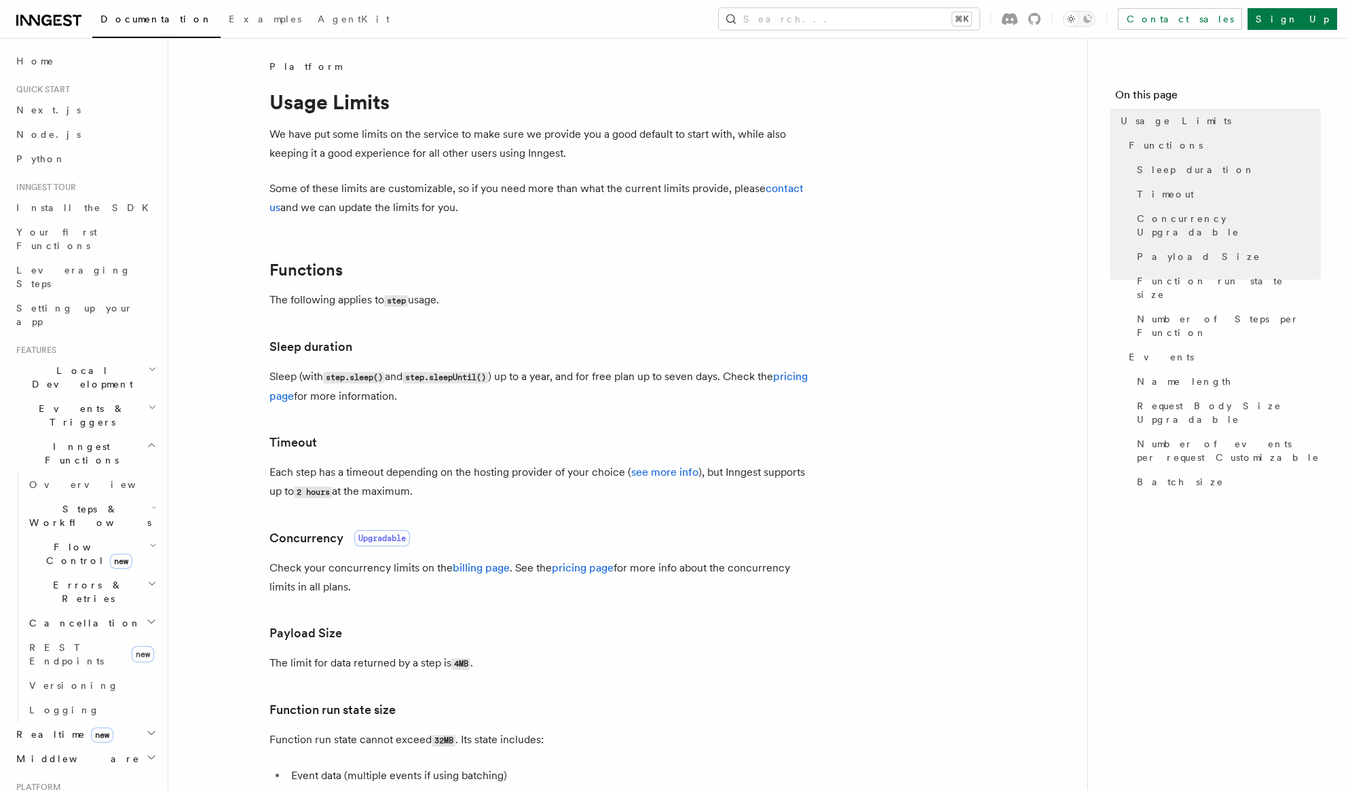
click at [582, 298] on p "The following applies to step usage." at bounding box center [540, 301] width 543 height 20
click at [1146, 250] on span "Payload Size" at bounding box center [1199, 257] width 124 height 14
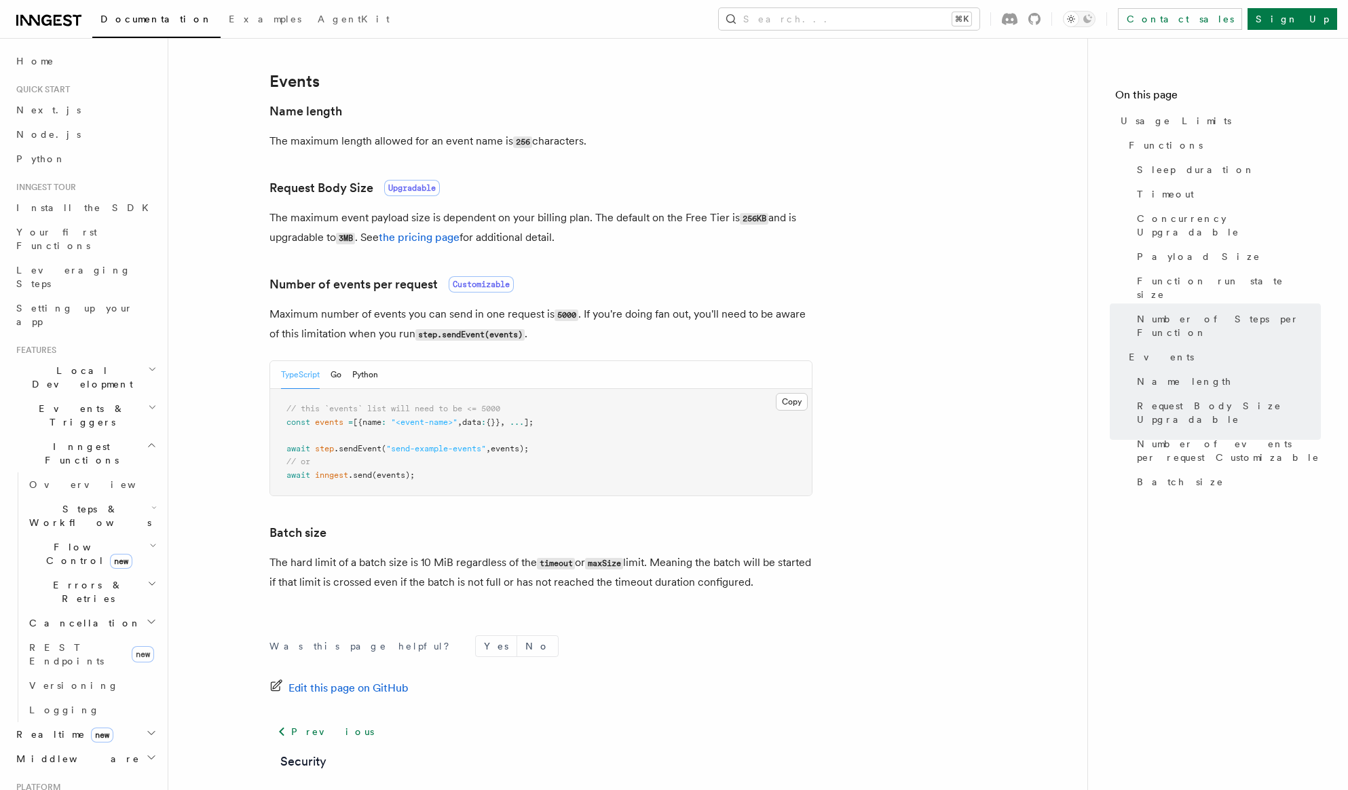
scroll to position [1053, 0]
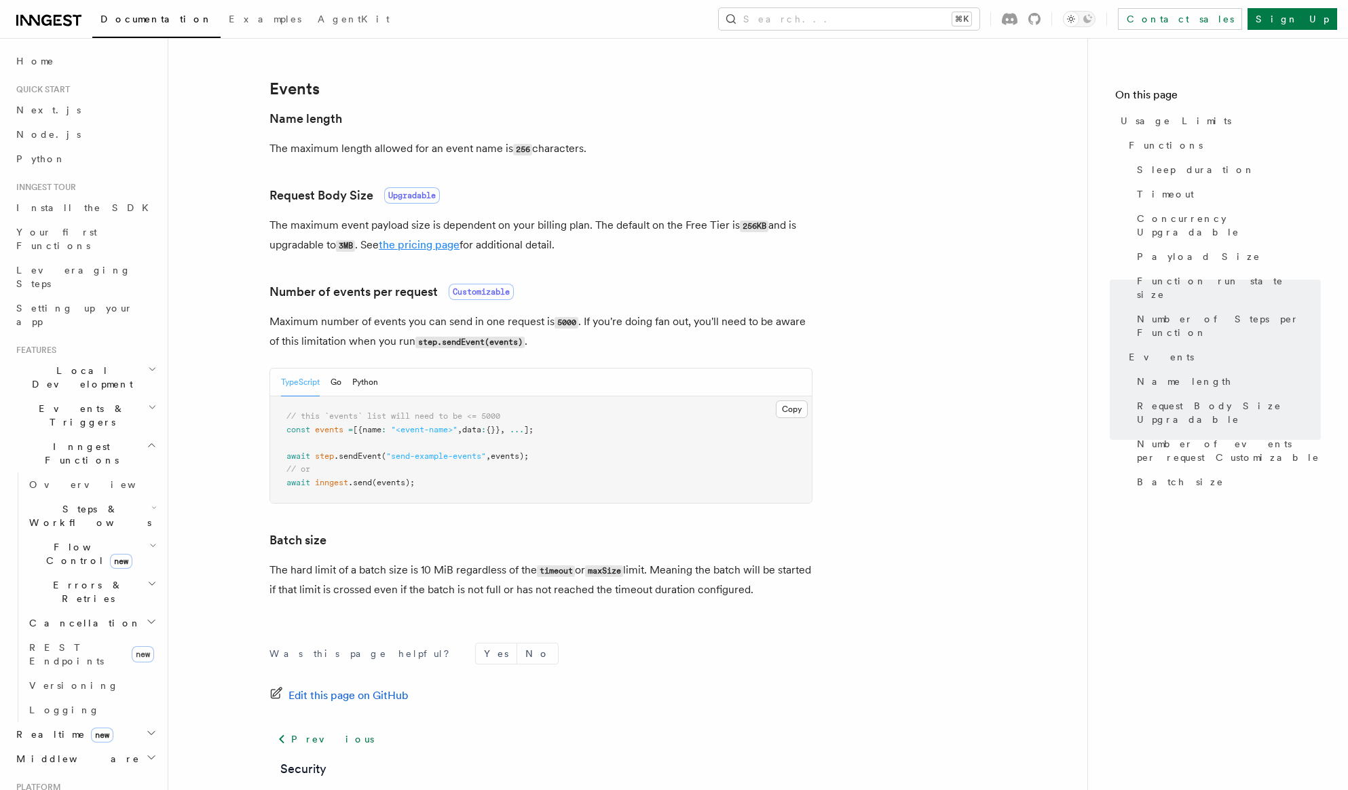
click at [448, 244] on link "the pricing page" at bounding box center [419, 244] width 81 height 13
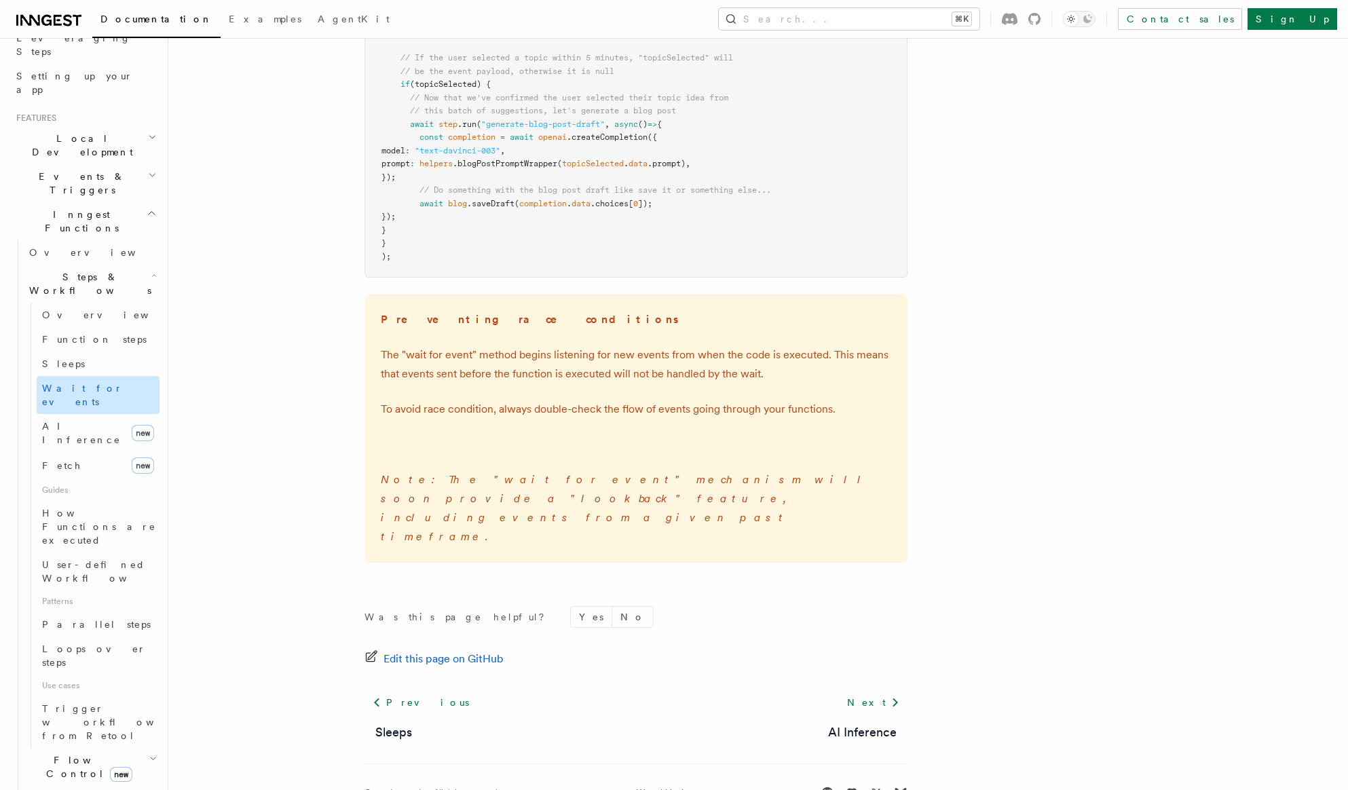
scroll to position [233, 0]
click at [67, 753] on span "Flow Control new" at bounding box center [87, 766] width 126 height 27
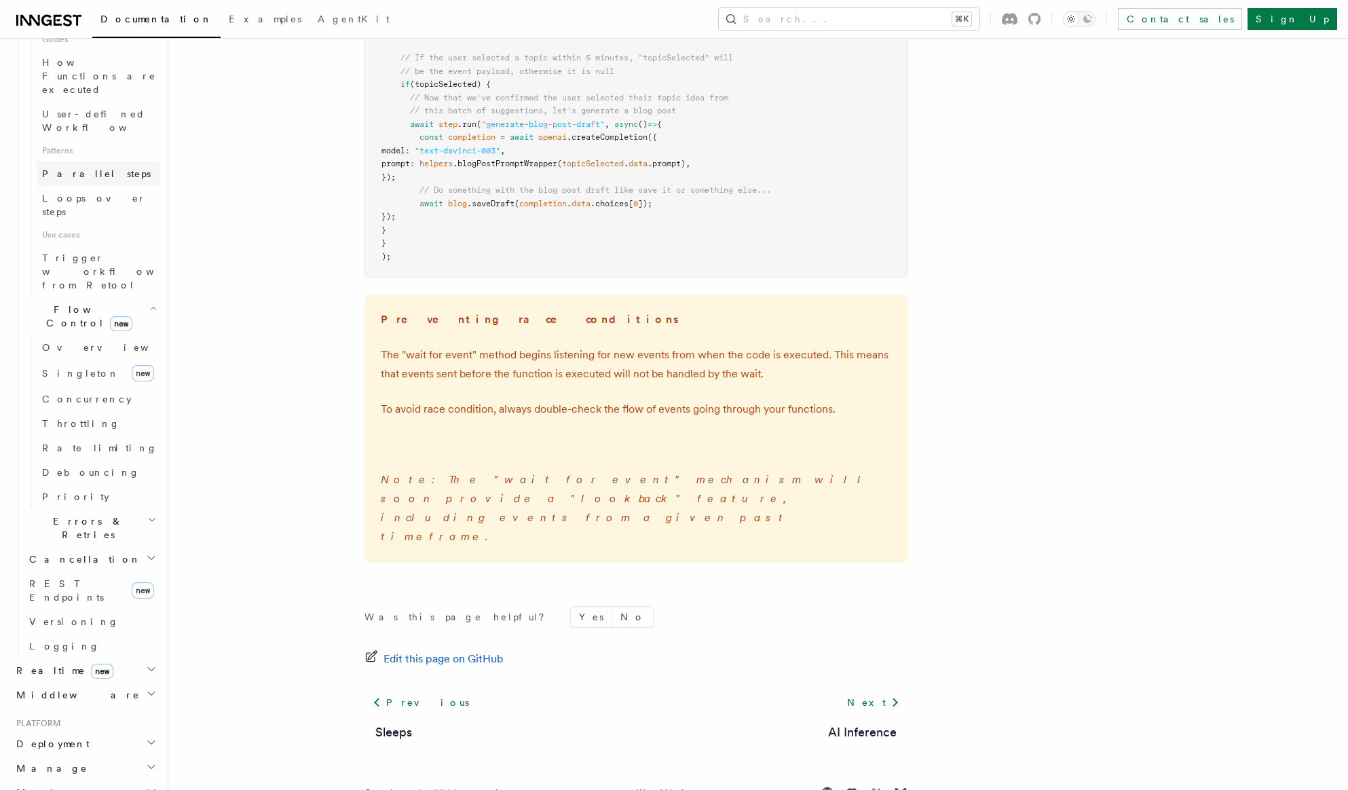
scroll to position [725, 0]
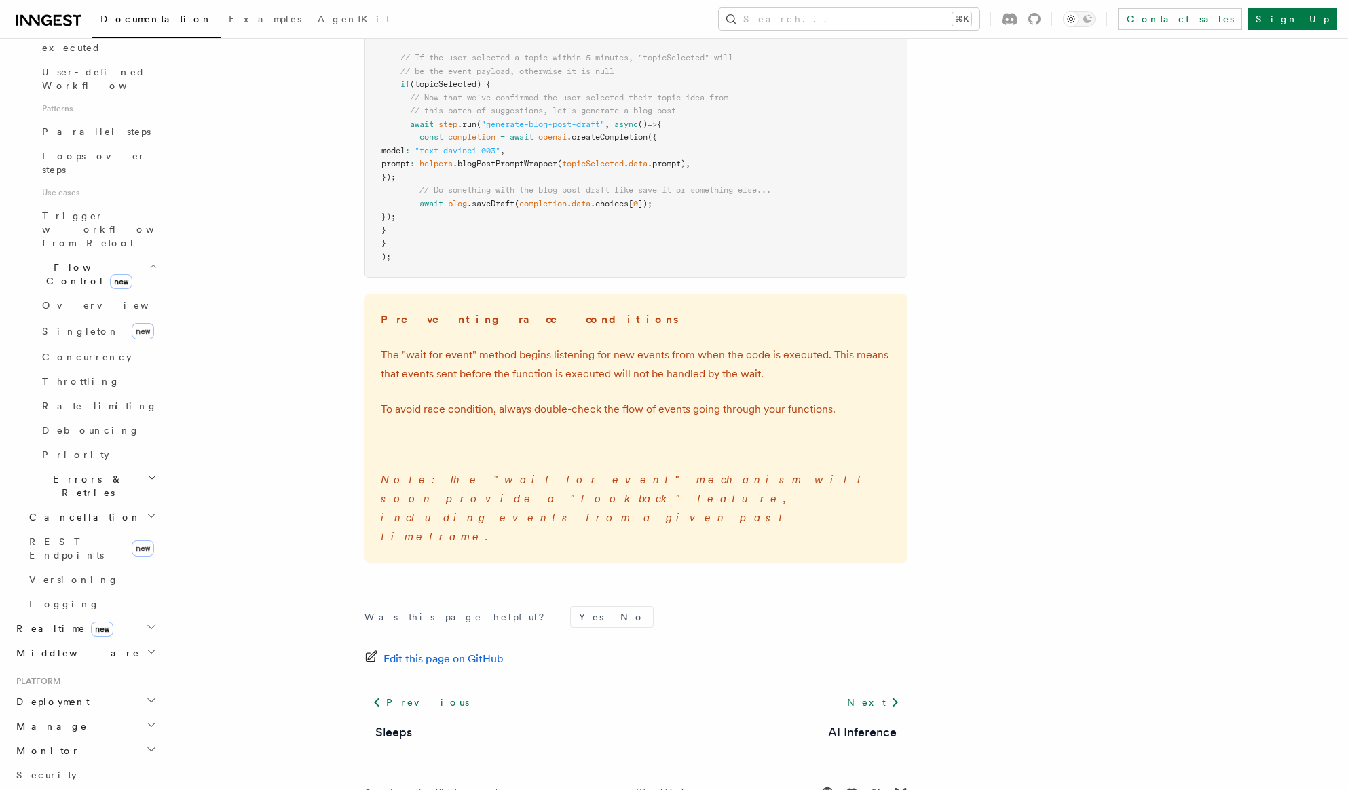
click at [79, 690] on h2 "Deployment" at bounding box center [85, 702] width 149 height 24
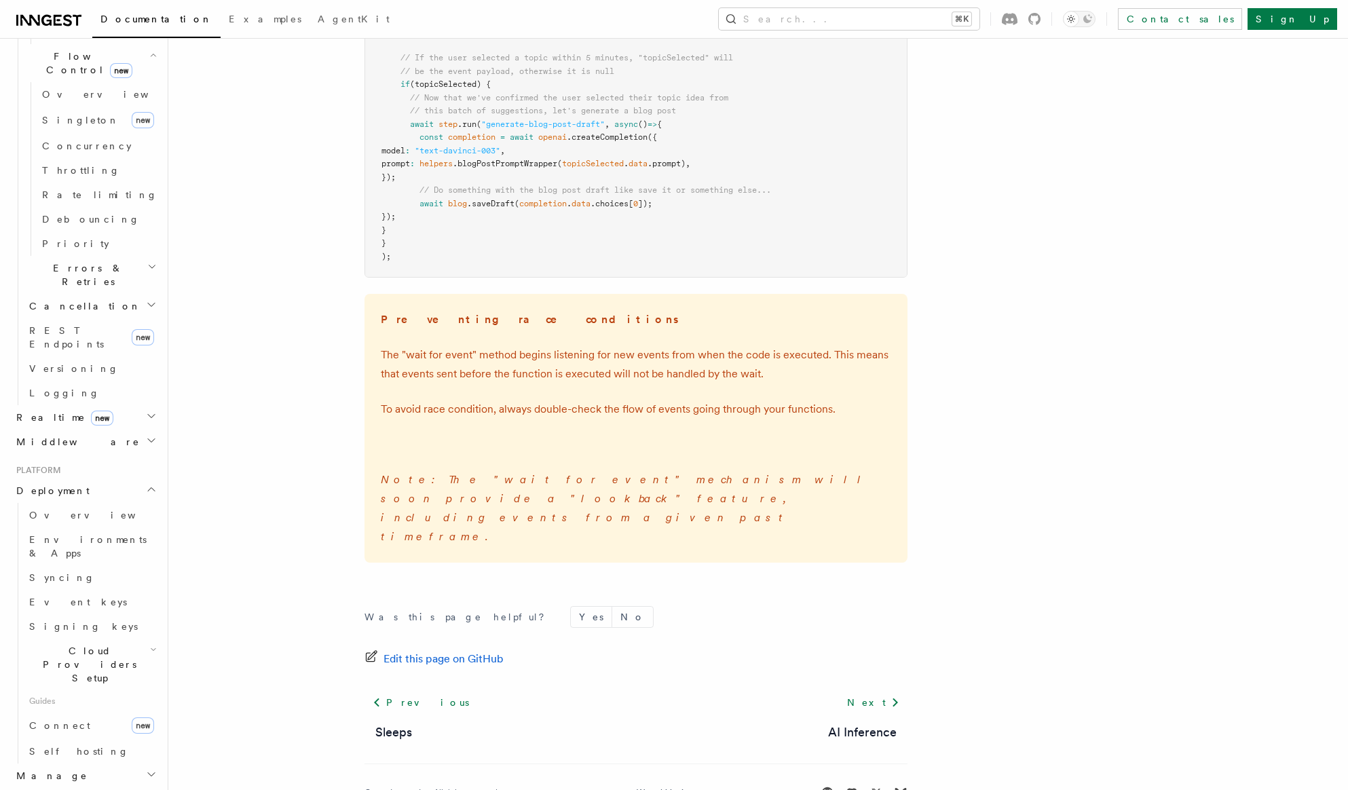
scroll to position [940, 0]
click at [87, 708] on link "Connect new" at bounding box center [92, 721] width 136 height 27
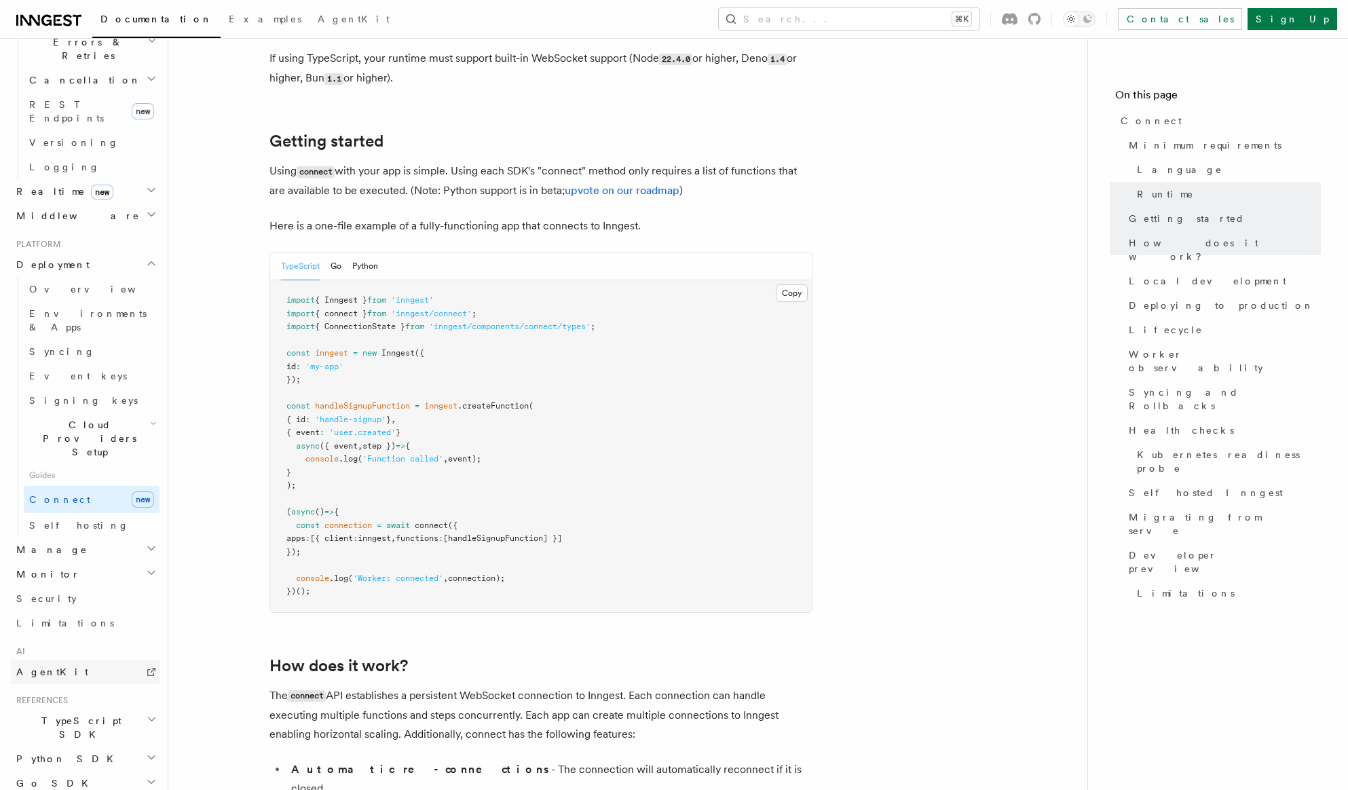
scroll to position [829, 0]
click at [65, 371] on span "Event keys" at bounding box center [78, 376] width 98 height 11
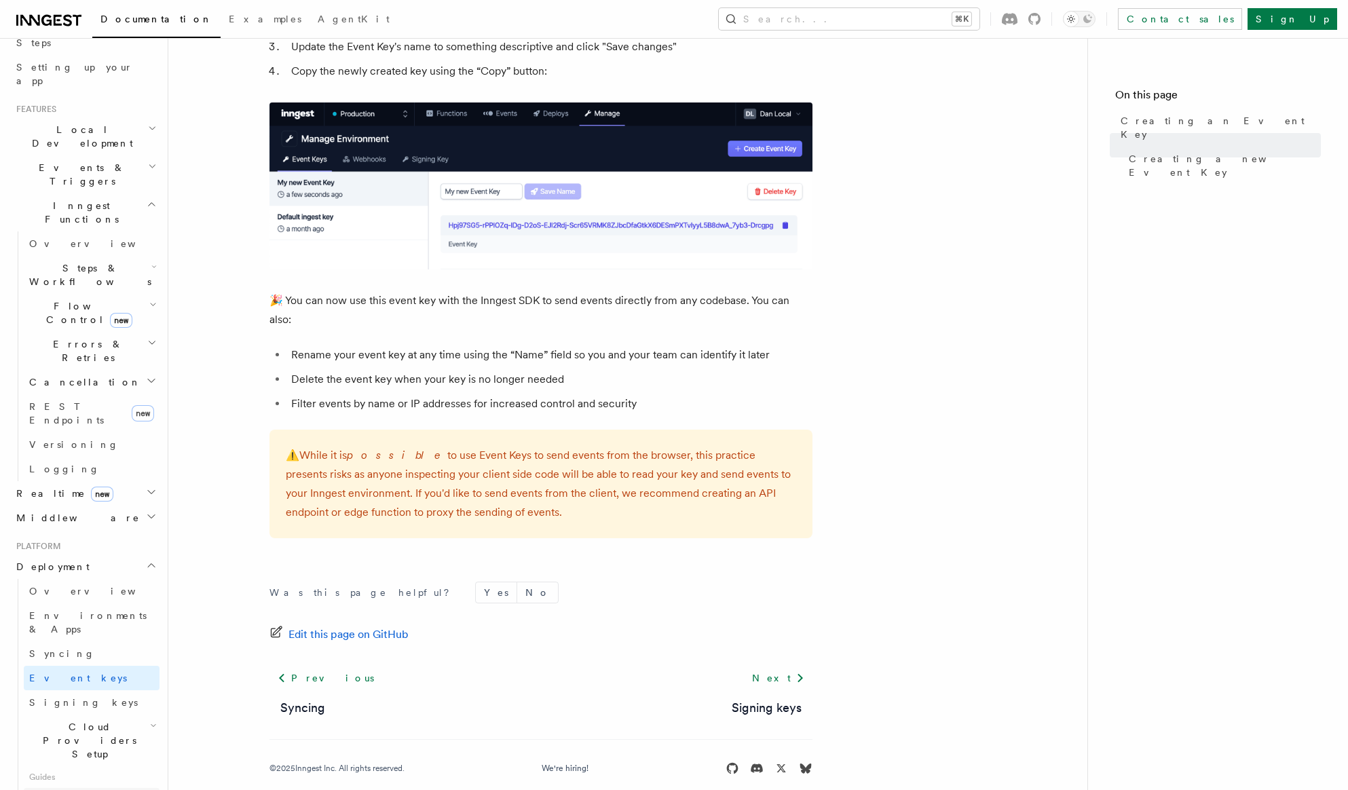
scroll to position [240, 0]
click at [76, 403] on span "REST Endpoints" at bounding box center [66, 415] width 75 height 24
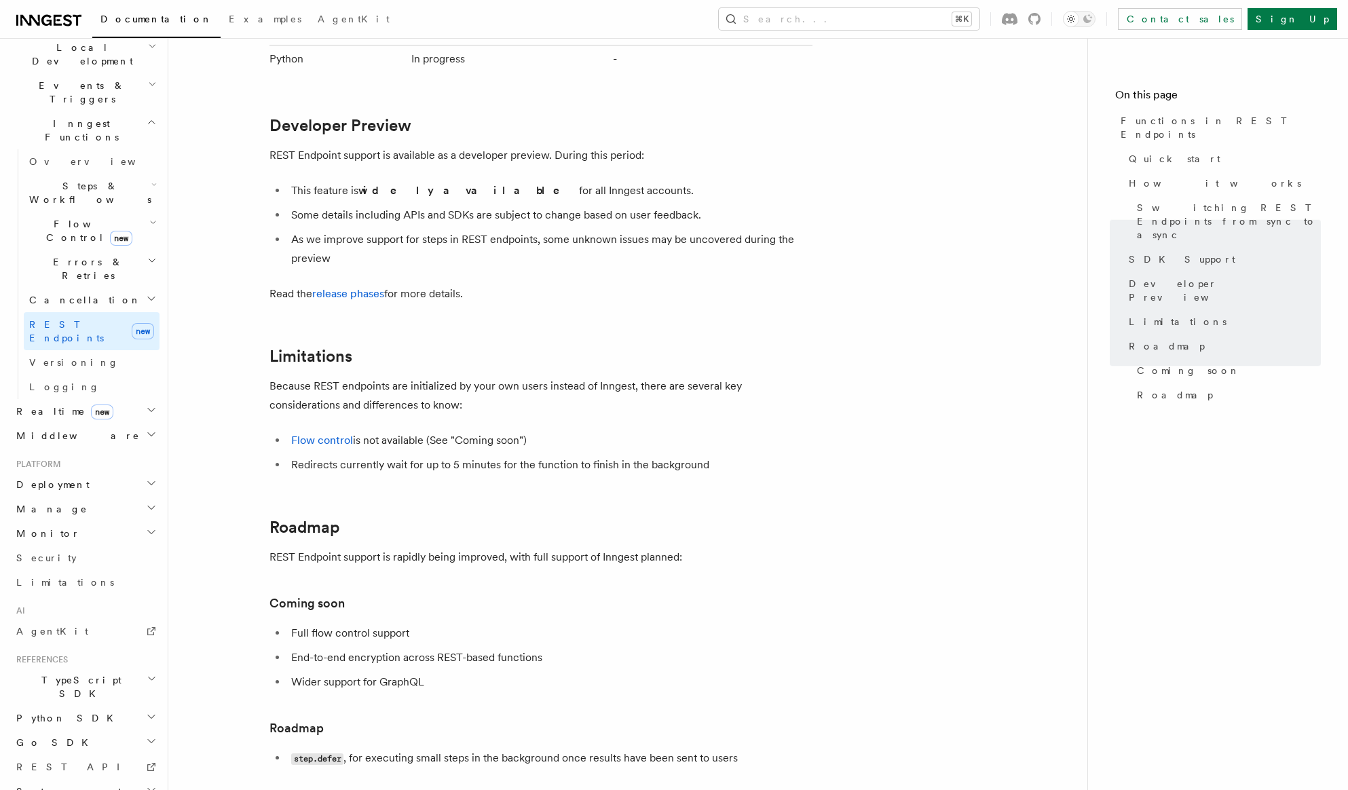
scroll to position [2097, 0]
click at [55, 174] on h2 "Steps & Workflows" at bounding box center [92, 193] width 136 height 38
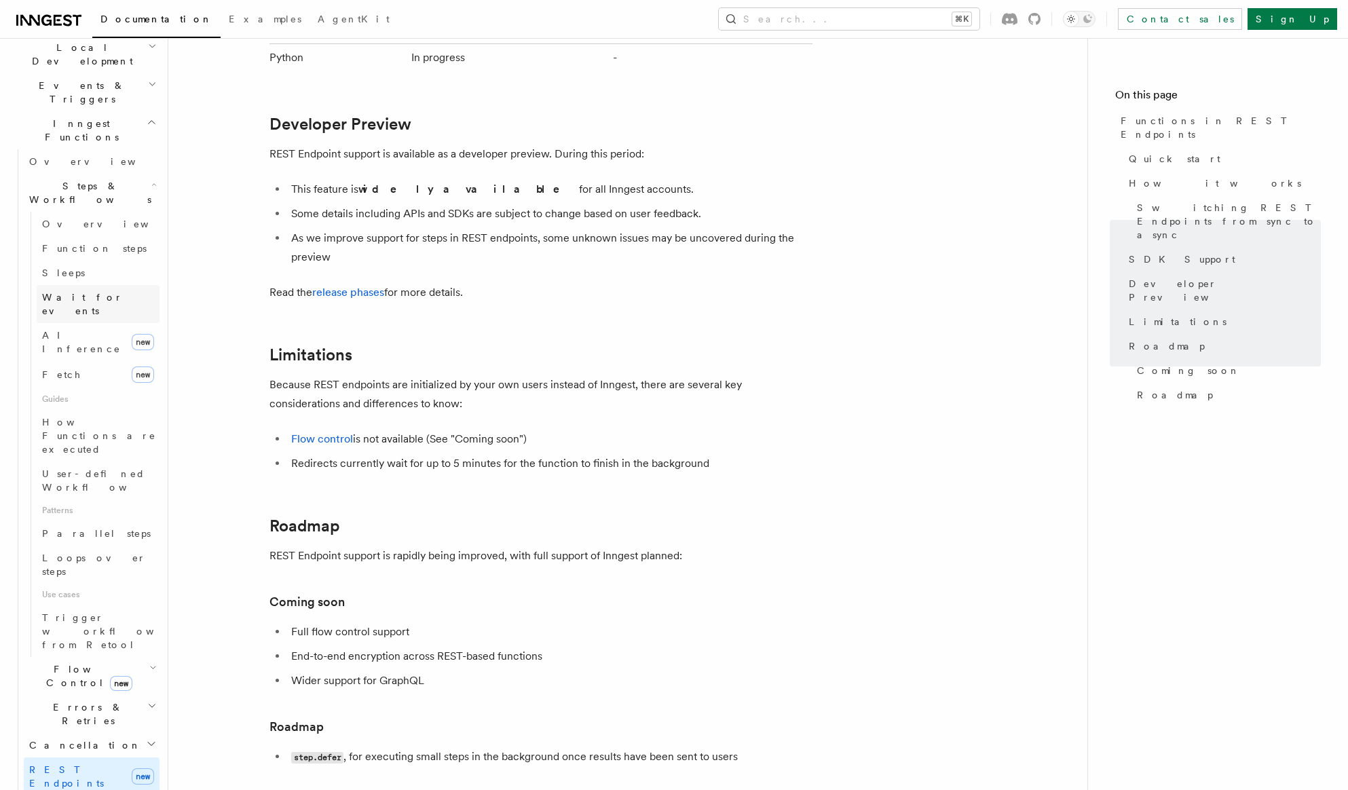
click at [95, 292] on span "Wait for events" at bounding box center [82, 304] width 81 height 24
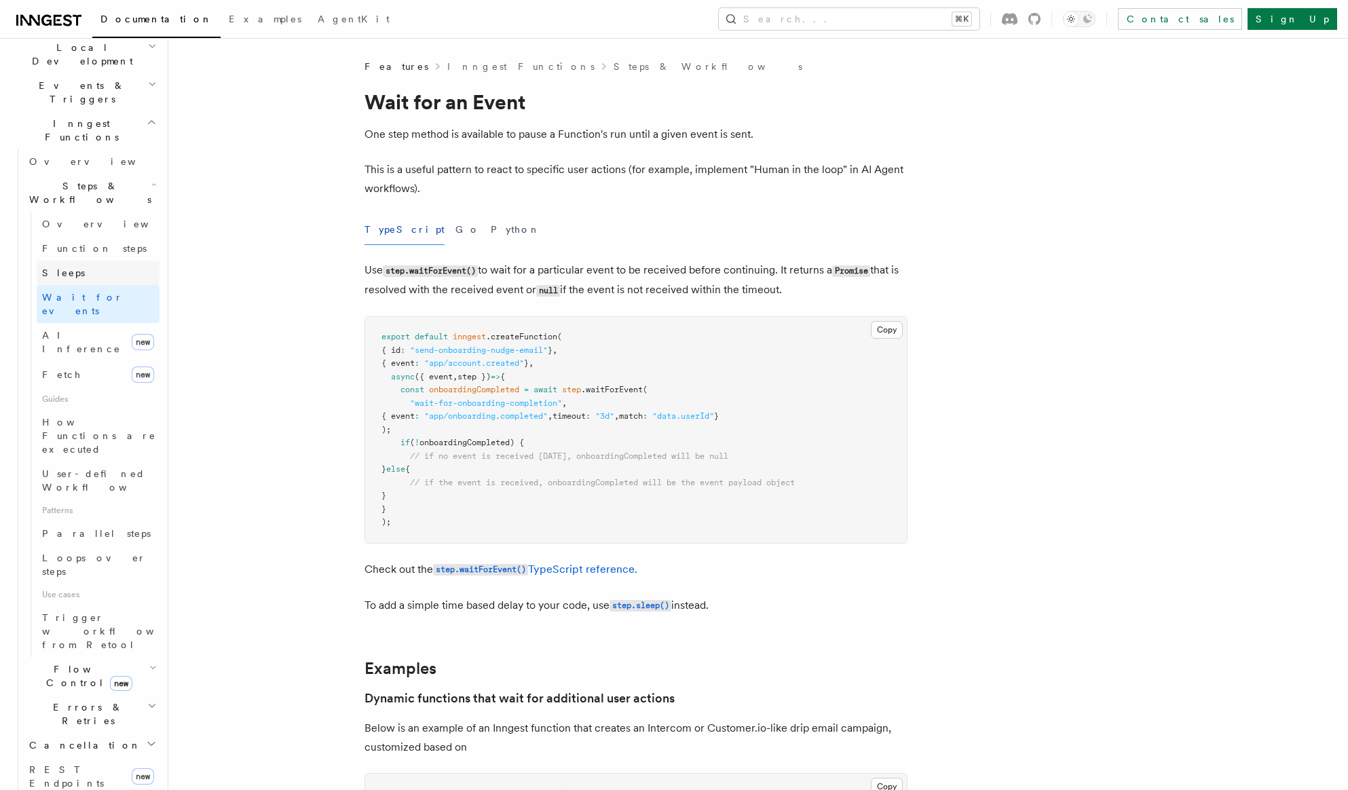
click at [94, 261] on link "Sleeps" at bounding box center [98, 273] width 123 height 24
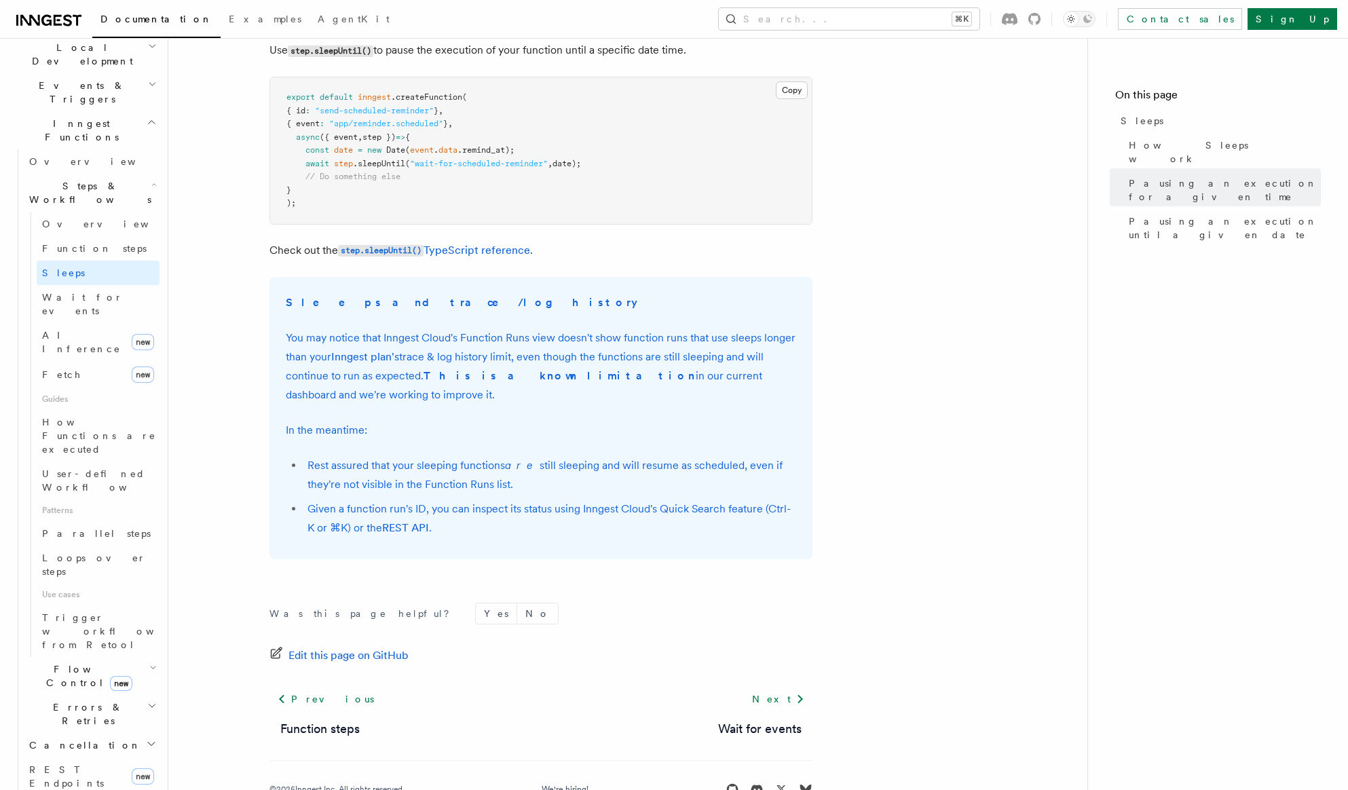
scroll to position [859, 0]
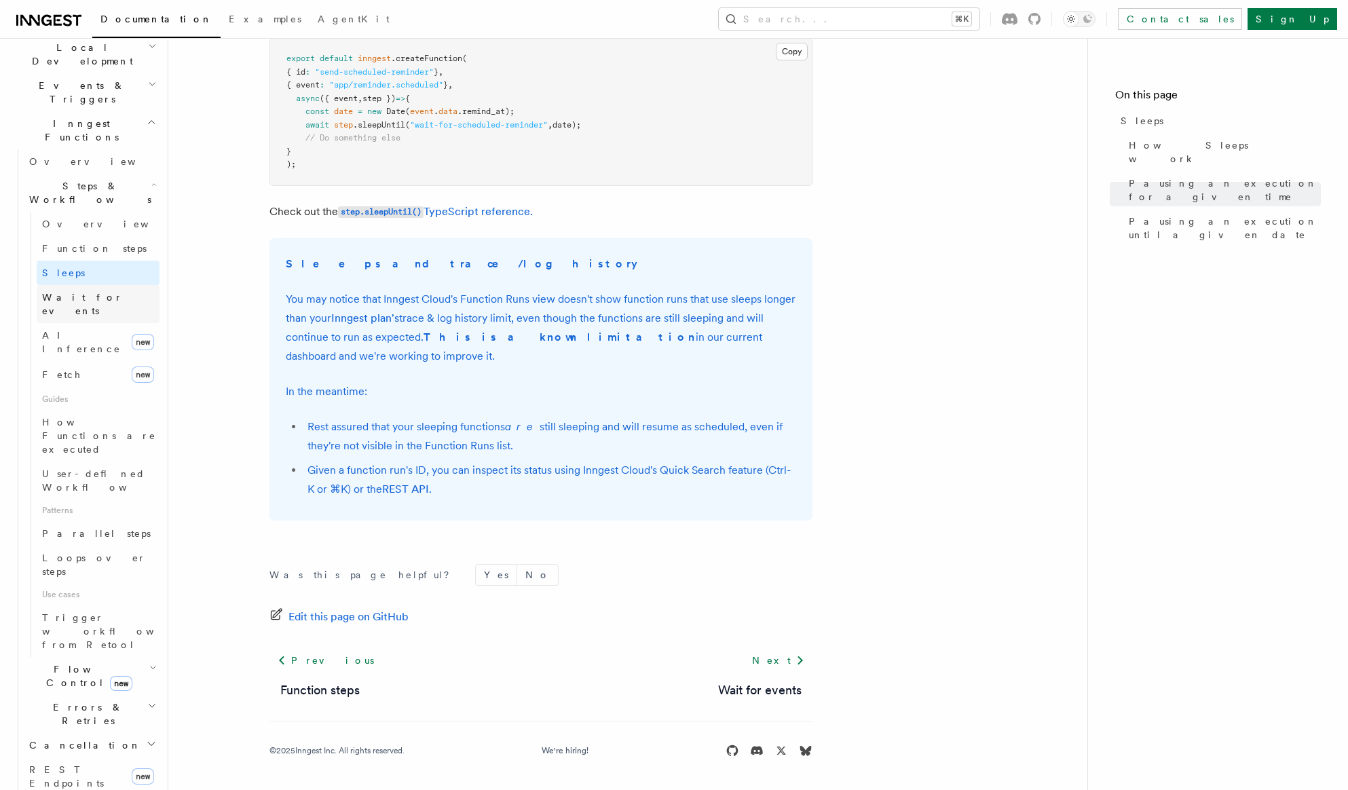
click at [77, 292] on span "Wait for events" at bounding box center [82, 304] width 81 height 24
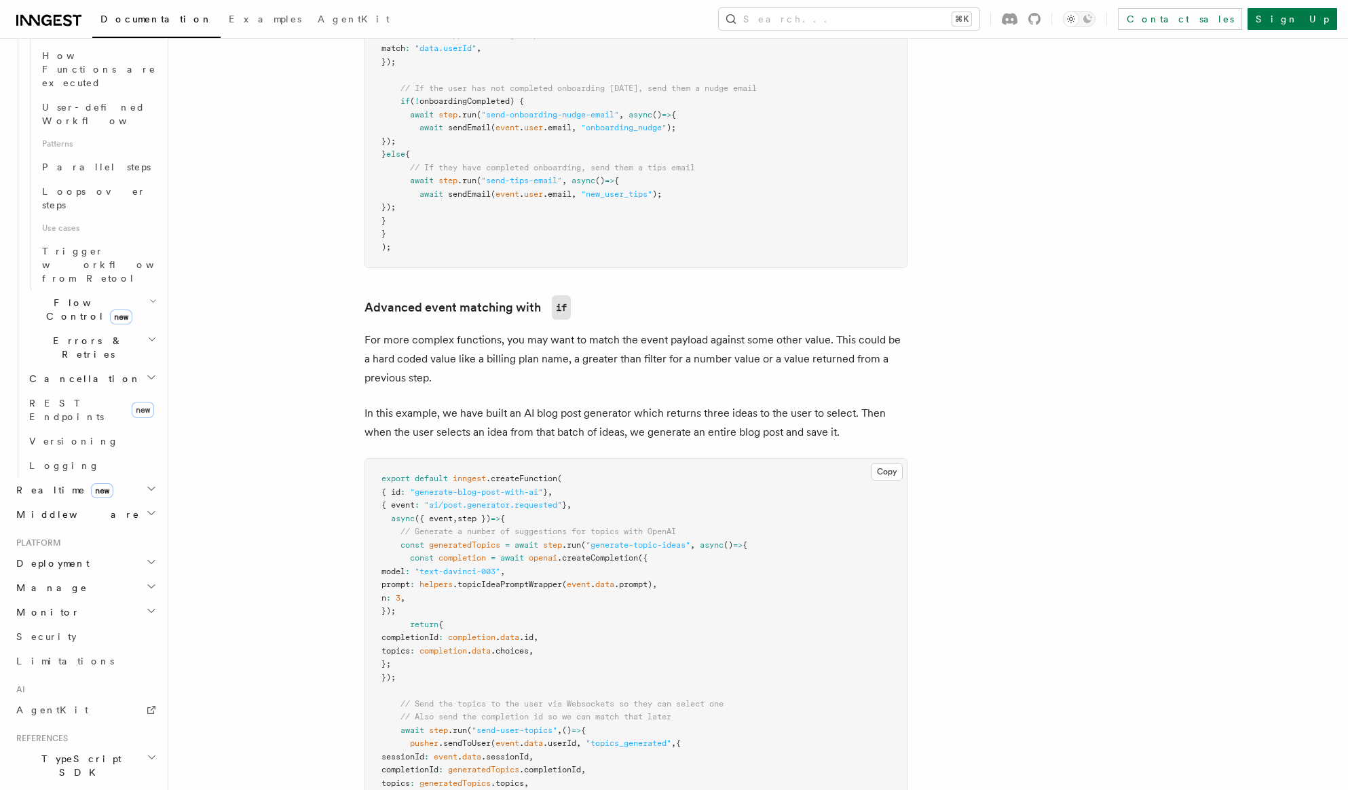
scroll to position [969, 0]
click at [142, 291] on h2 "Flow Control new" at bounding box center [92, 310] width 136 height 38
click at [134, 502] on h2 "Errors & Retries" at bounding box center [92, 521] width 136 height 38
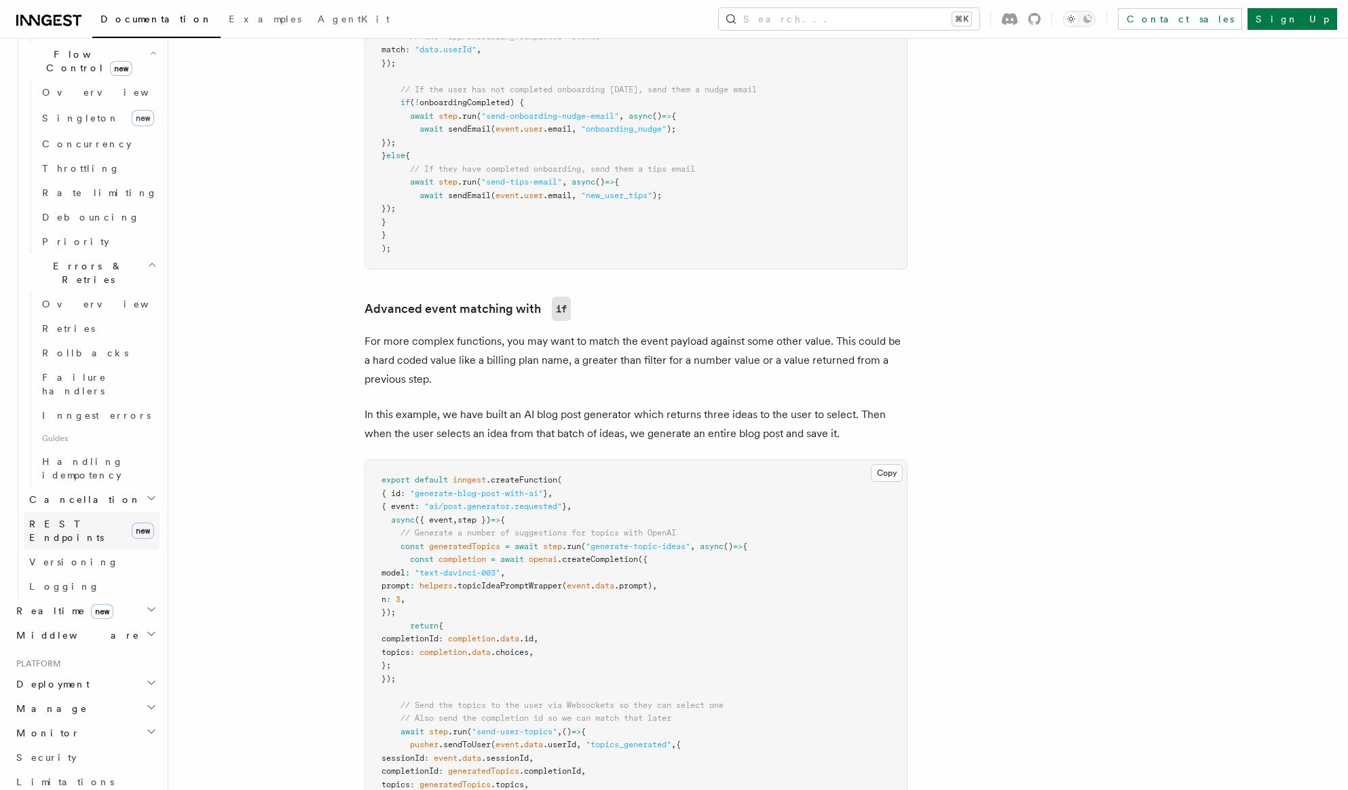
scroll to position [939, 0]
click at [145, 696] on h2 "Manage" at bounding box center [85, 708] width 149 height 24
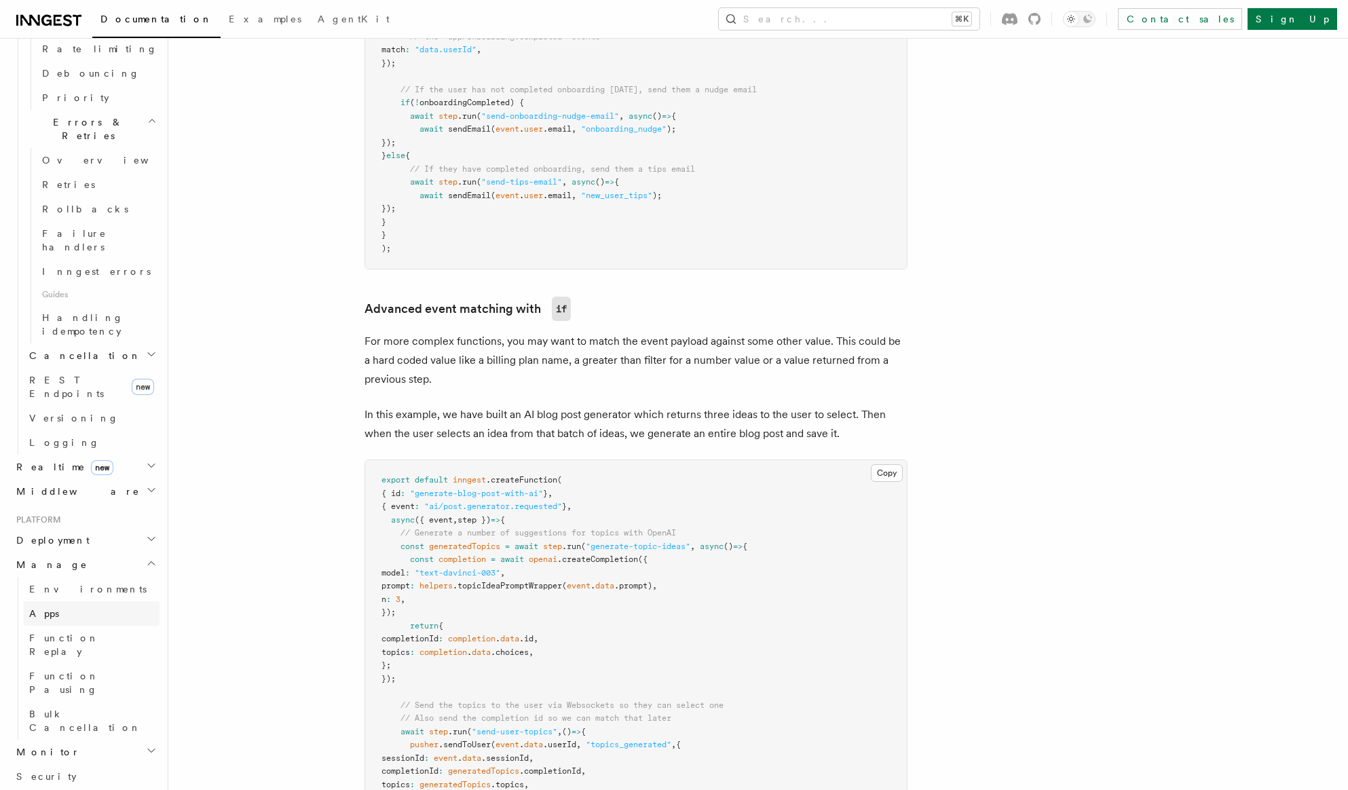
scroll to position [1091, 0]
click at [136, 730] on h2 "Monitor" at bounding box center [85, 742] width 149 height 24
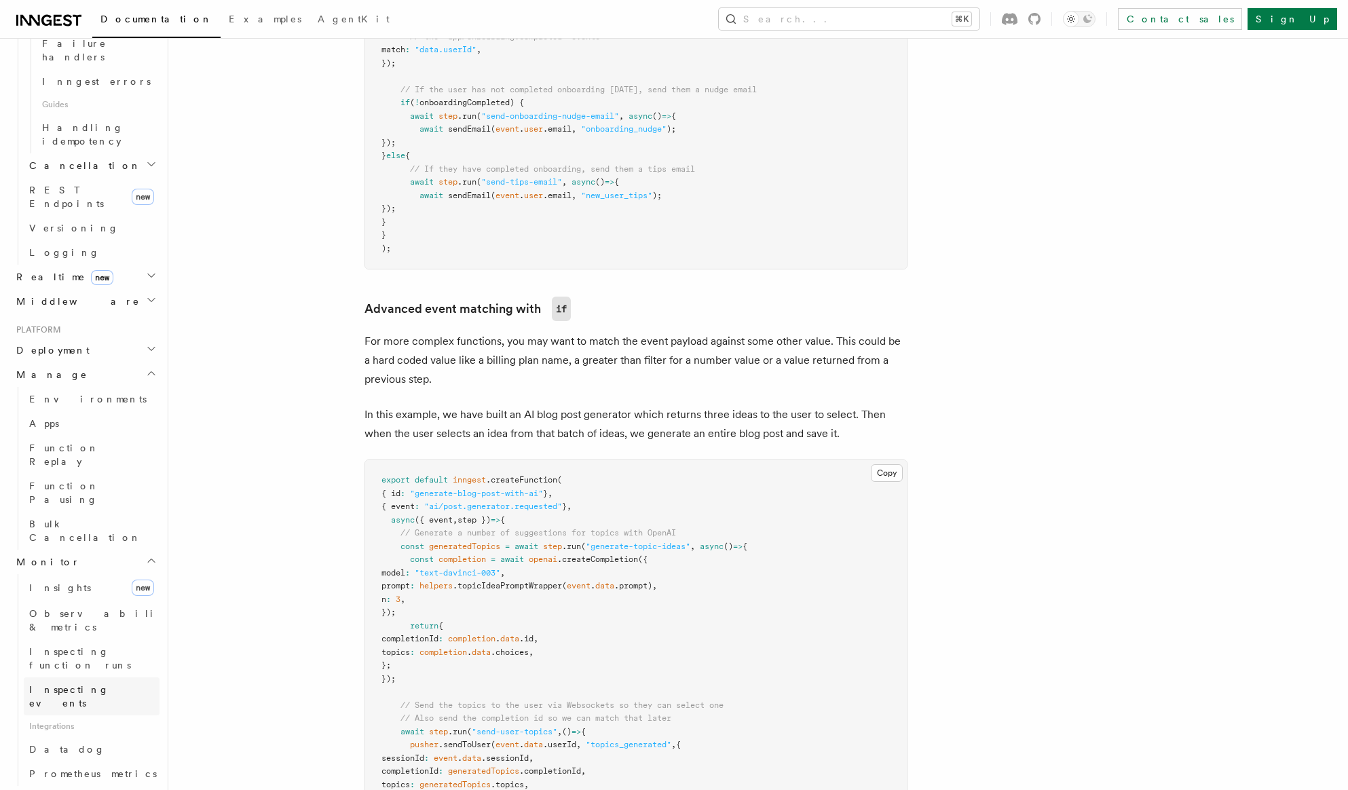
scroll to position [1274, 0]
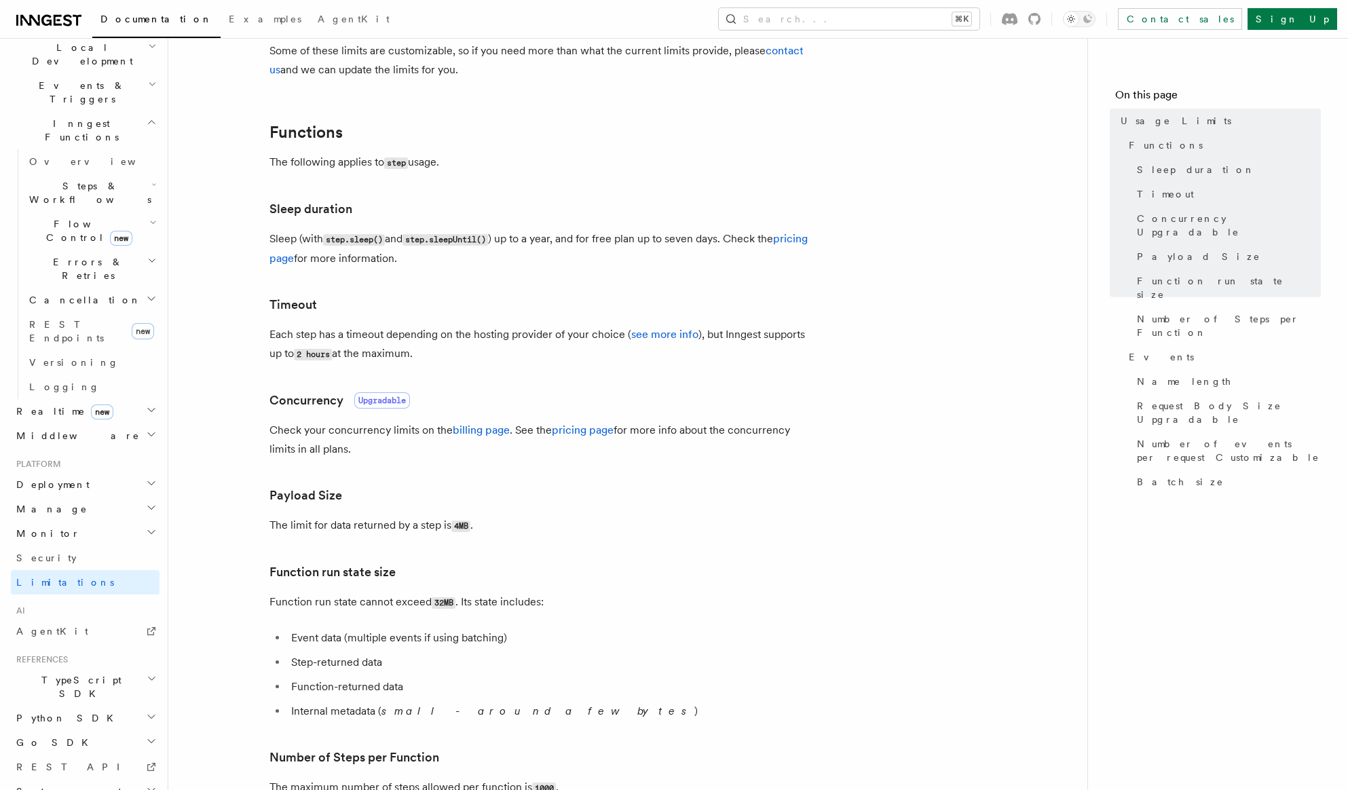
scroll to position [143, 0]
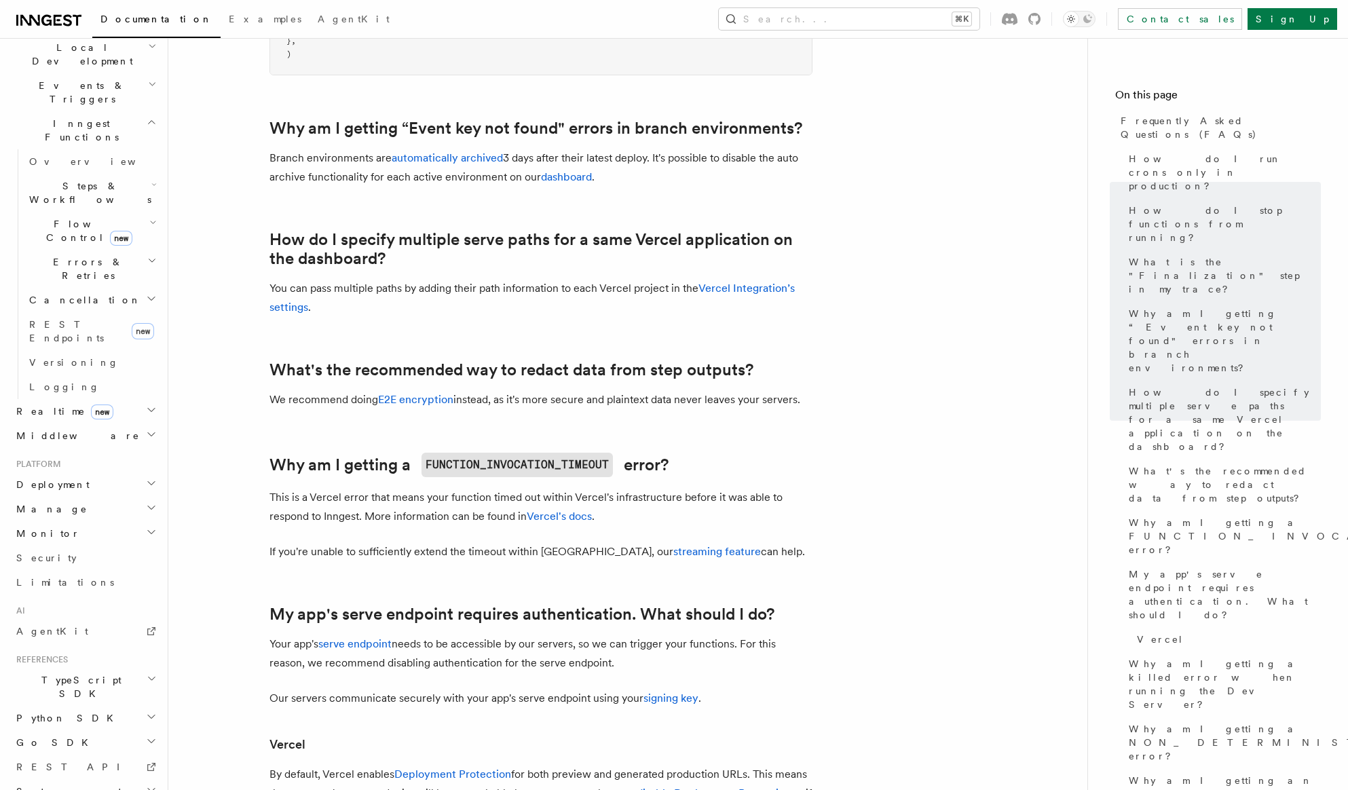
scroll to position [1063, 0]
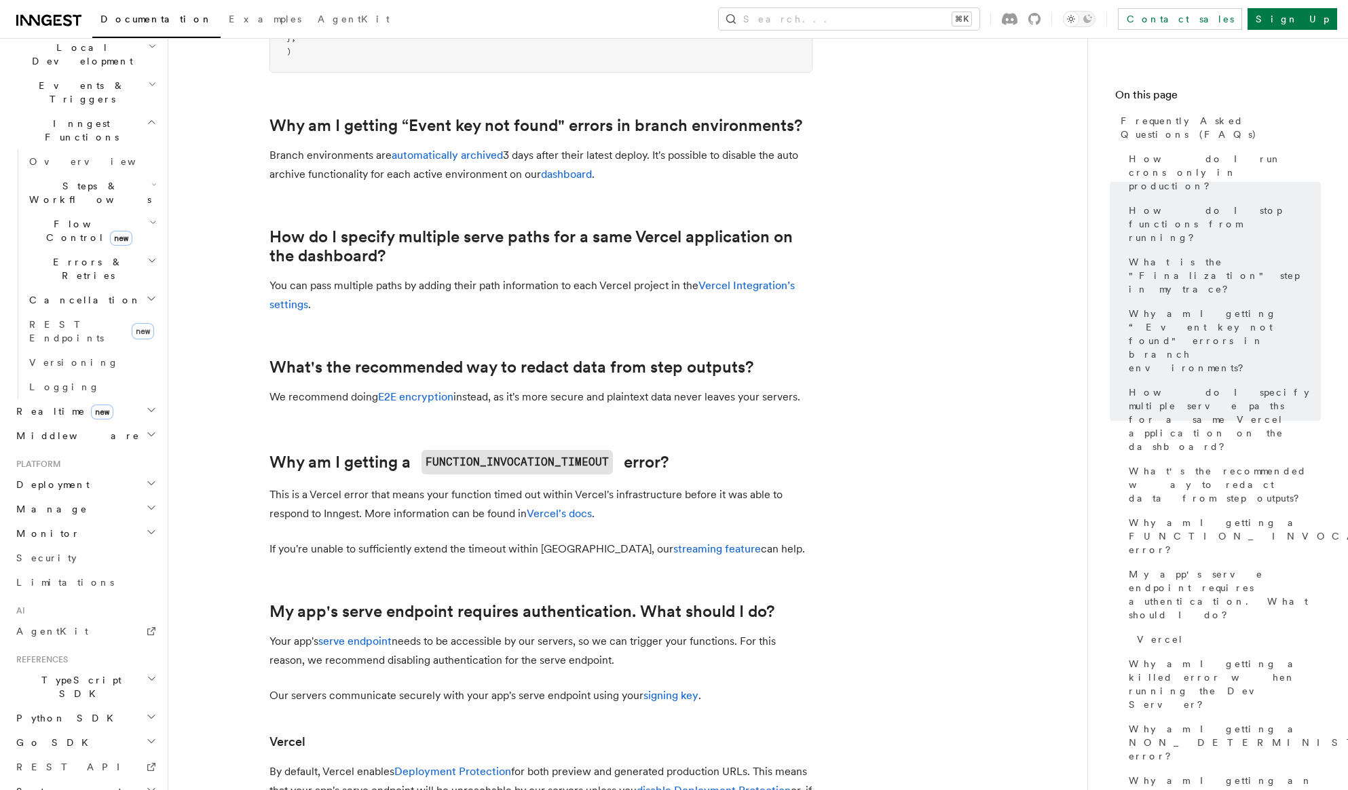
click at [67, 785] on span "System events" at bounding box center [68, 792] width 115 height 14
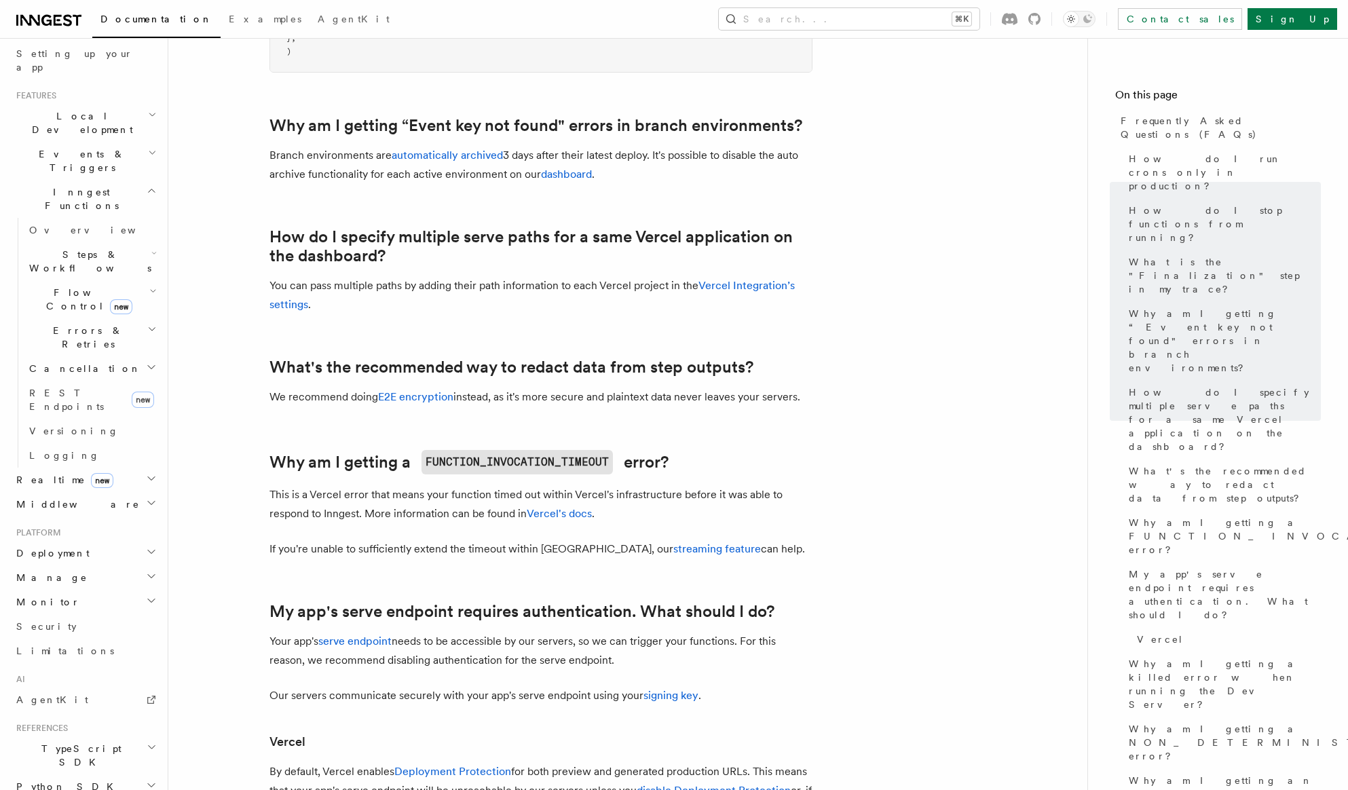
scroll to position [174, 0]
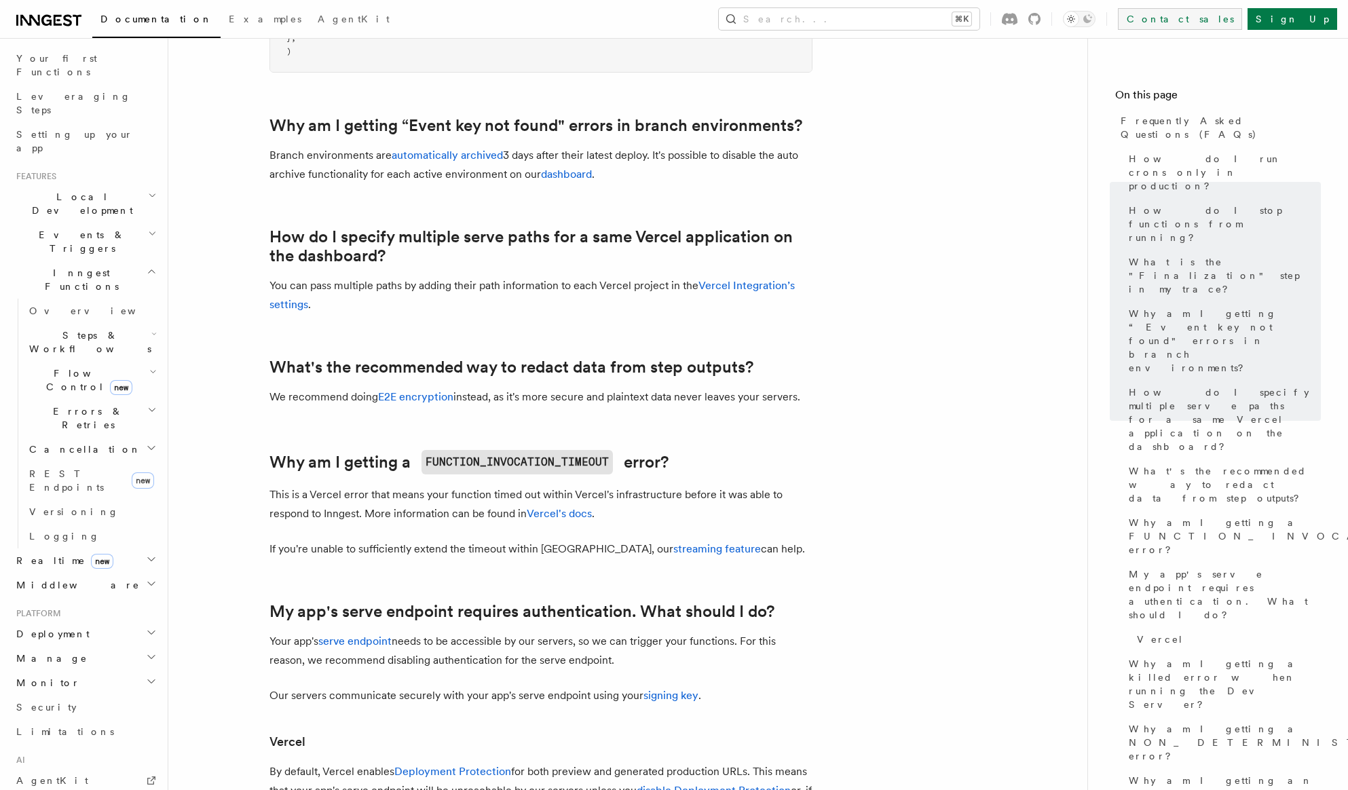
click at [1242, 26] on link "Contact sales" at bounding box center [1180, 19] width 124 height 22
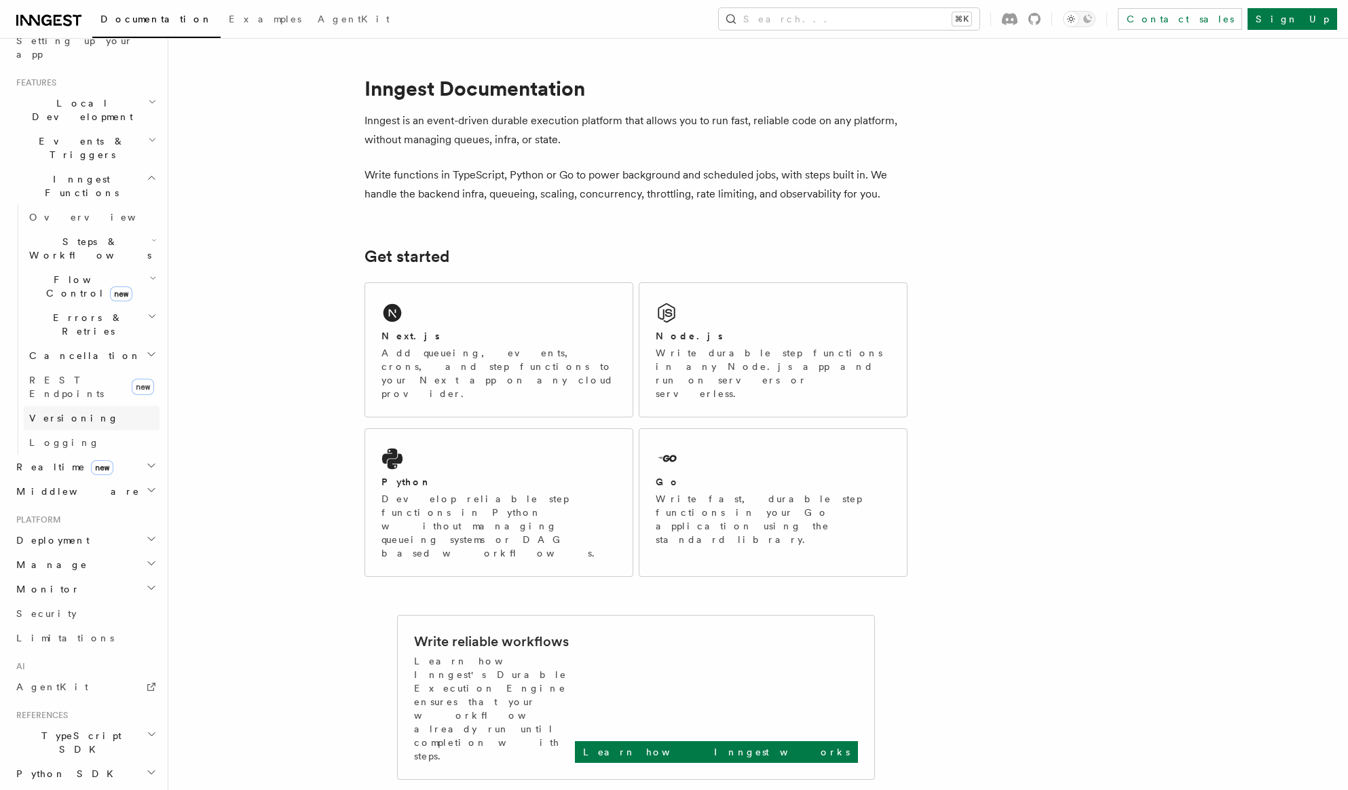
scroll to position [276, 0]
click at [50, 549] on span "Manage" at bounding box center [49, 556] width 77 height 14
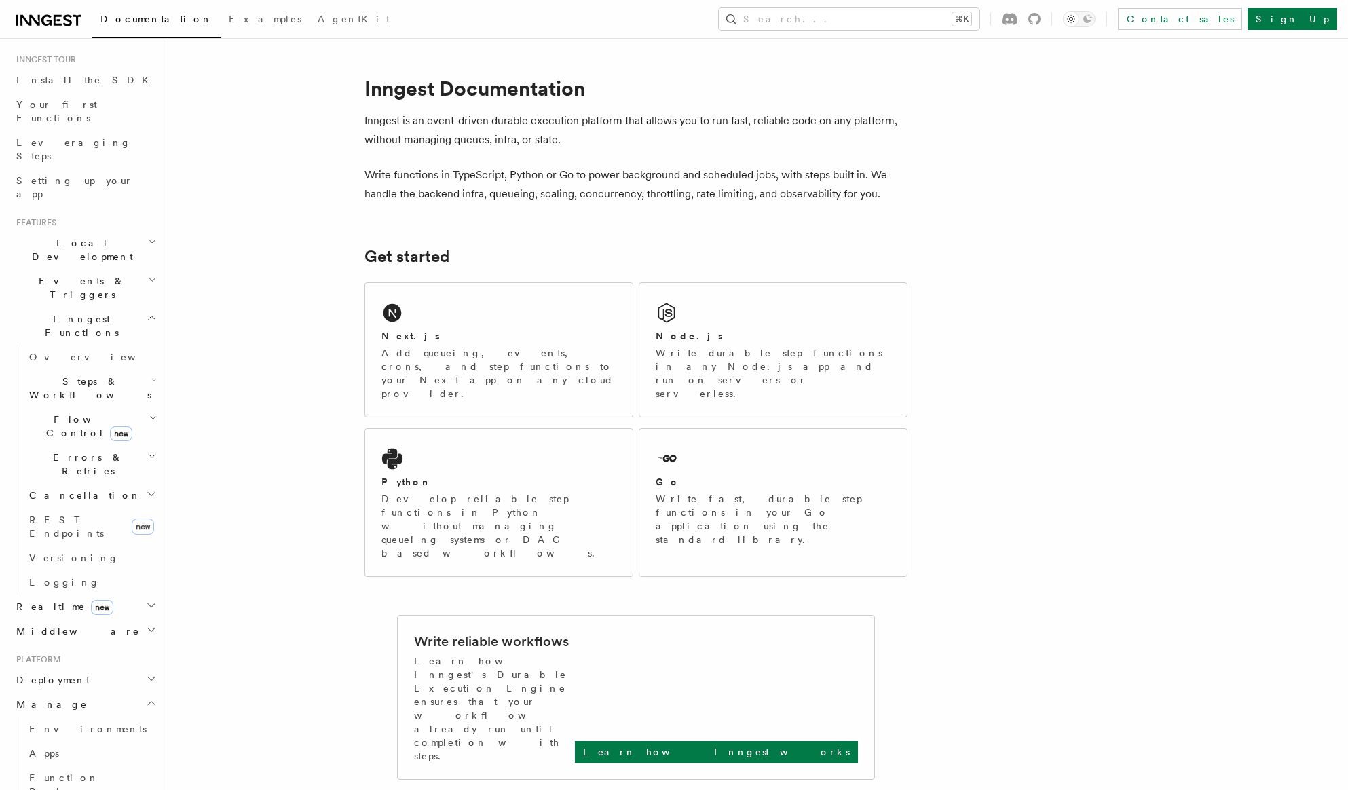
scroll to position [125, 0]
click at [71, 377] on span "Steps & Workflows" at bounding box center [88, 390] width 128 height 27
click at [88, 410] on link "Overview" at bounding box center [98, 422] width 123 height 24
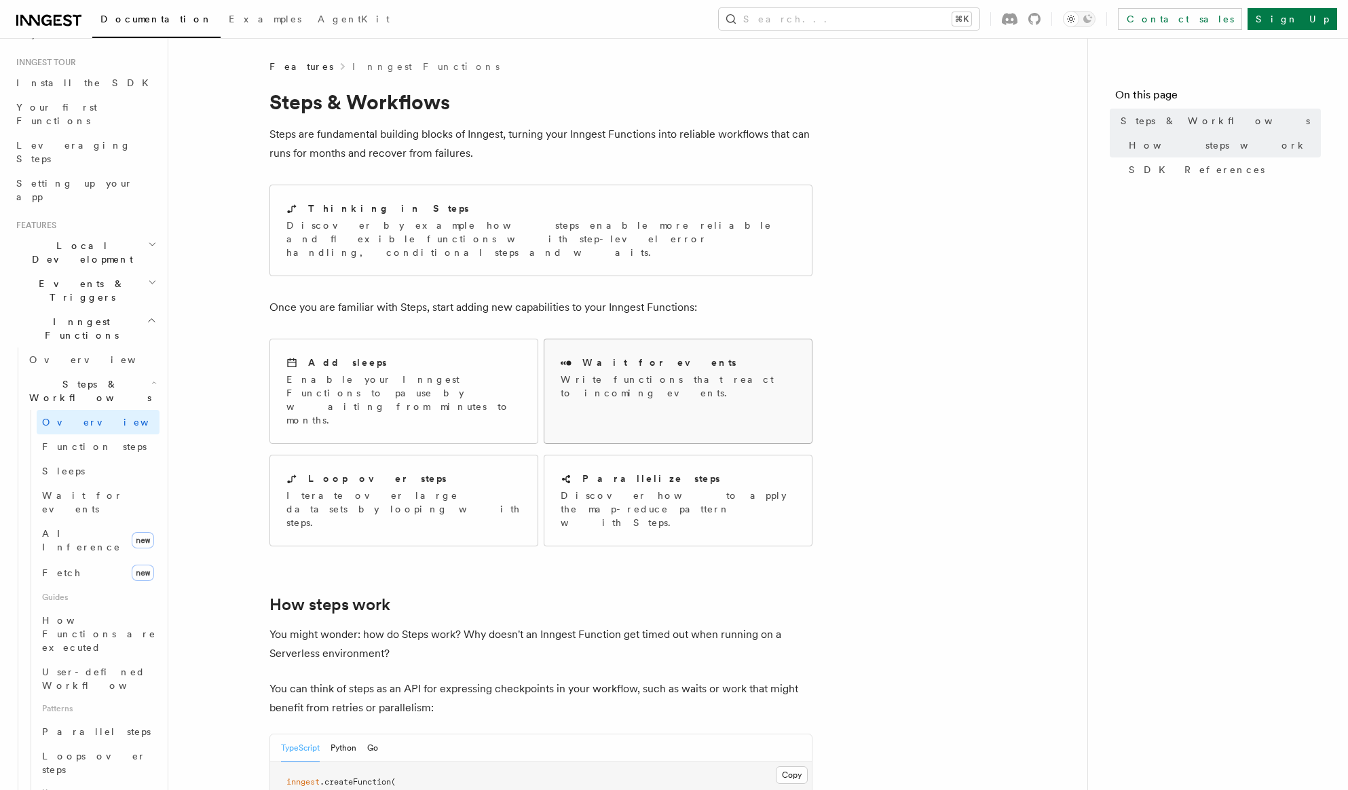
click at [625, 356] on div "Wait for events Write functions that react to incoming events." at bounding box center [678, 378] width 235 height 44
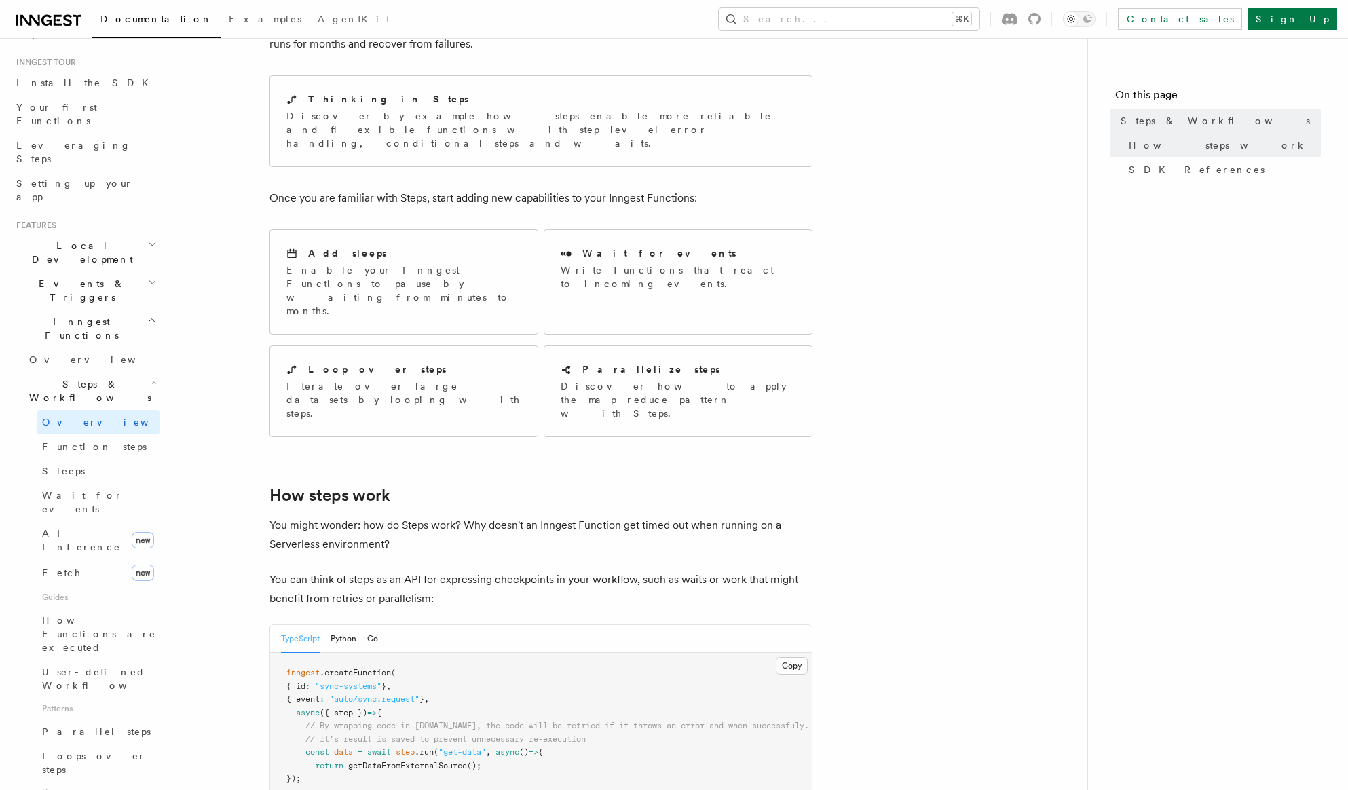
scroll to position [115, 0]
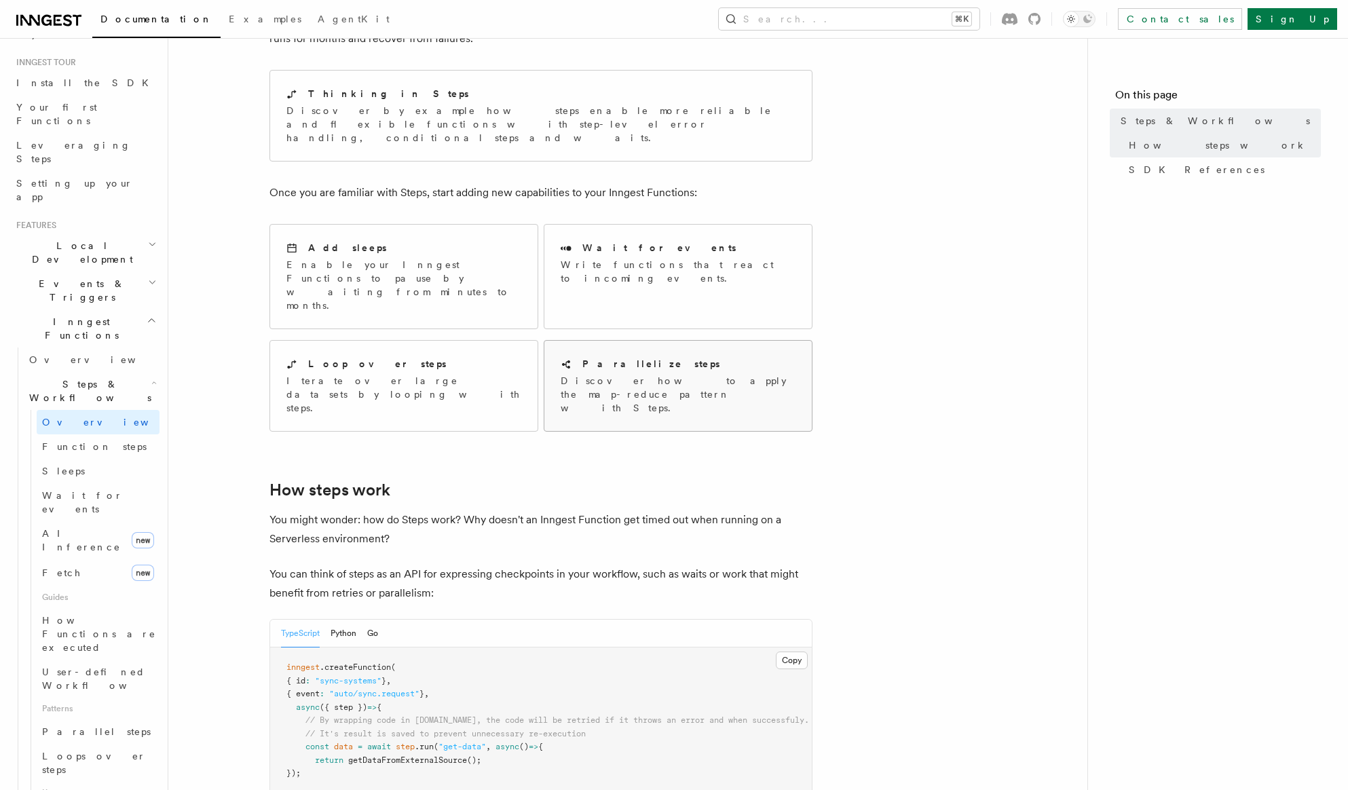
click at [707, 357] on div "Parallelize steps" at bounding box center [678, 364] width 235 height 14
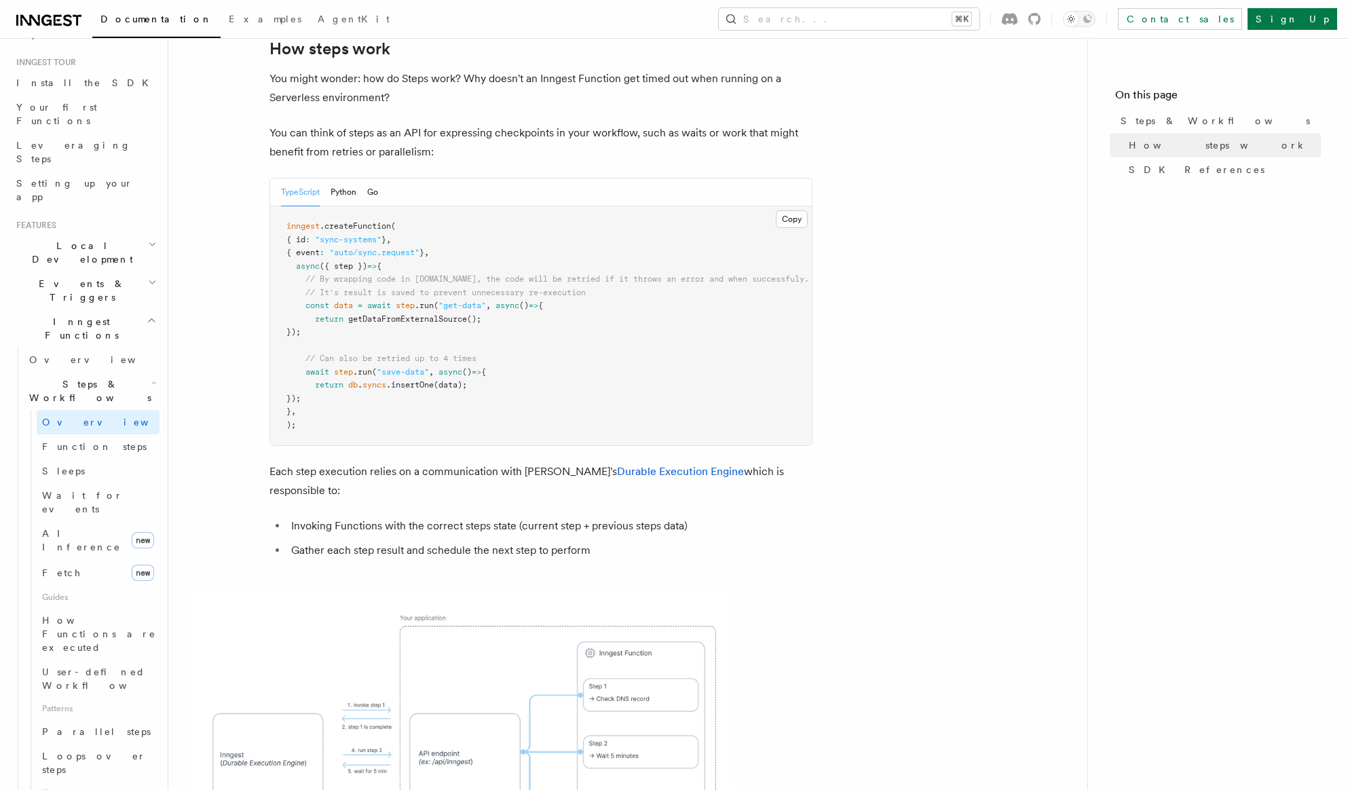
scroll to position [558, 0]
click at [57, 490] on span "Wait for events" at bounding box center [82, 502] width 81 height 24
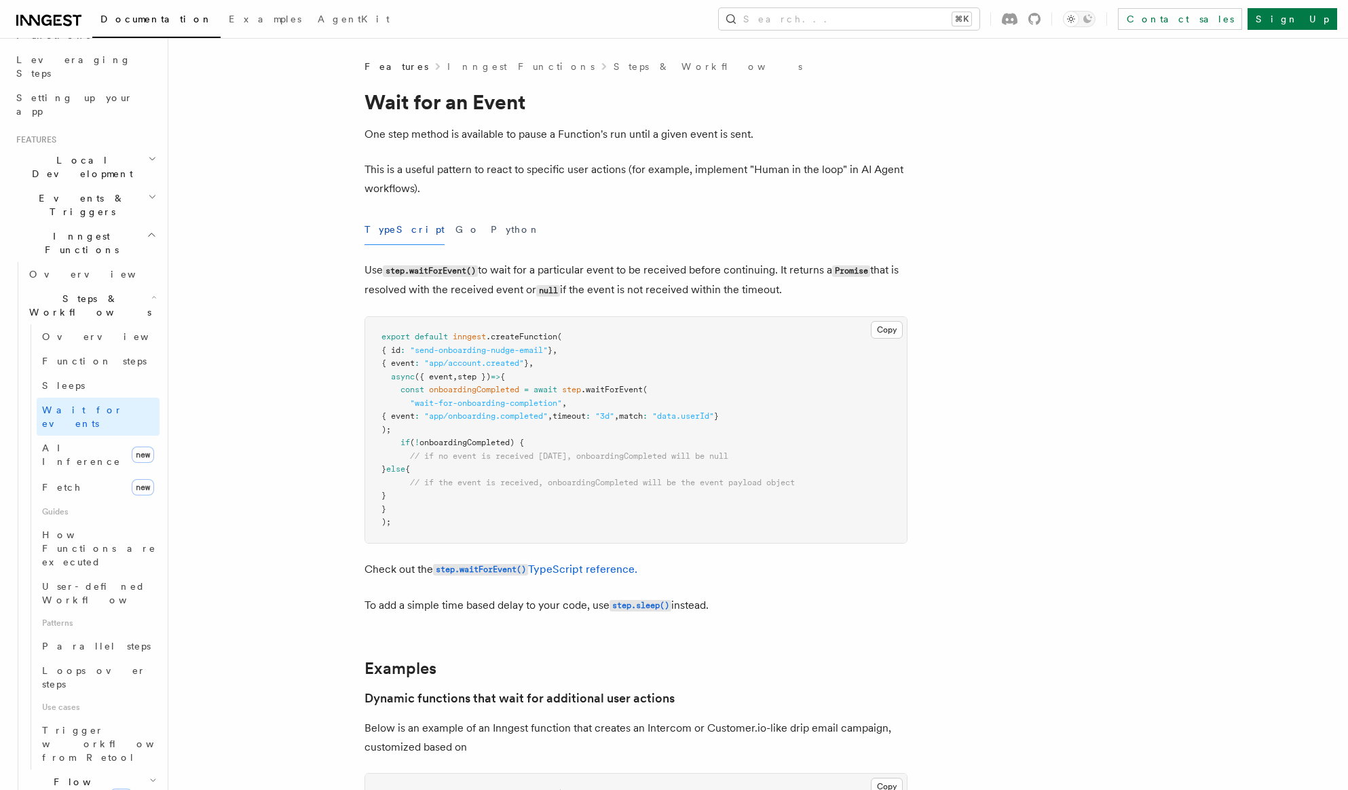
scroll to position [211, 0]
click at [83, 441] on span "AI Inference" at bounding box center [84, 454] width 84 height 27
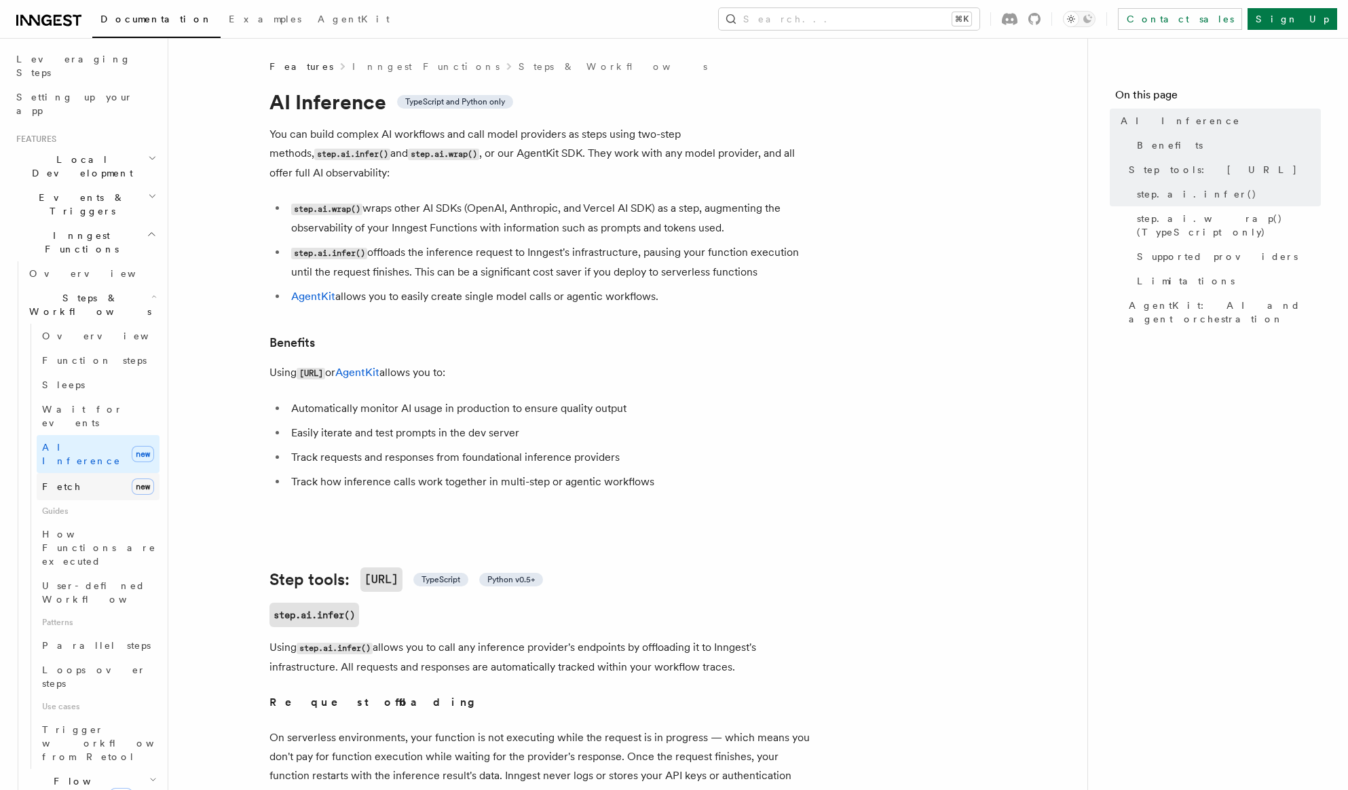
click at [80, 473] on link "Fetch new" at bounding box center [98, 486] width 123 height 27
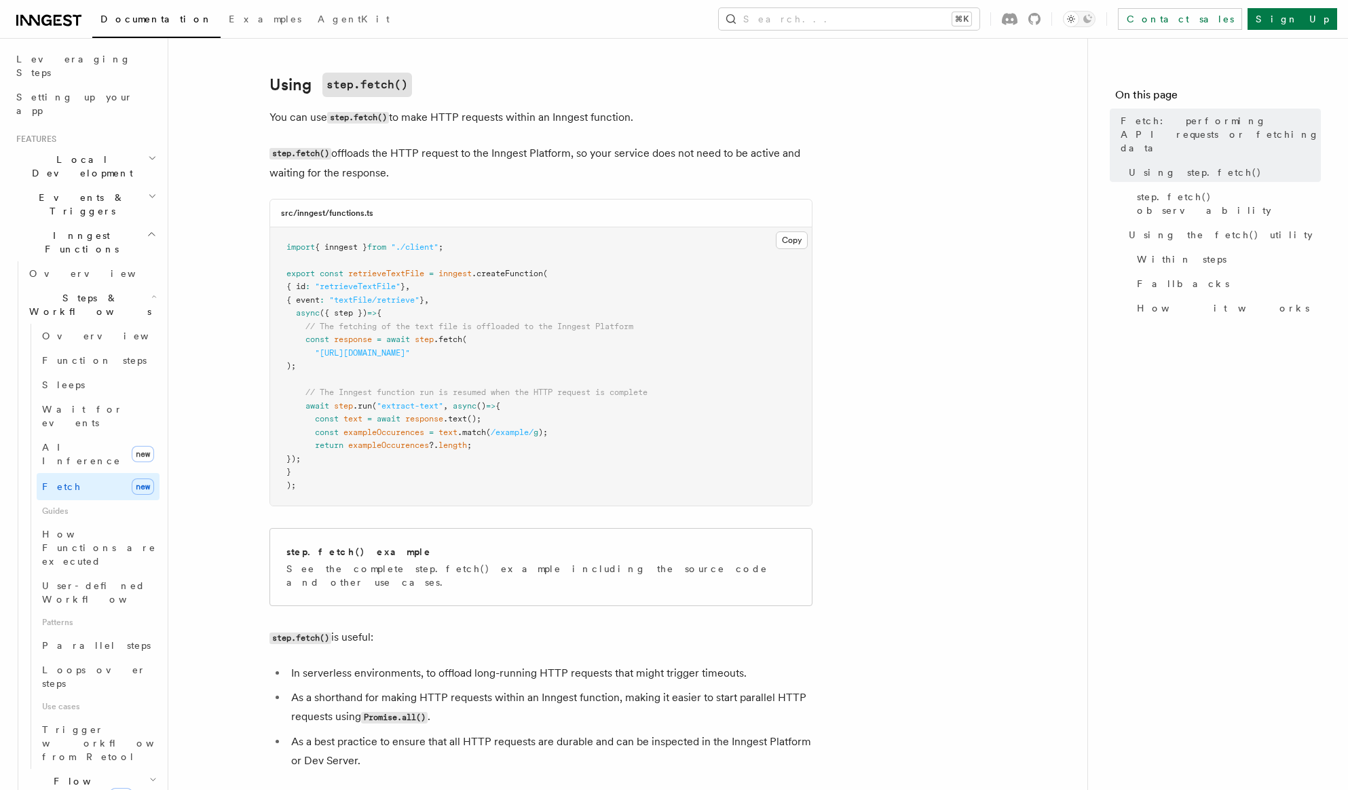
scroll to position [398, 0]
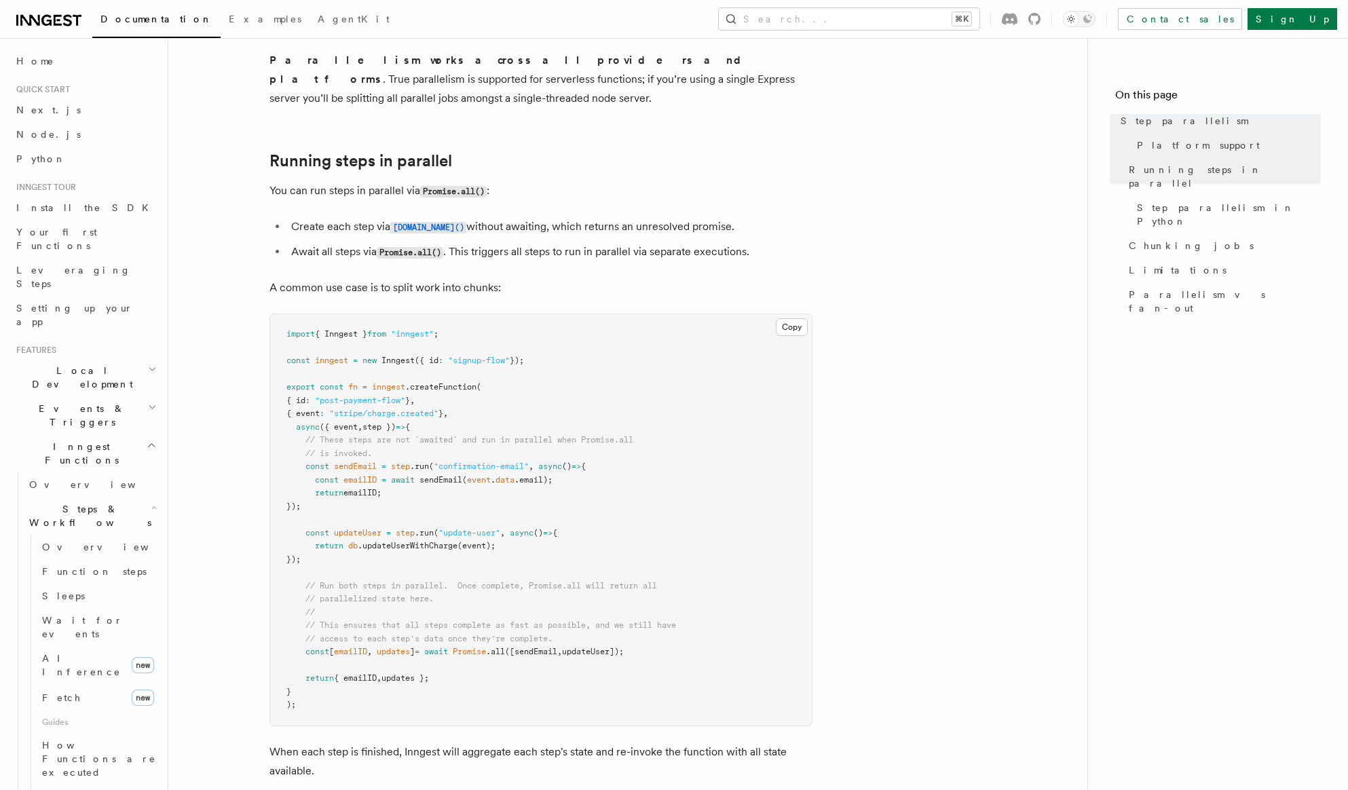
scroll to position [222, 0]
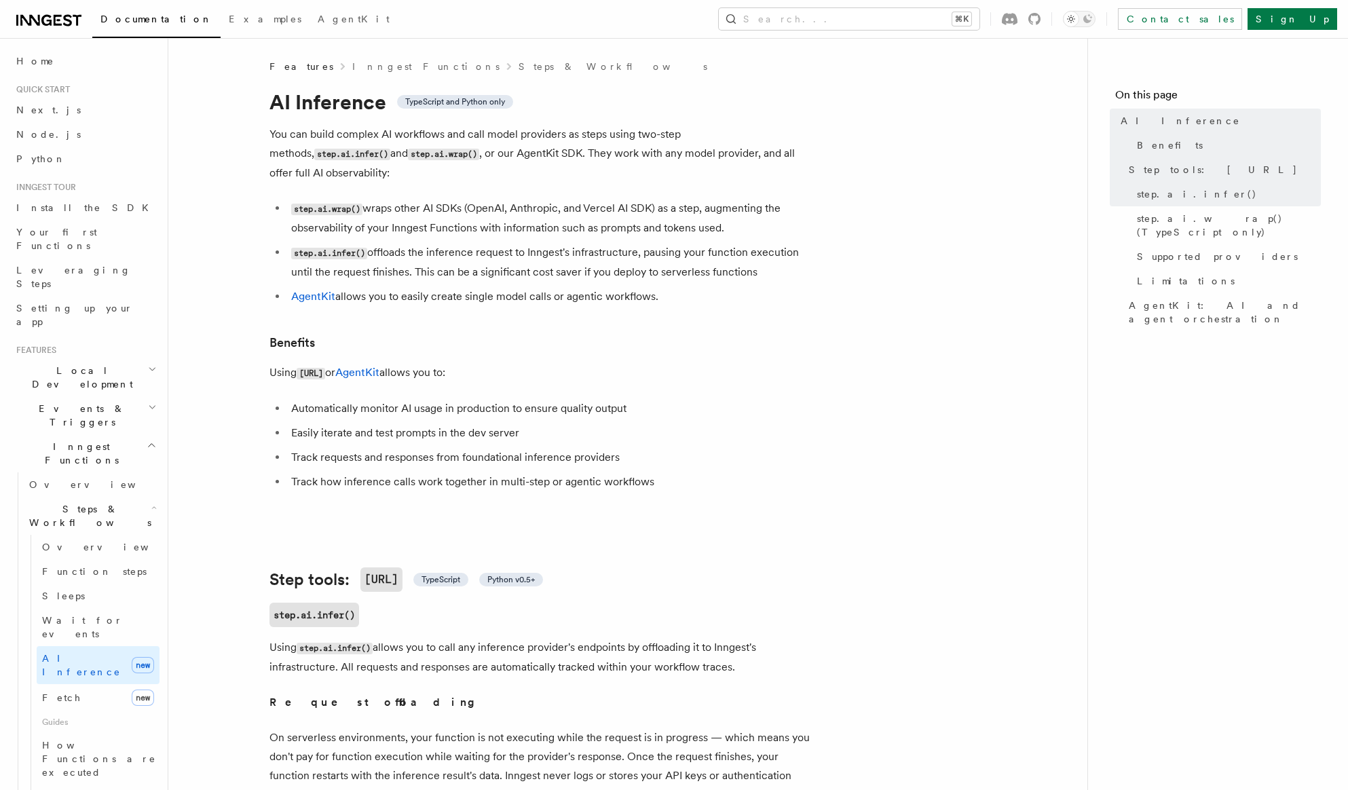
click at [411, 287] on li "AgentKit allows you to easily create single model calls or agentic workflows." at bounding box center [549, 296] width 525 height 19
click at [726, 69] on div "Features Inngest Functions Steps & Workflows" at bounding box center [540, 67] width 543 height 14
click at [1242, 16] on link "Contact sales" at bounding box center [1180, 19] width 124 height 22
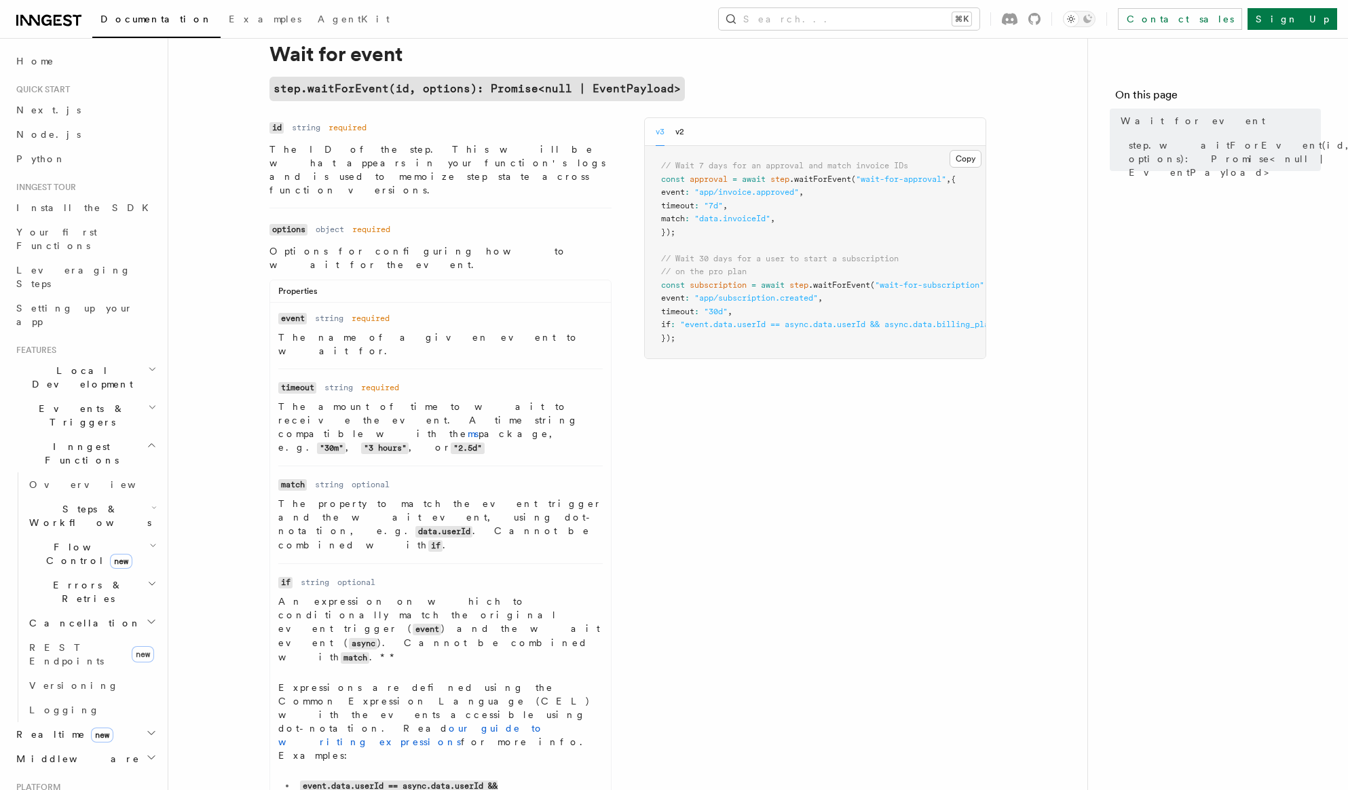
scroll to position [46, 0]
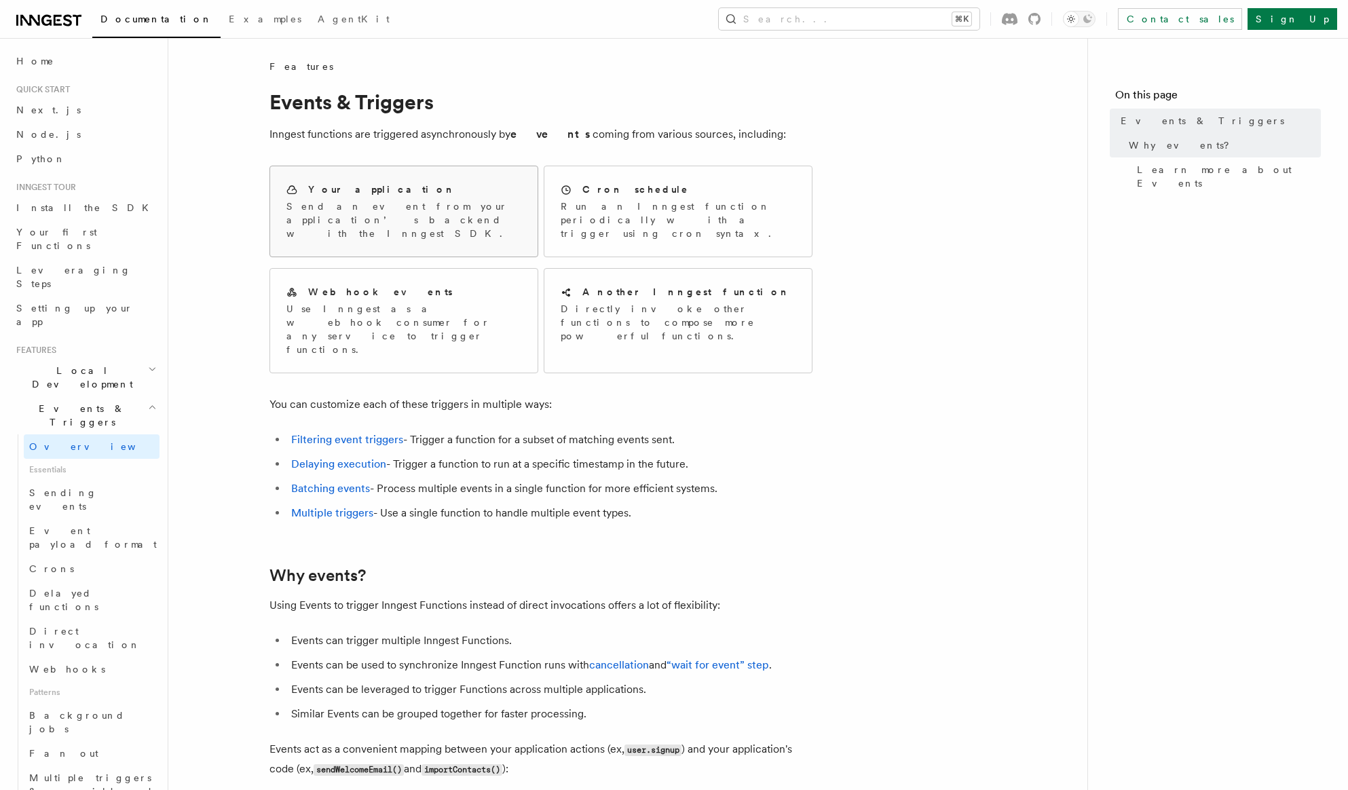
click at [445, 222] on p "Send an event from your application’s backend with the Inngest SDK." at bounding box center [403, 220] width 235 height 41
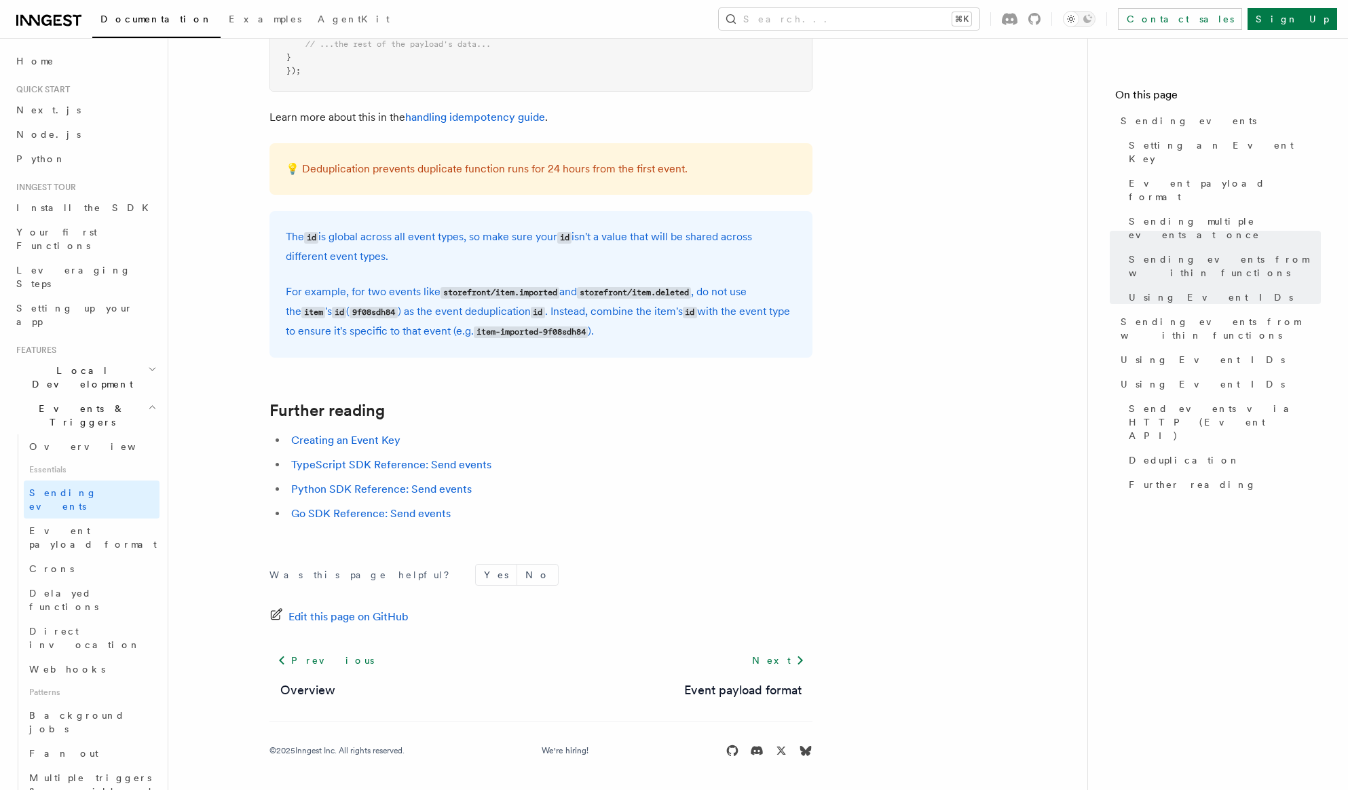
scroll to position [3715, 0]
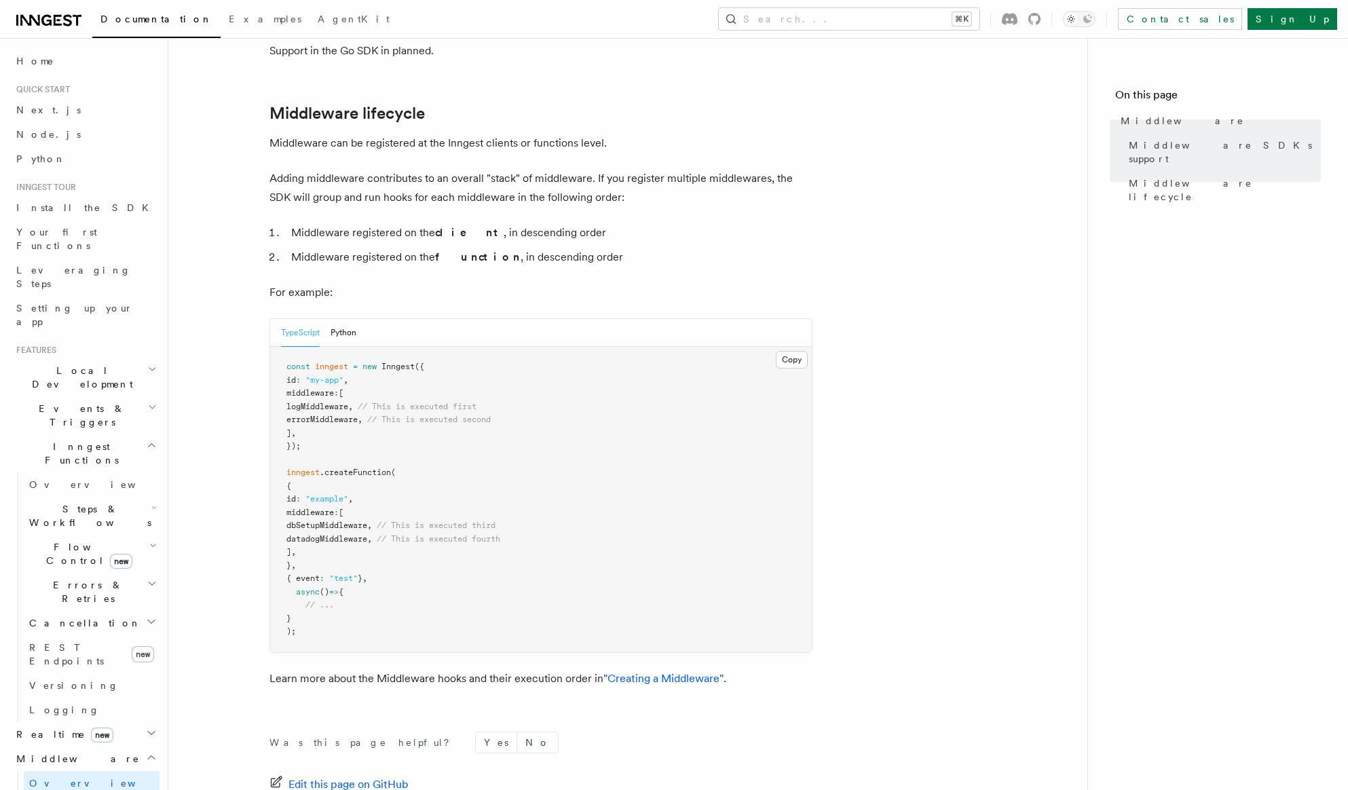
scroll to position [518, 0]
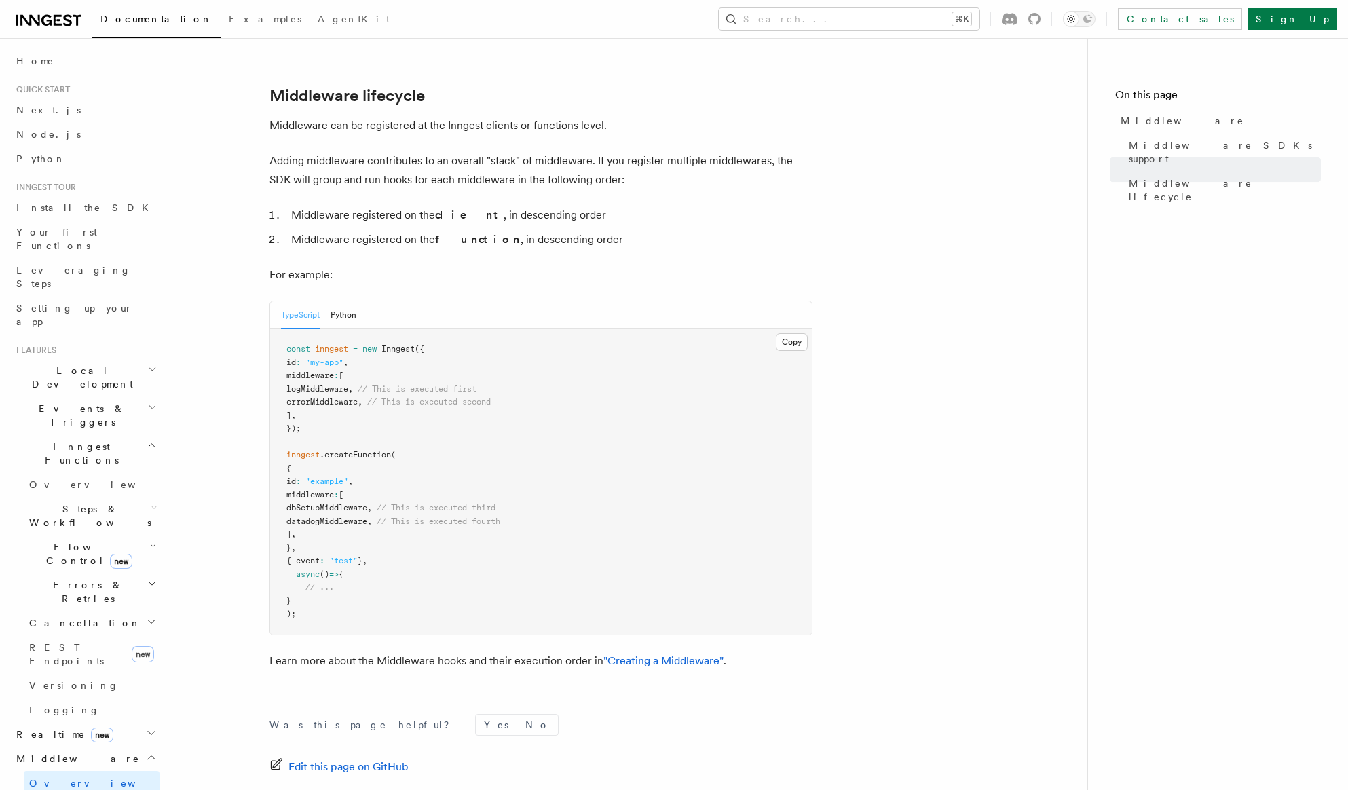
click at [312, 376] on pre "const inngest = new Inngest ({ id : "my-app" , middleware : [ logMiddleware , /…" at bounding box center [541, 481] width 542 height 305
drag, startPoint x: 293, startPoint y: 337, endPoint x: 311, endPoint y: 373, distance: 40.1
click at [311, 373] on pre "const inngest = new Inngest ({ id : "my-app" , middleware : [ logMiddleware , /…" at bounding box center [541, 481] width 542 height 305
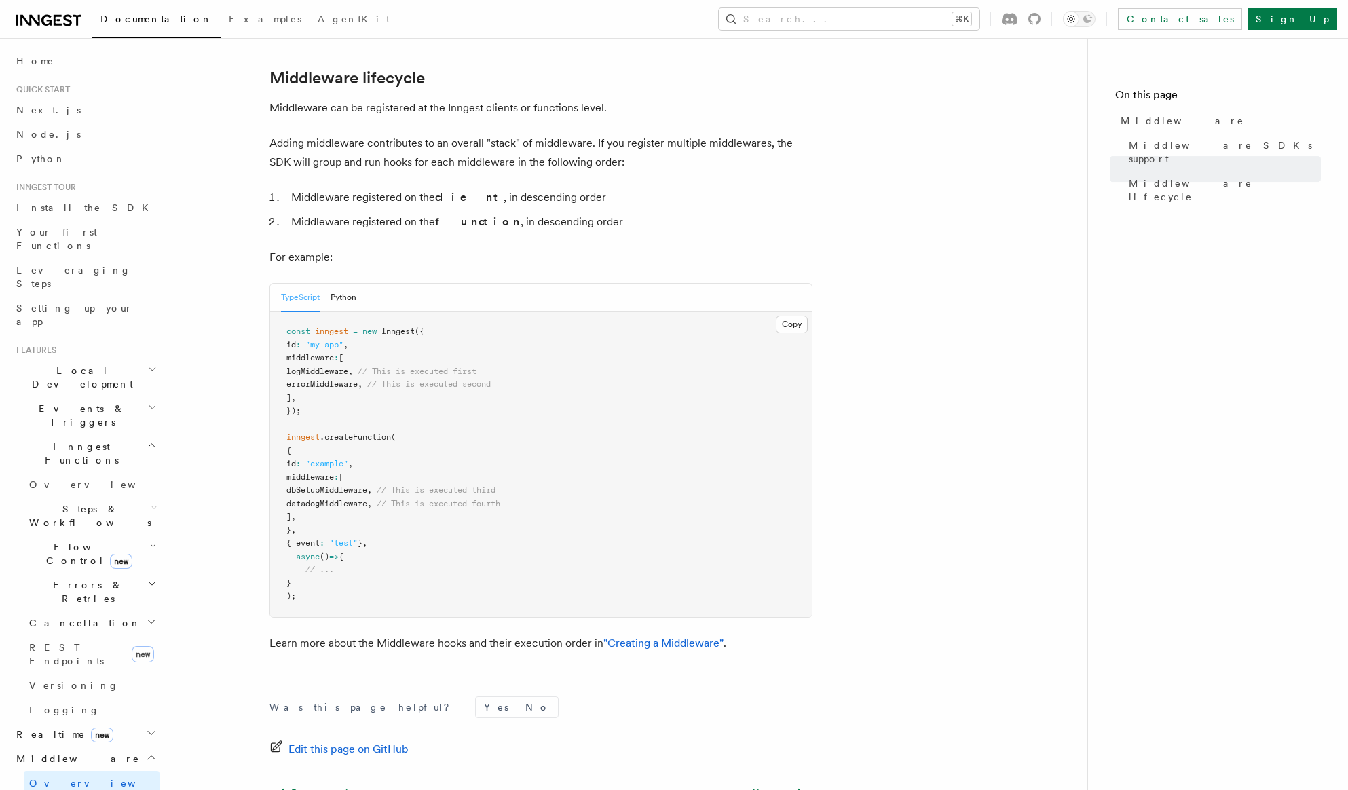
scroll to position [536, 0]
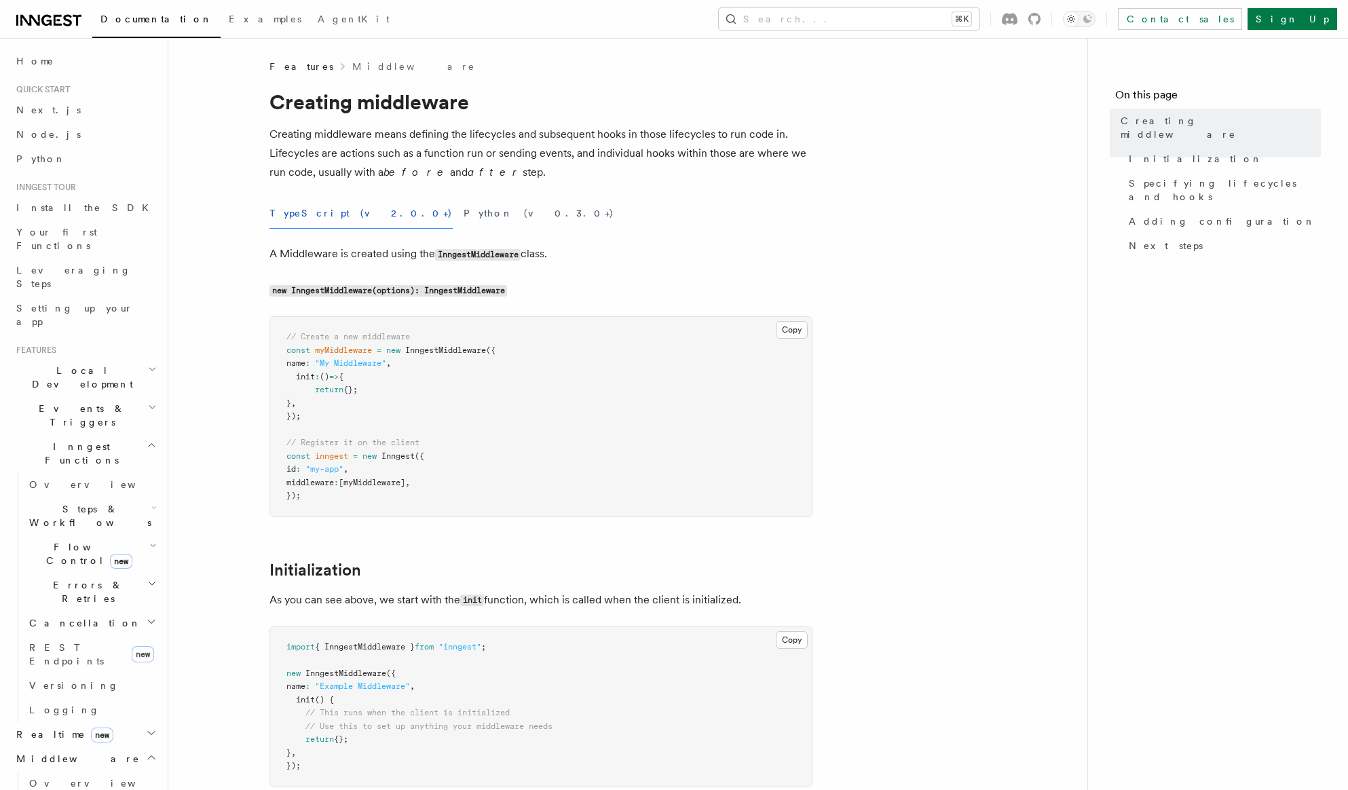
scroll to position [25, 0]
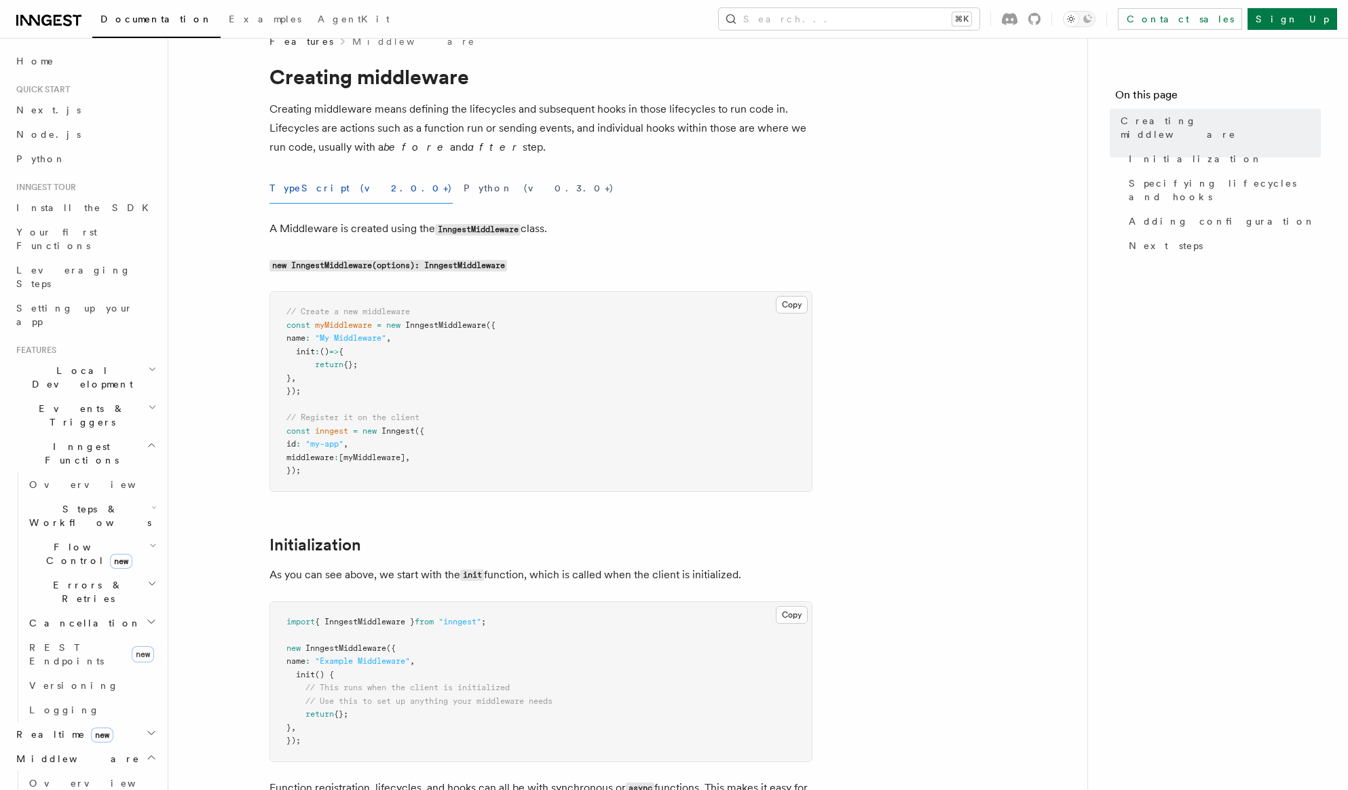
click at [443, 329] on span "InngestMiddleware" at bounding box center [445, 325] width 81 height 10
copy span "InngestMiddleware"
